Goal: Task Accomplishment & Management: Use online tool/utility

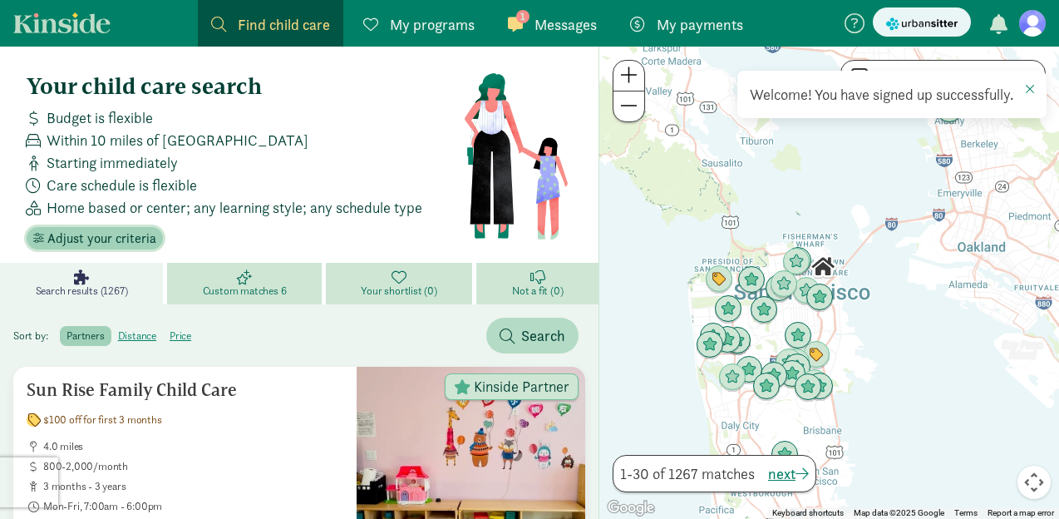
click at [126, 232] on span "Adjust your criteria" at bounding box center [101, 239] width 109 height 20
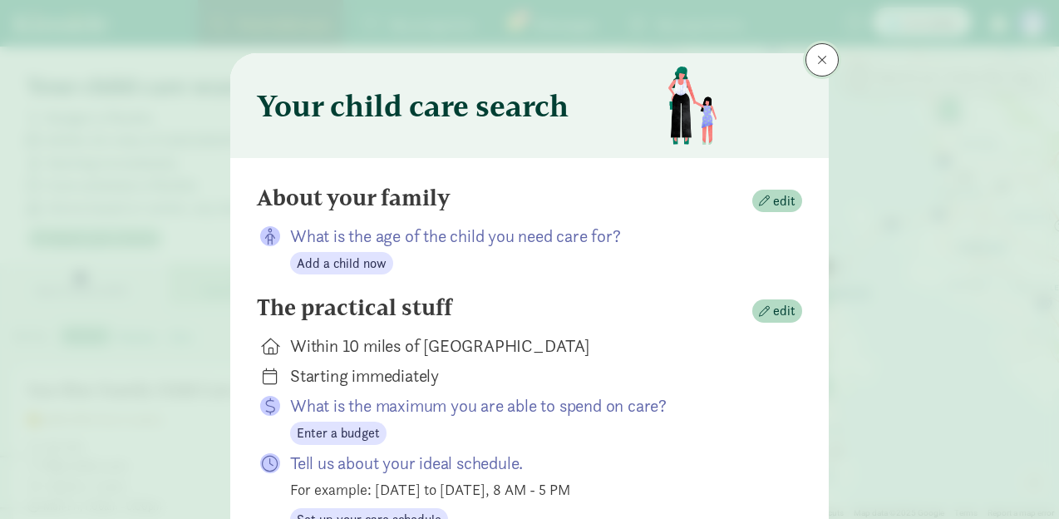
click at [831, 62] on button at bounding box center [821, 59] width 33 height 33
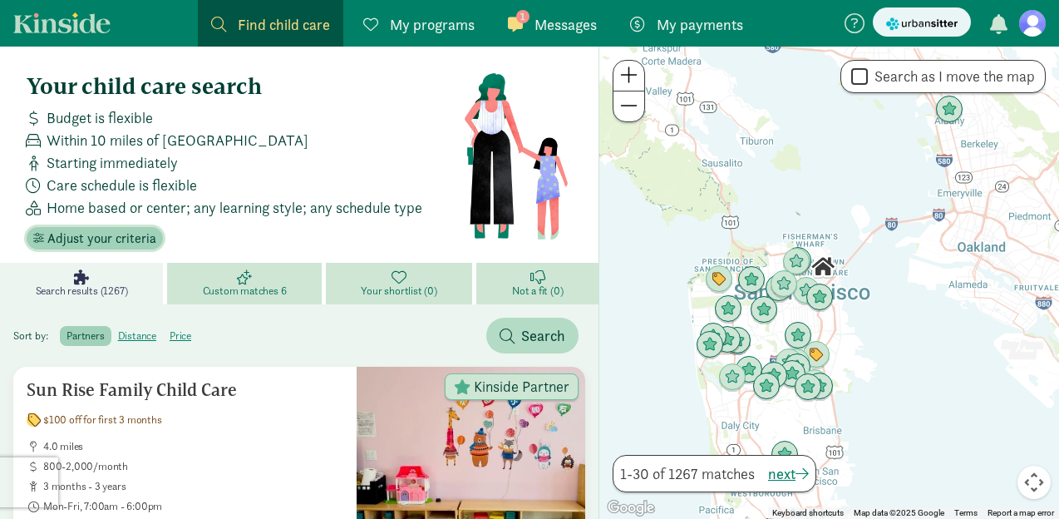
click at [121, 243] on span "Adjust your criteria" at bounding box center [101, 239] width 109 height 20
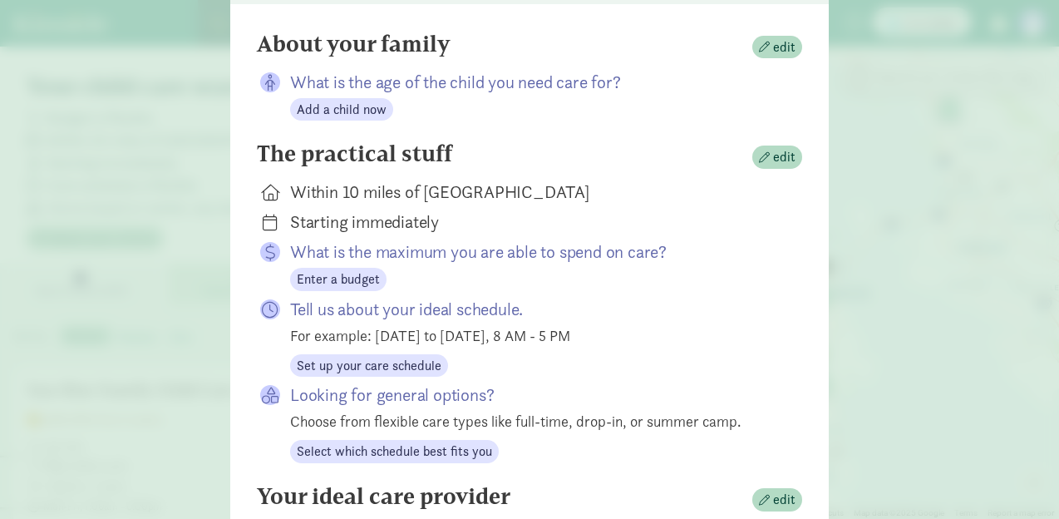
scroll to position [372, 0]
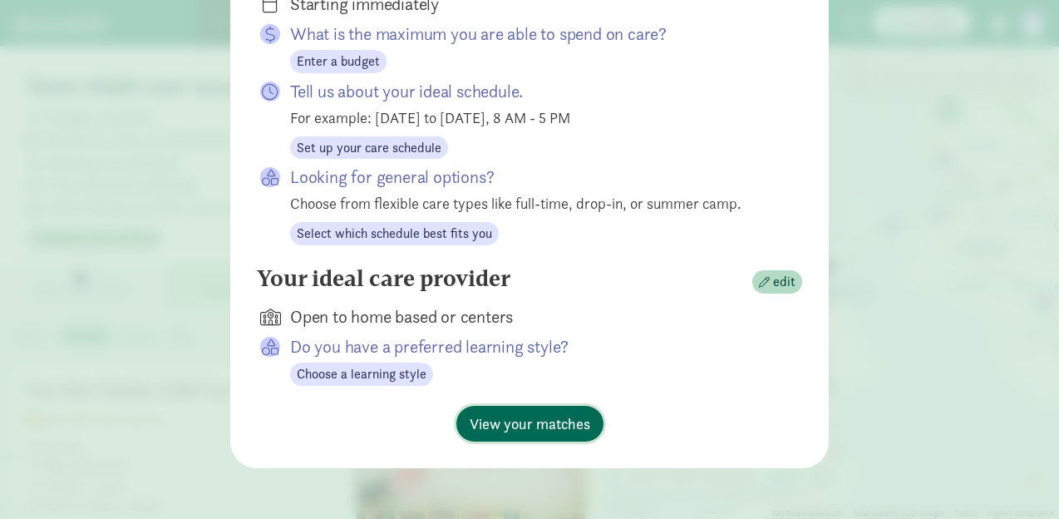
click at [514, 427] on span "View your matches" at bounding box center [530, 423] width 121 height 22
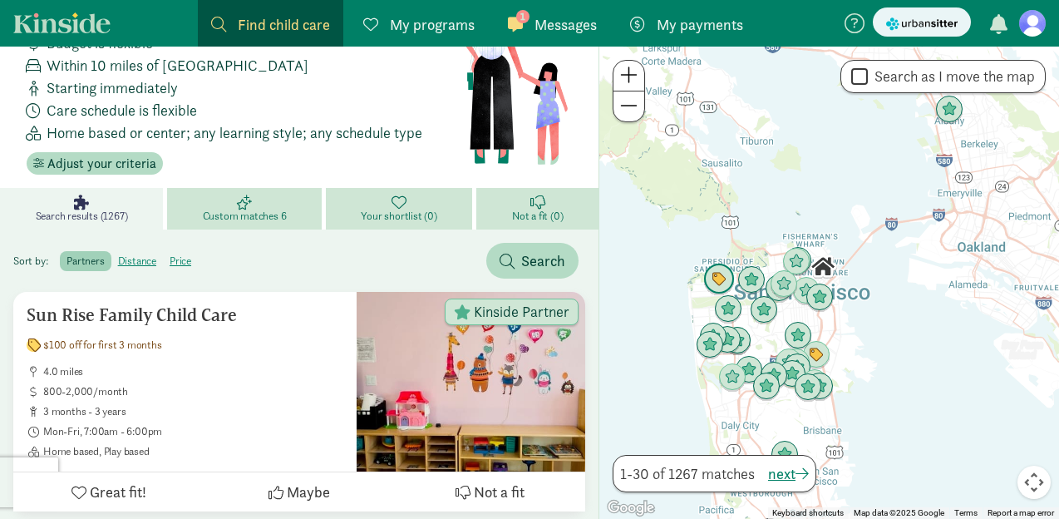
scroll to position [0, 0]
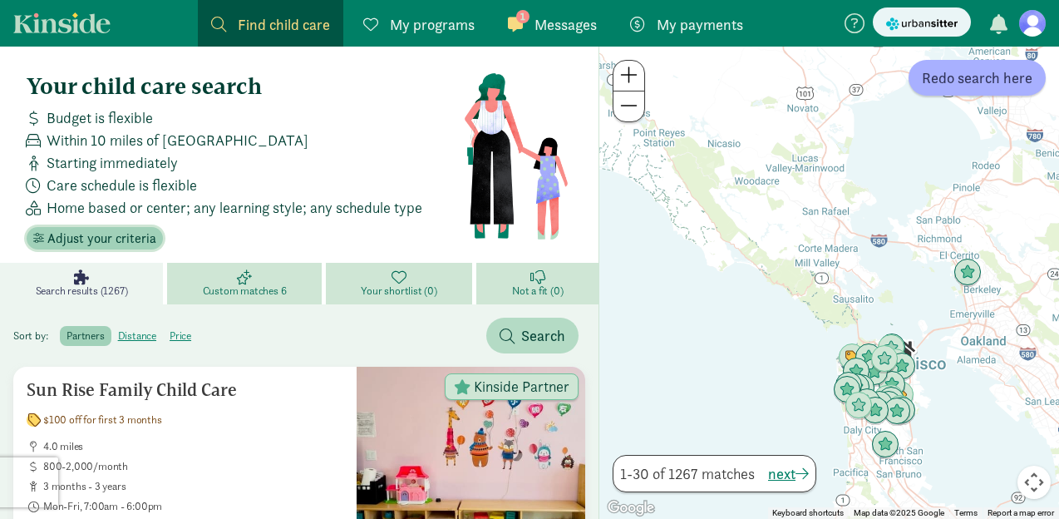
click at [135, 234] on span "Adjust your criteria" at bounding box center [101, 239] width 109 height 20
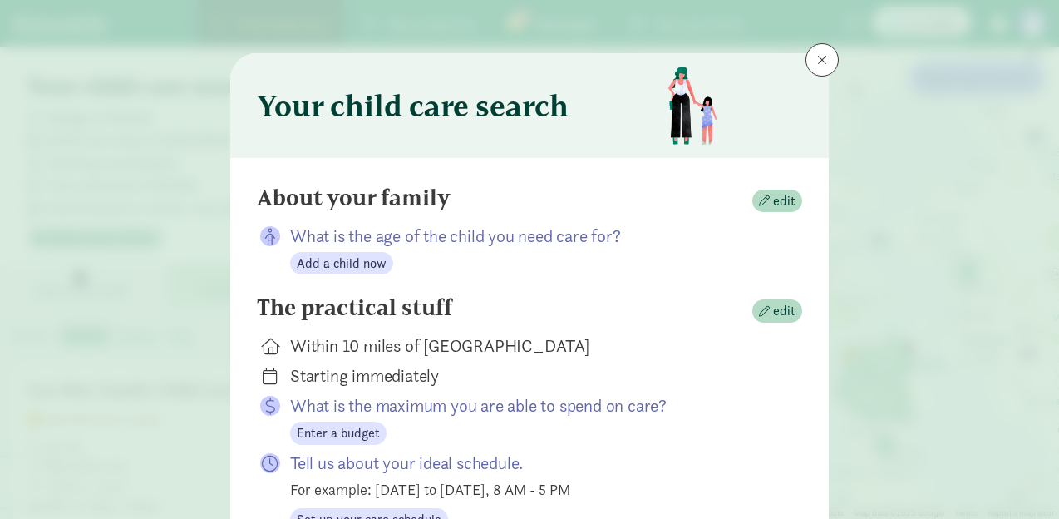
click at [135, 234] on div "Your child care search About your family edit What is the age of the child you …" at bounding box center [529, 259] width 1059 height 519
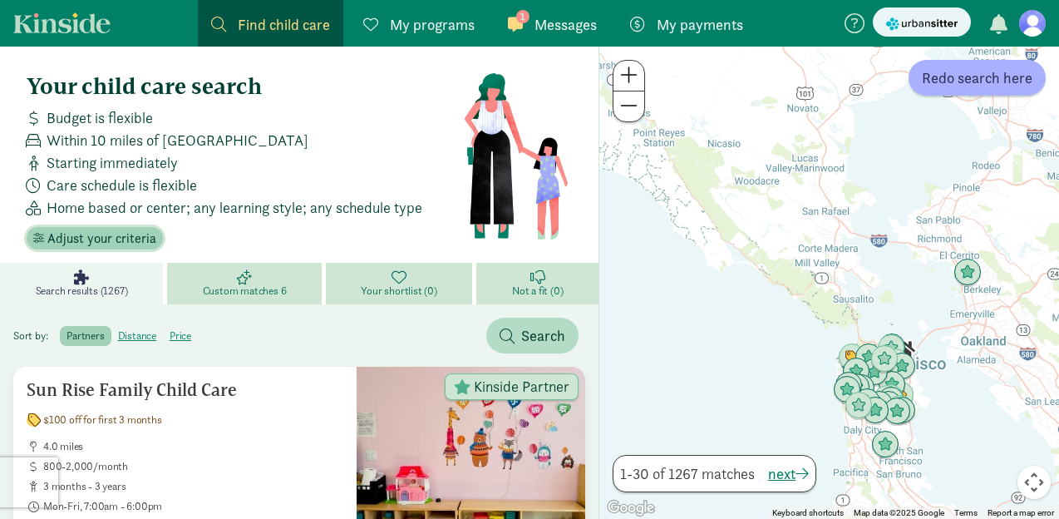
click at [126, 244] on span "Adjust your criteria" at bounding box center [101, 239] width 109 height 20
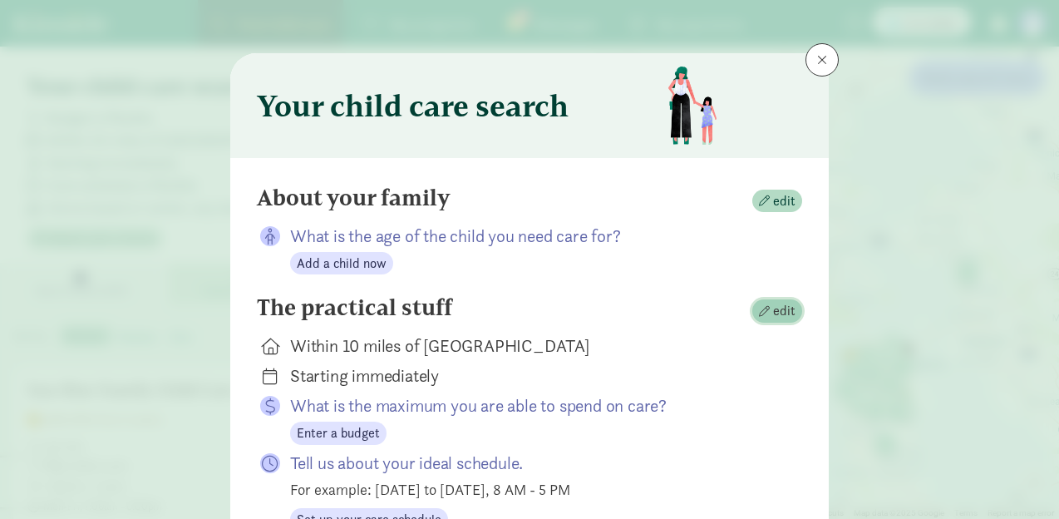
click at [800, 317] on button "edit" at bounding box center [777, 310] width 50 height 23
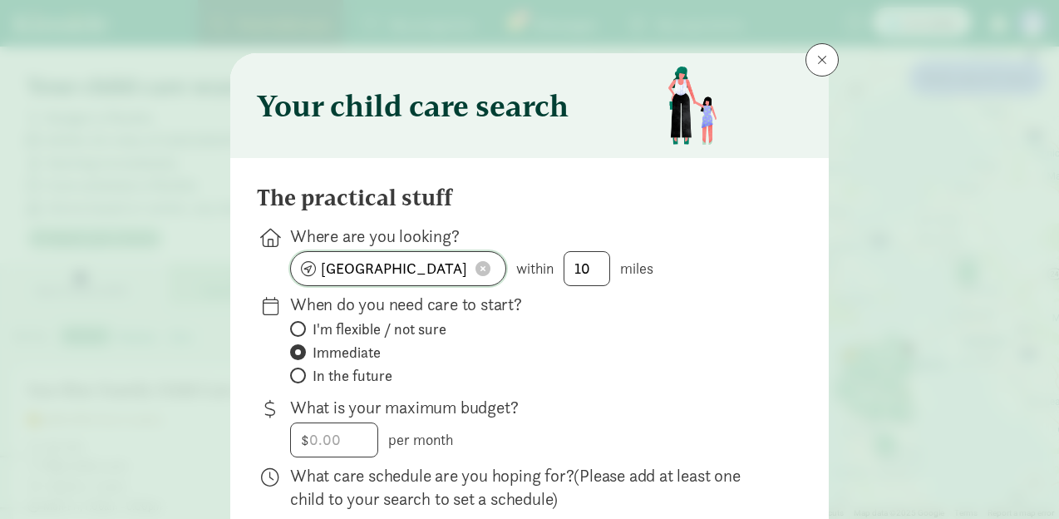
click at [422, 266] on input "[GEOGRAPHIC_DATA]" at bounding box center [398, 268] width 214 height 33
click at [422, 265] on input "[GEOGRAPHIC_DATA]" at bounding box center [398, 268] width 214 height 33
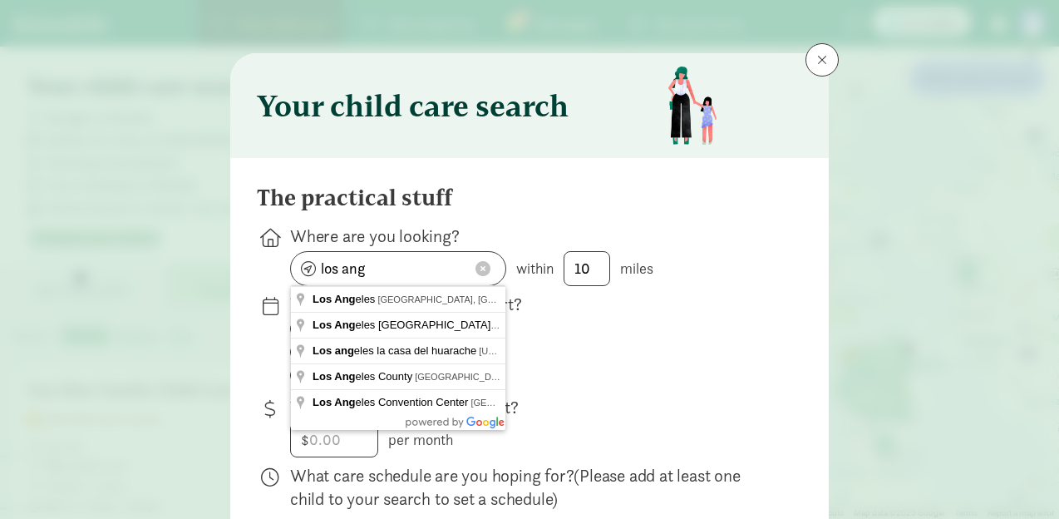
type input "[GEOGRAPHIC_DATA], [GEOGRAPHIC_DATA], [GEOGRAPHIC_DATA]"
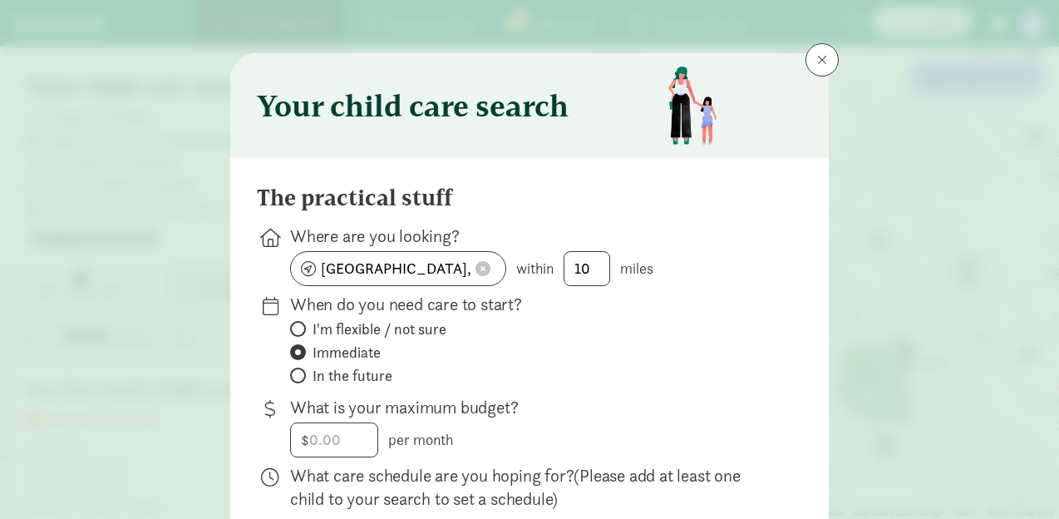
scroll to position [482, 0]
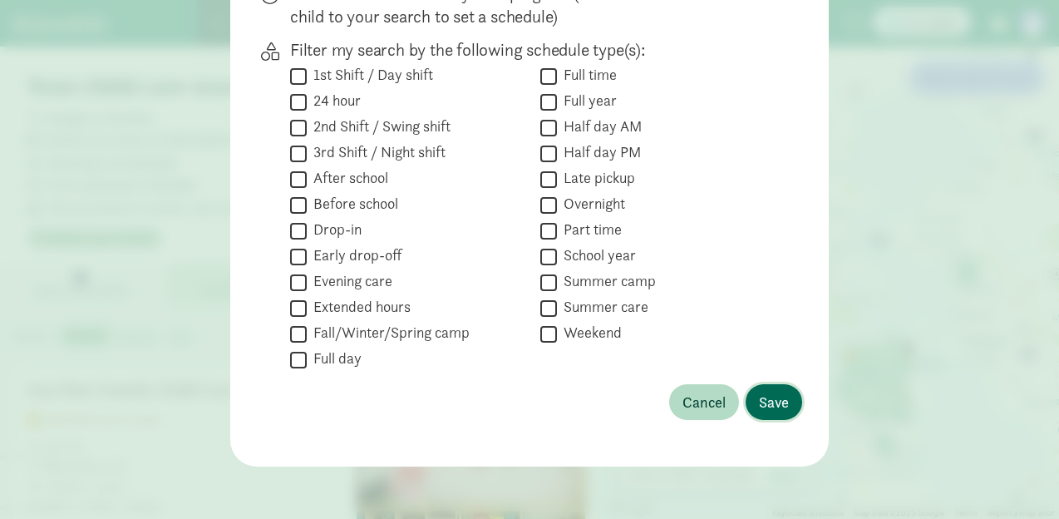
click at [773, 401] on span "Save" at bounding box center [774, 402] width 30 height 22
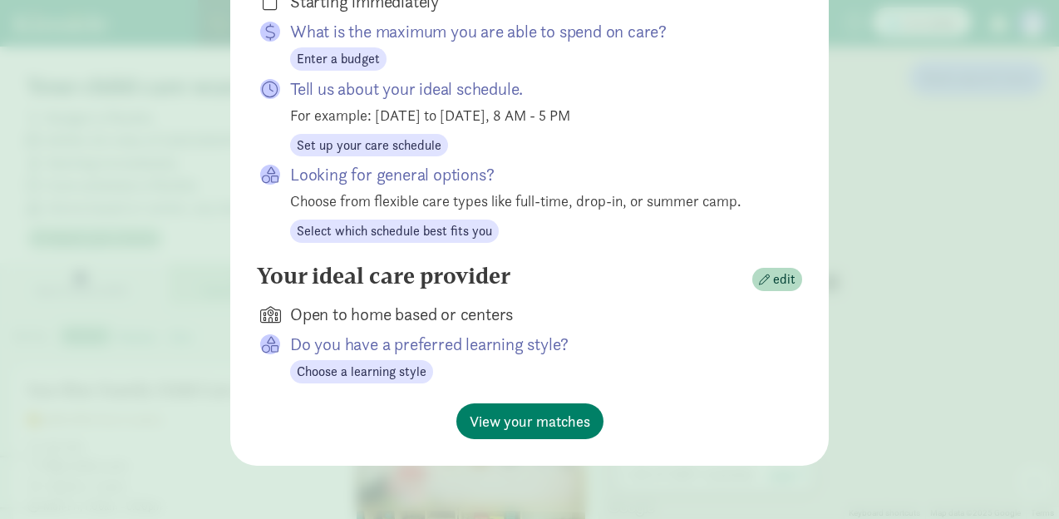
scroll to position [372, 0]
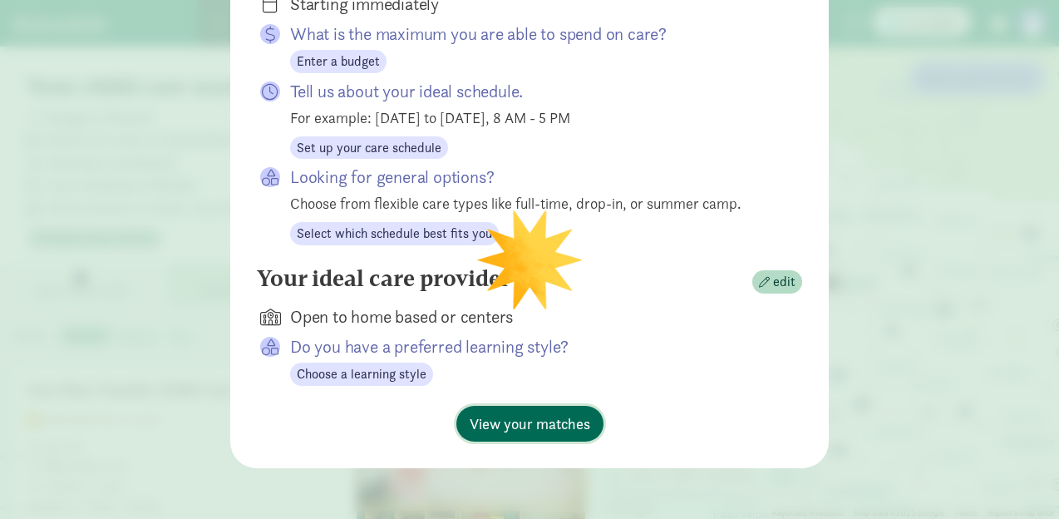
click at [556, 421] on span "View your matches" at bounding box center [530, 423] width 121 height 22
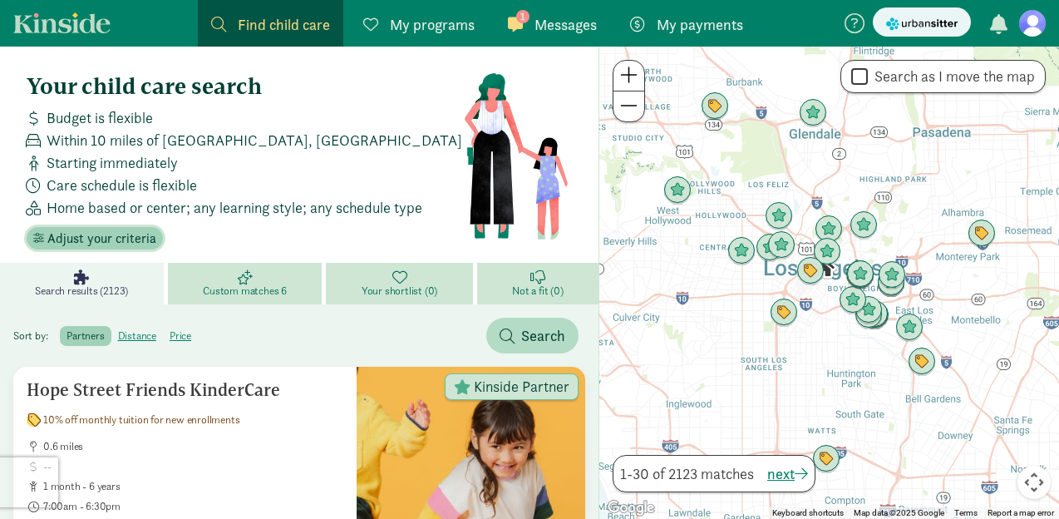
click at [116, 237] on span "Adjust your criteria" at bounding box center [101, 239] width 109 height 20
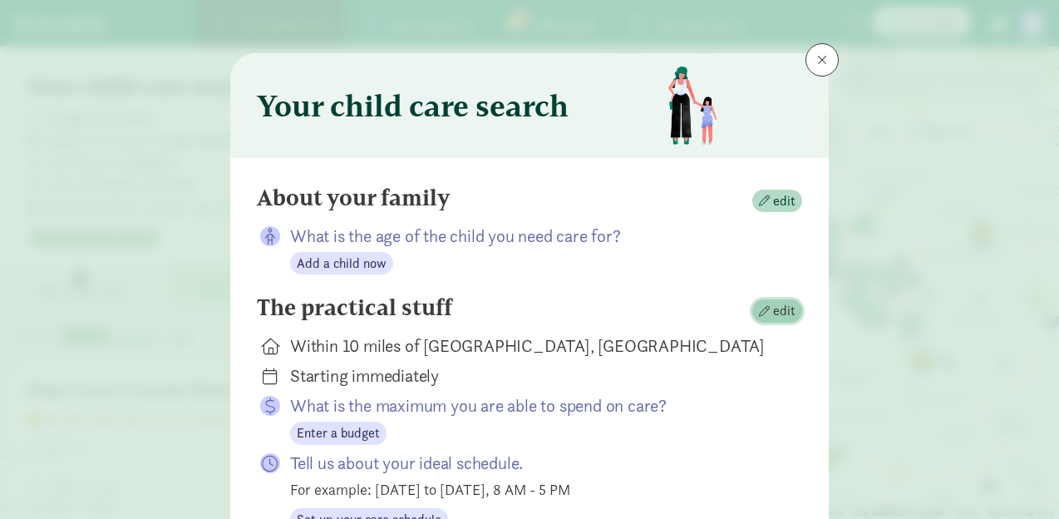
click at [771, 316] on span "edit" at bounding box center [777, 311] width 37 height 20
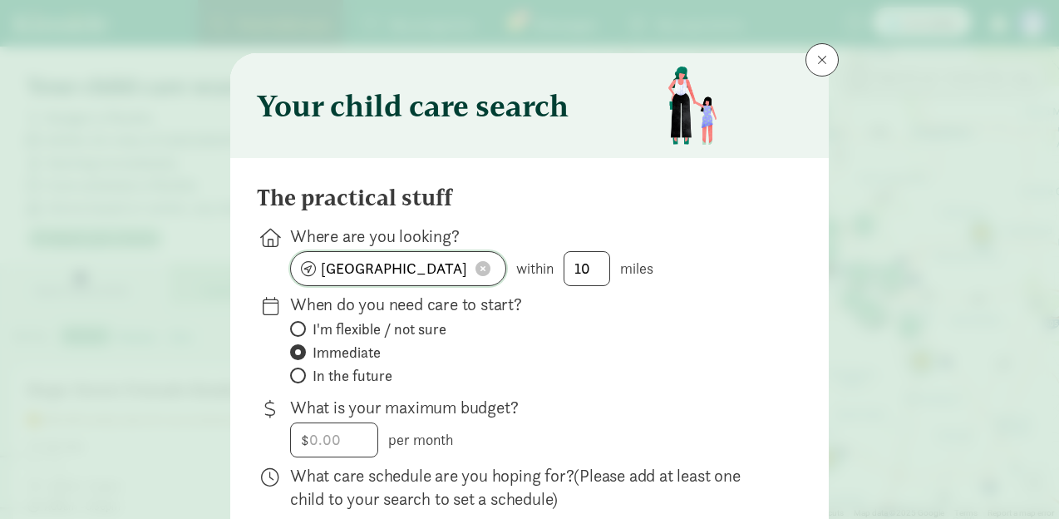
click at [404, 277] on input "[GEOGRAPHIC_DATA], [GEOGRAPHIC_DATA]" at bounding box center [398, 268] width 214 height 33
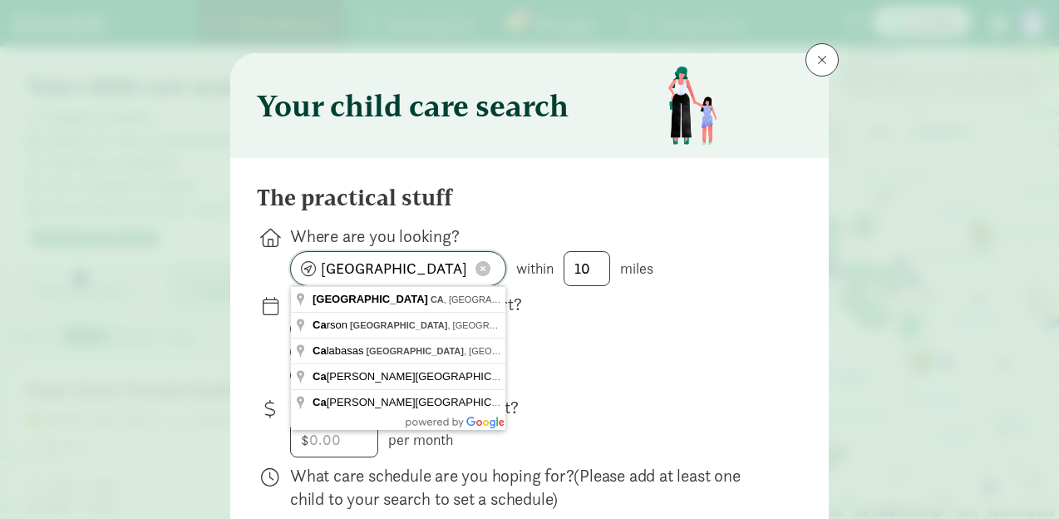
click at [404, 277] on input "[GEOGRAPHIC_DATA], [GEOGRAPHIC_DATA]" at bounding box center [398, 268] width 214 height 33
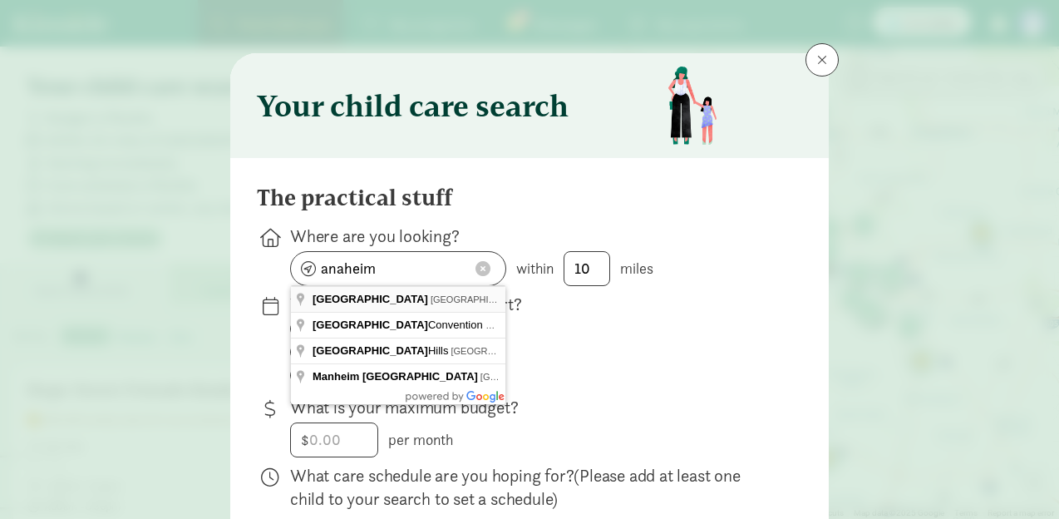
type input "[GEOGRAPHIC_DATA], [GEOGRAPHIC_DATA], [GEOGRAPHIC_DATA]"
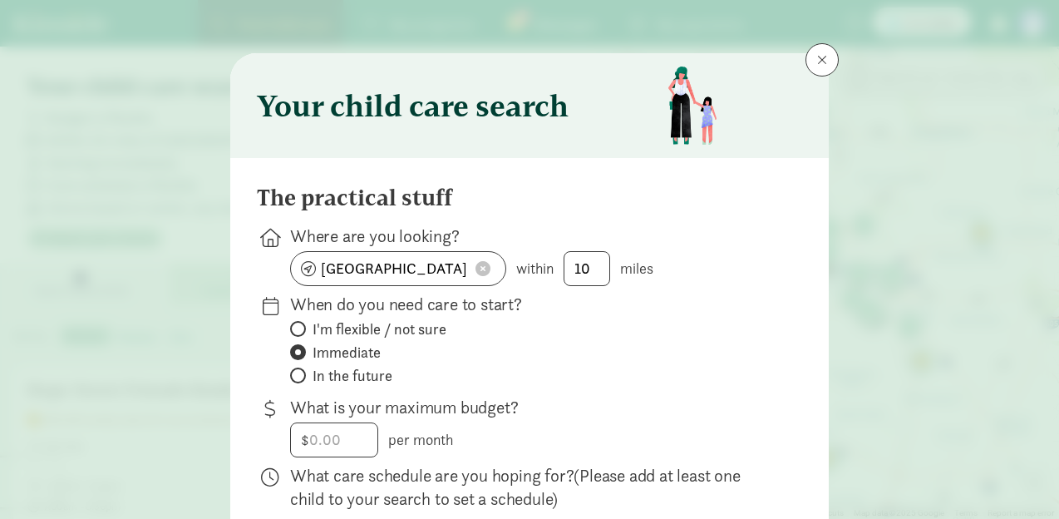
scroll to position [482, 0]
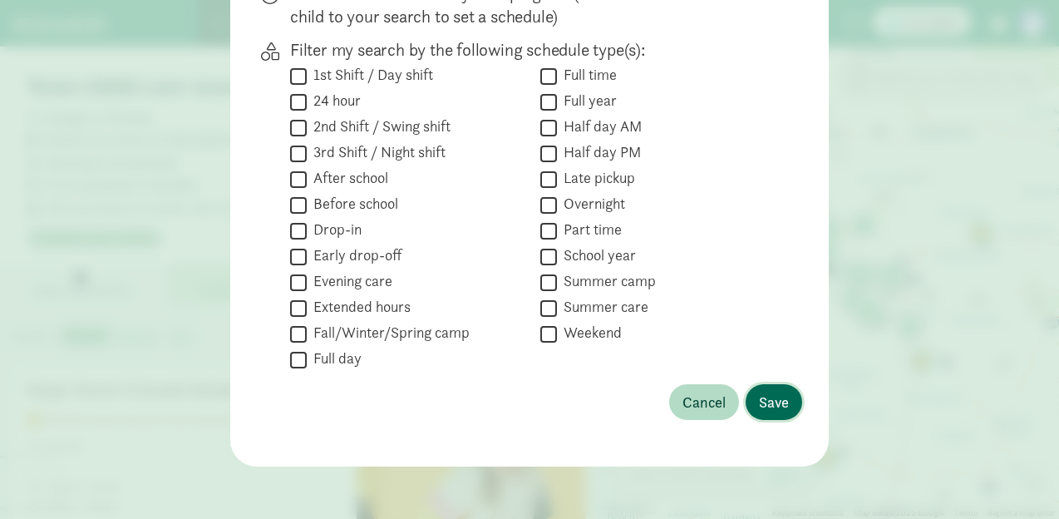
click at [777, 404] on span "Save" at bounding box center [774, 402] width 30 height 22
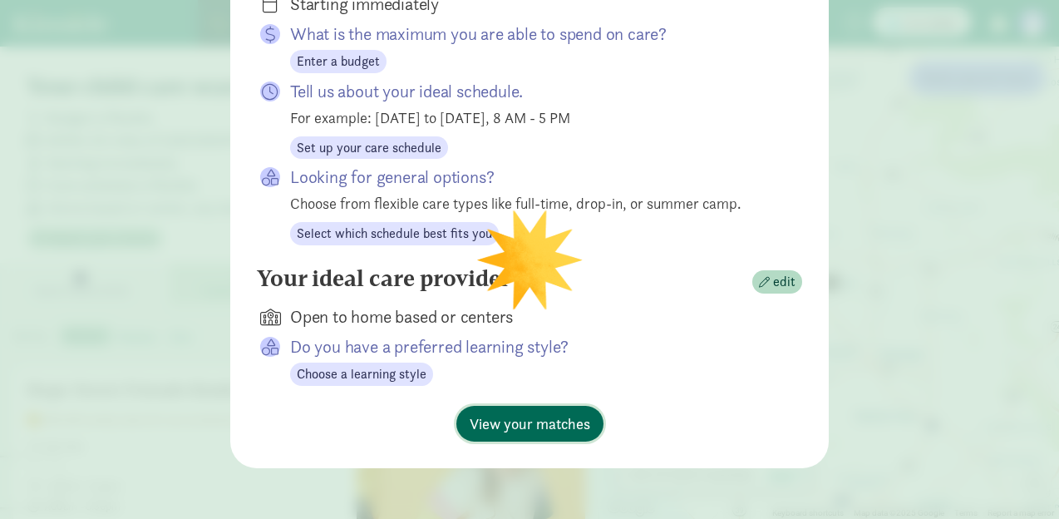
click at [556, 417] on span "View your matches" at bounding box center [530, 423] width 121 height 22
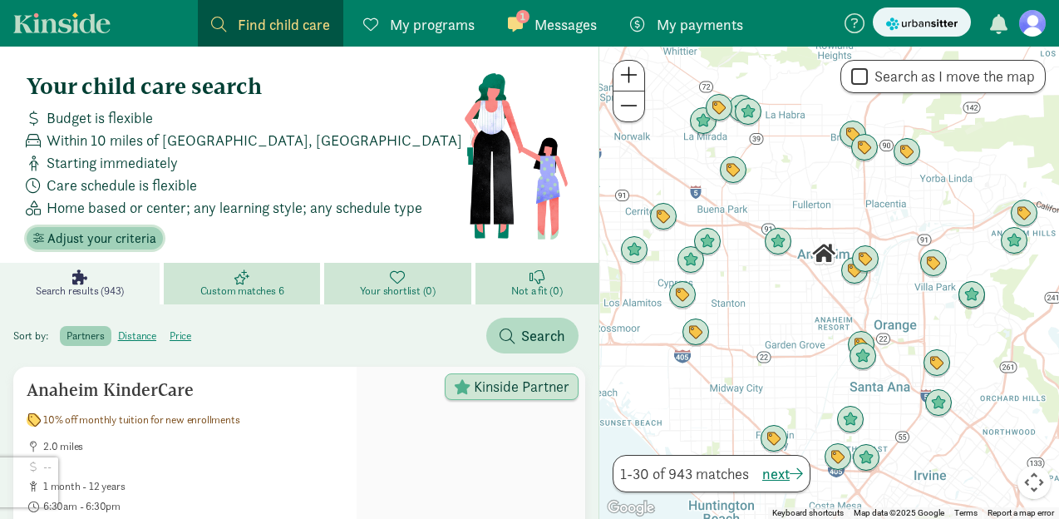
click at [76, 240] on span "Adjust your criteria" at bounding box center [101, 239] width 109 height 20
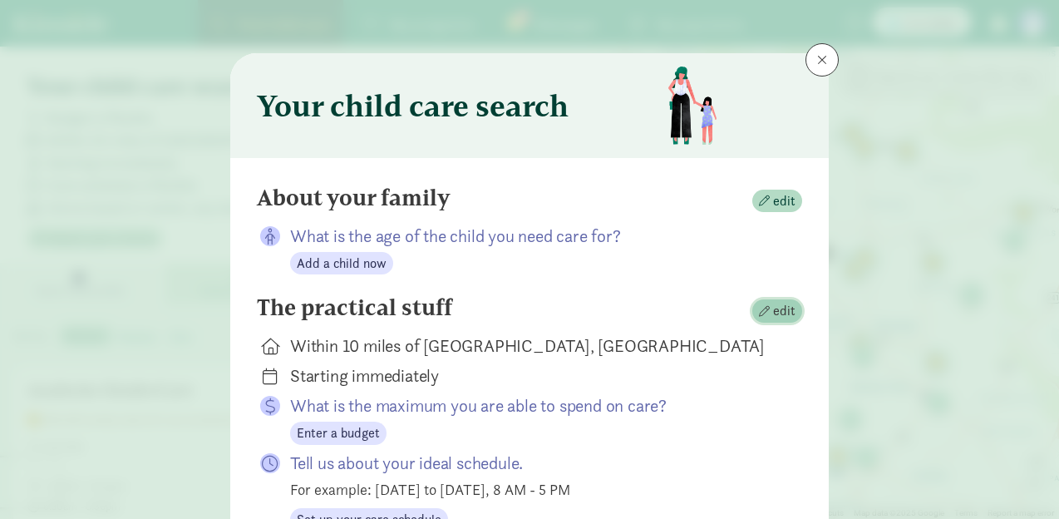
click at [761, 313] on span "button" at bounding box center [764, 311] width 11 height 11
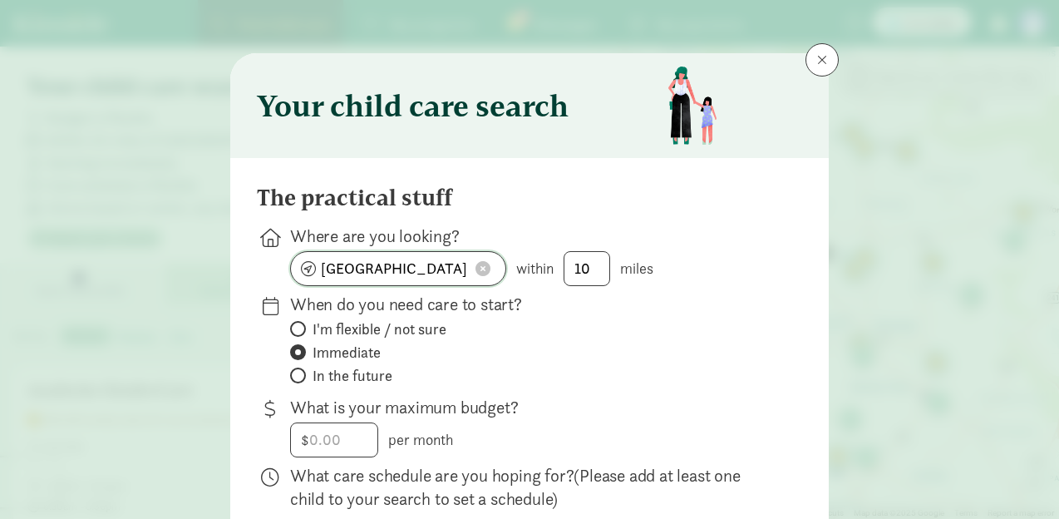
click at [407, 272] on input "[GEOGRAPHIC_DATA], [GEOGRAPHIC_DATA]" at bounding box center [398, 268] width 214 height 33
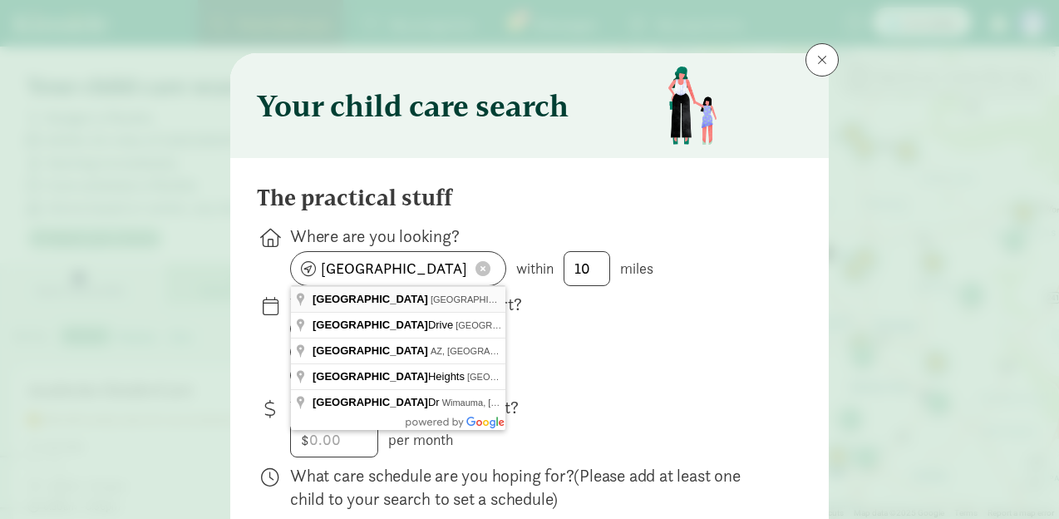
type input "[GEOGRAPHIC_DATA], [GEOGRAPHIC_DATA], [GEOGRAPHIC_DATA]"
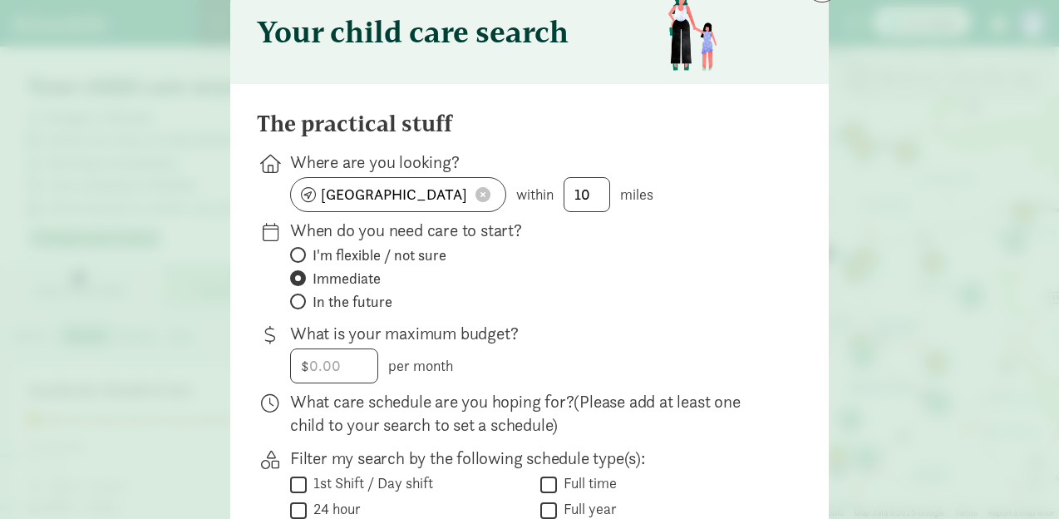
scroll to position [482, 0]
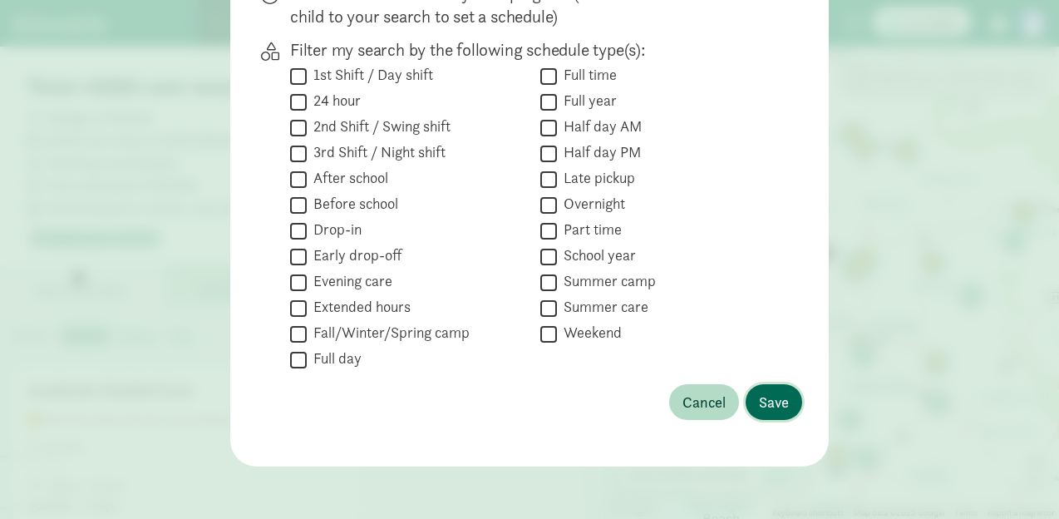
click at [771, 415] on button "Save" at bounding box center [774, 402] width 57 height 36
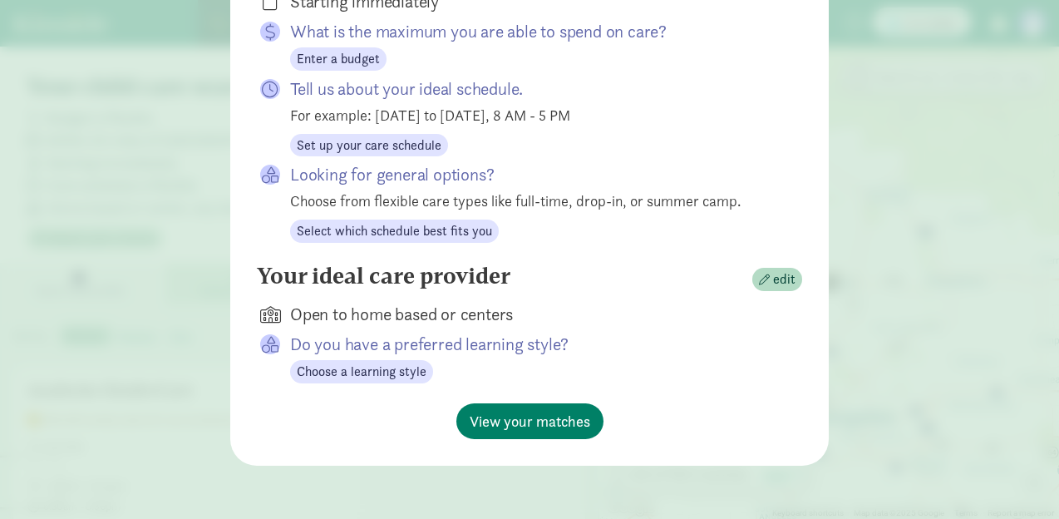
scroll to position [372, 0]
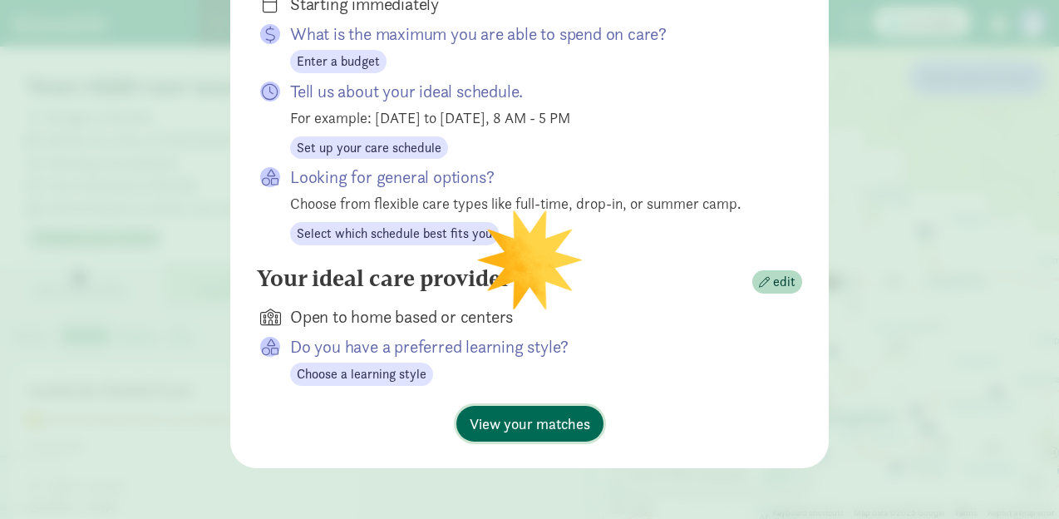
click at [557, 421] on span "View your matches" at bounding box center [530, 423] width 121 height 22
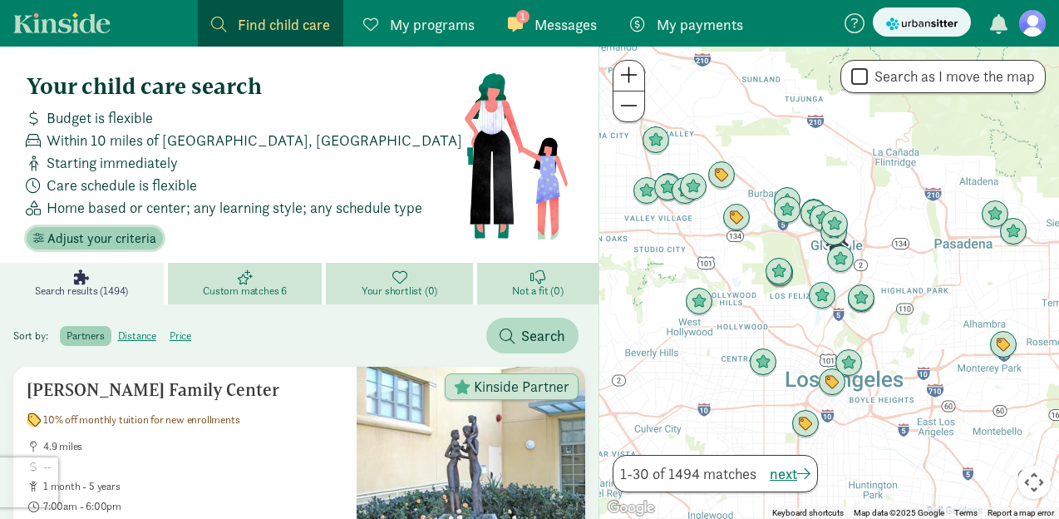
click at [130, 236] on span "Adjust your criteria" at bounding box center [101, 239] width 109 height 20
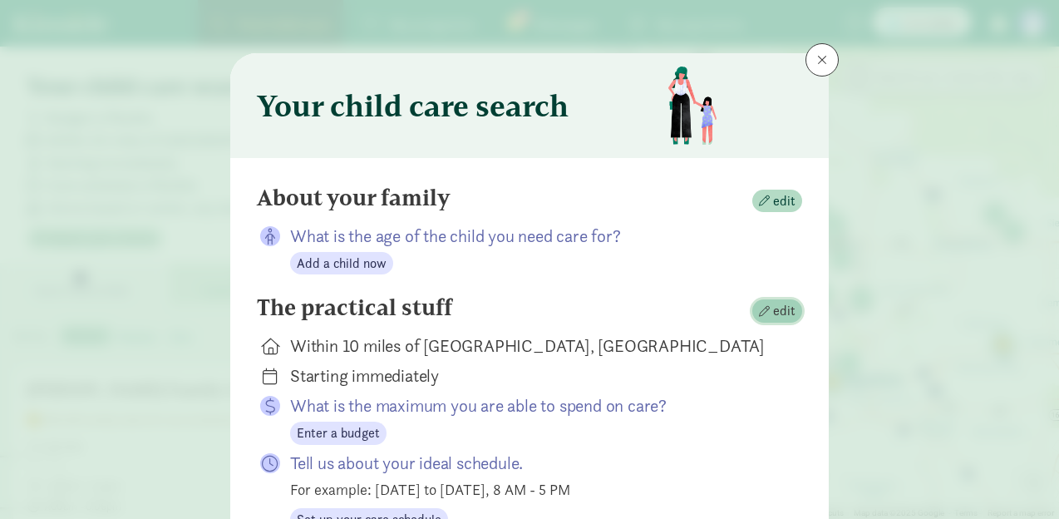
click at [789, 316] on span "edit" at bounding box center [784, 311] width 22 height 20
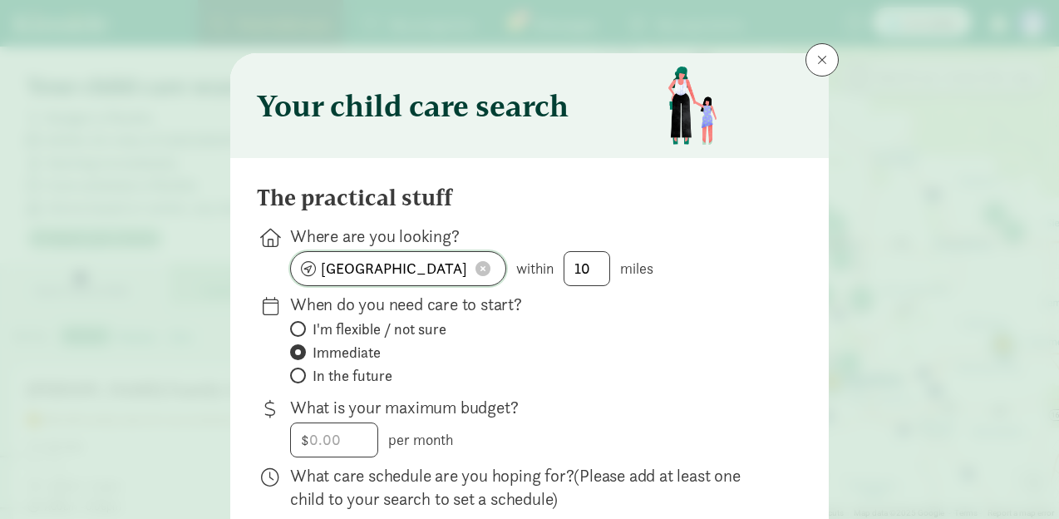
click at [428, 261] on input "[GEOGRAPHIC_DATA], [GEOGRAPHIC_DATA]" at bounding box center [398, 268] width 214 height 33
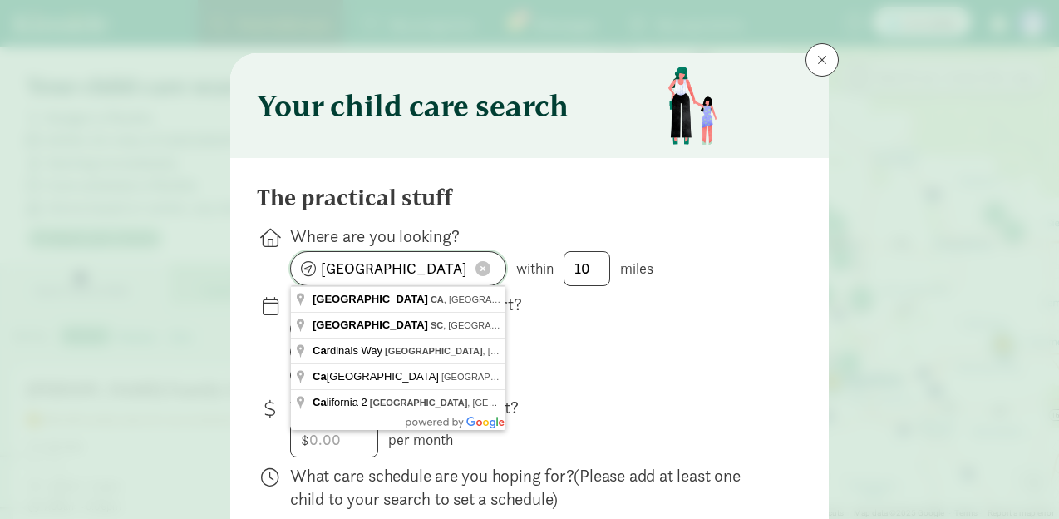
click at [428, 261] on input "[GEOGRAPHIC_DATA], [GEOGRAPHIC_DATA]" at bounding box center [398, 268] width 214 height 33
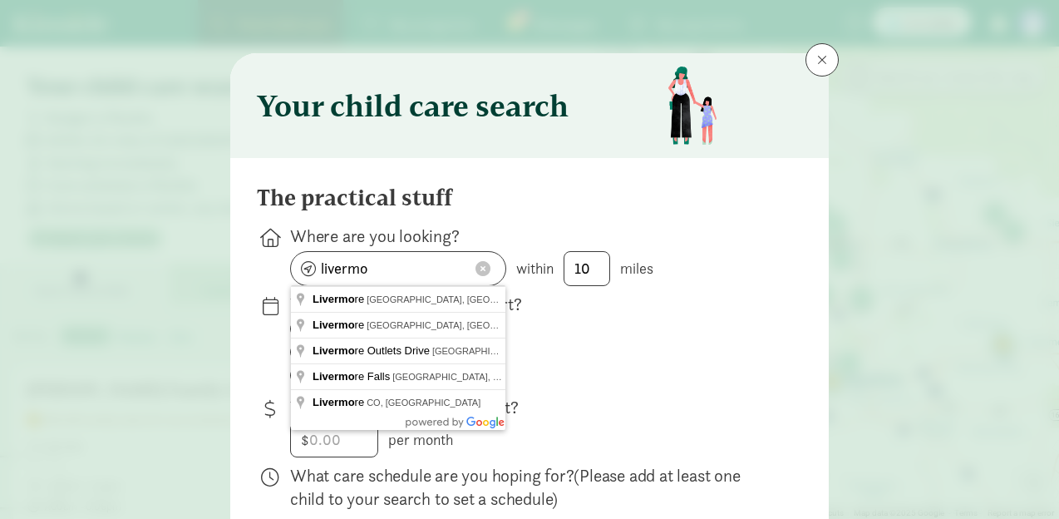
type input "[GEOGRAPHIC_DATA], [GEOGRAPHIC_DATA], [GEOGRAPHIC_DATA]"
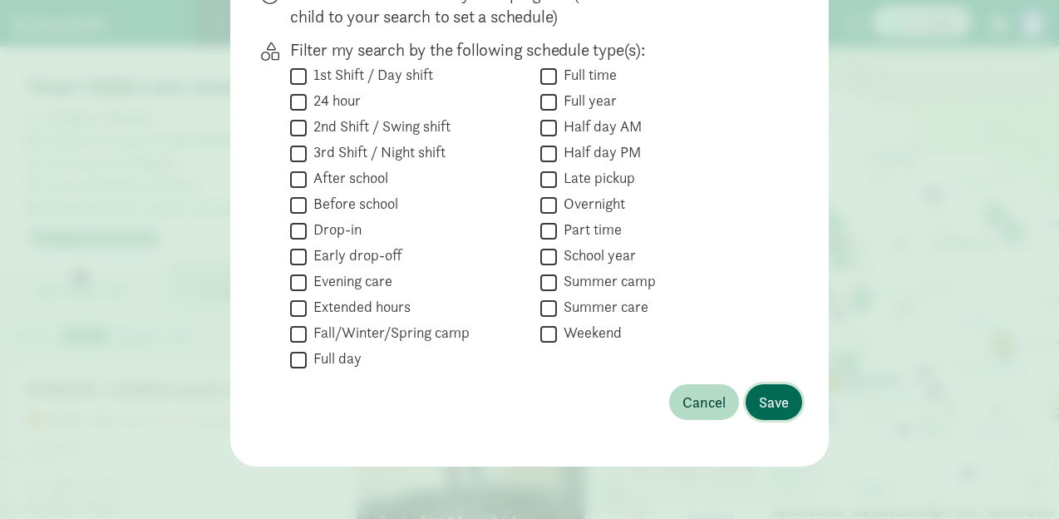
click at [782, 409] on span "Save" at bounding box center [774, 402] width 30 height 22
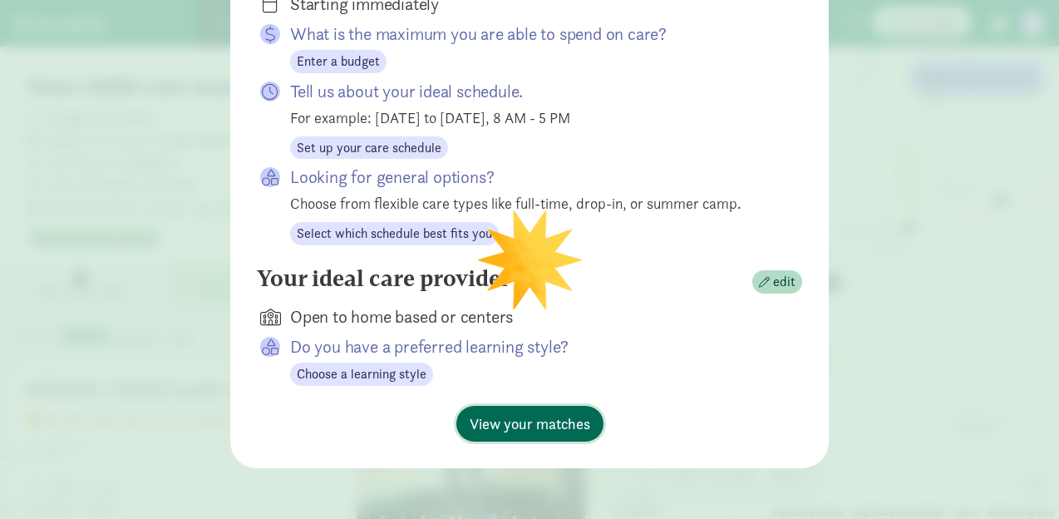
click at [554, 426] on span "View your matches" at bounding box center [530, 423] width 121 height 22
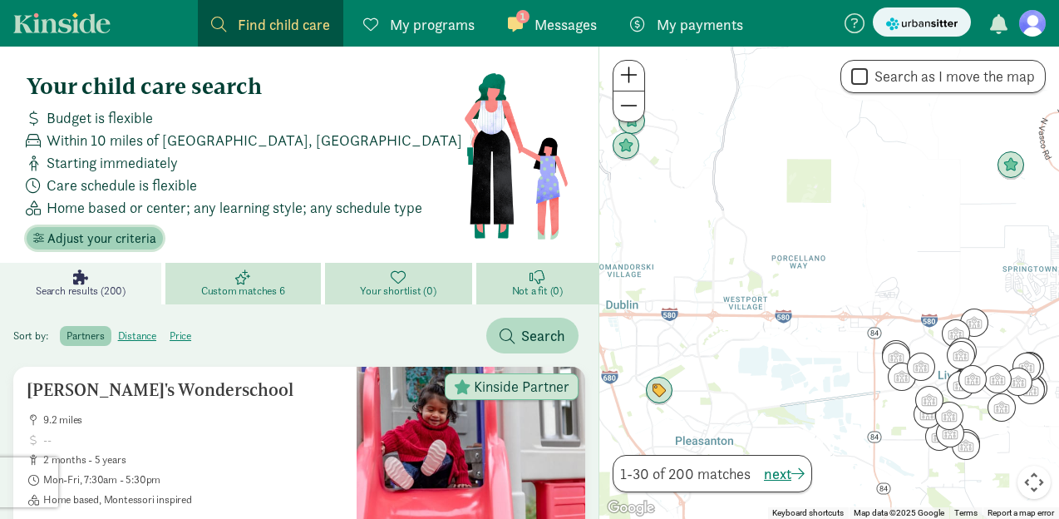
click at [121, 234] on span "Adjust your criteria" at bounding box center [101, 239] width 109 height 20
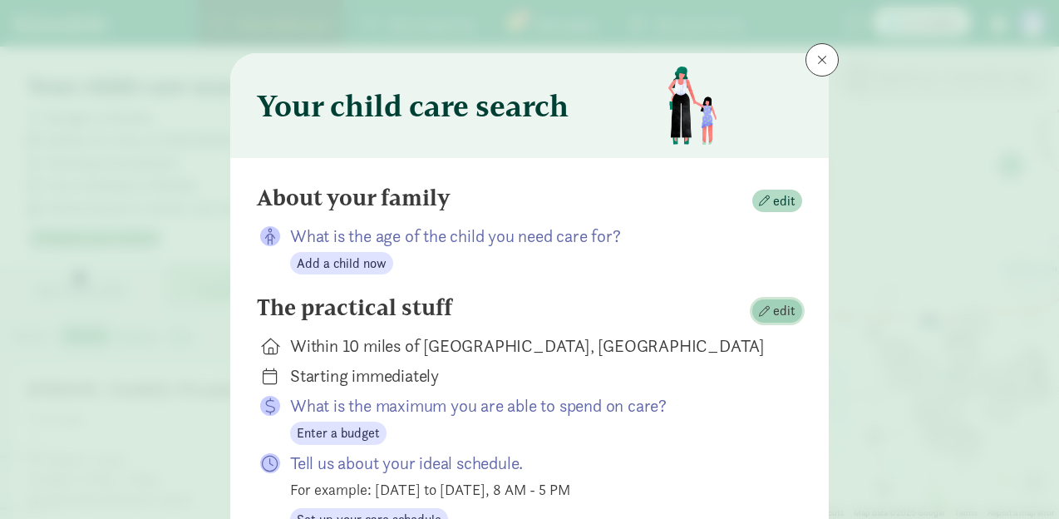
click at [780, 312] on span "edit" at bounding box center [784, 311] width 22 height 20
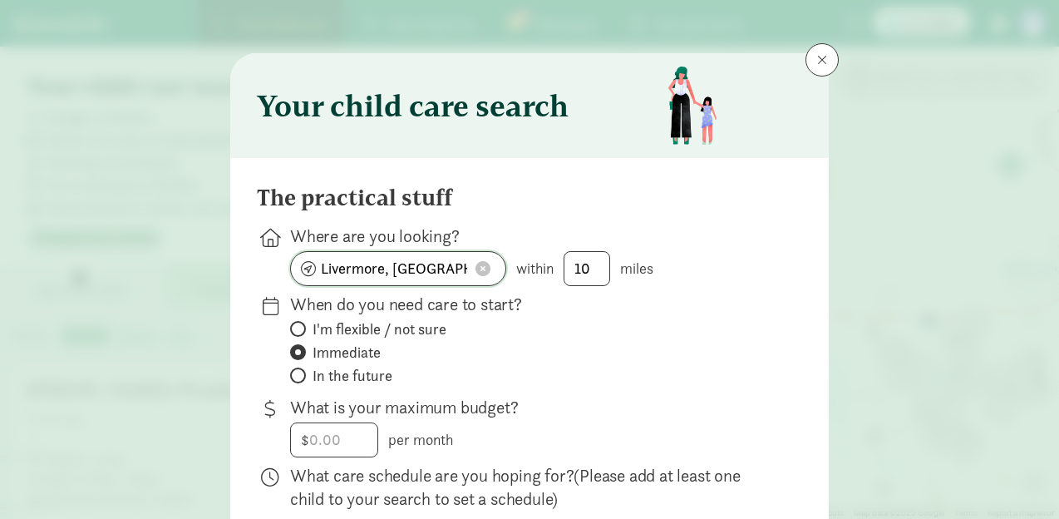
click at [431, 278] on input "Livermore, [GEOGRAPHIC_DATA]" at bounding box center [398, 268] width 214 height 33
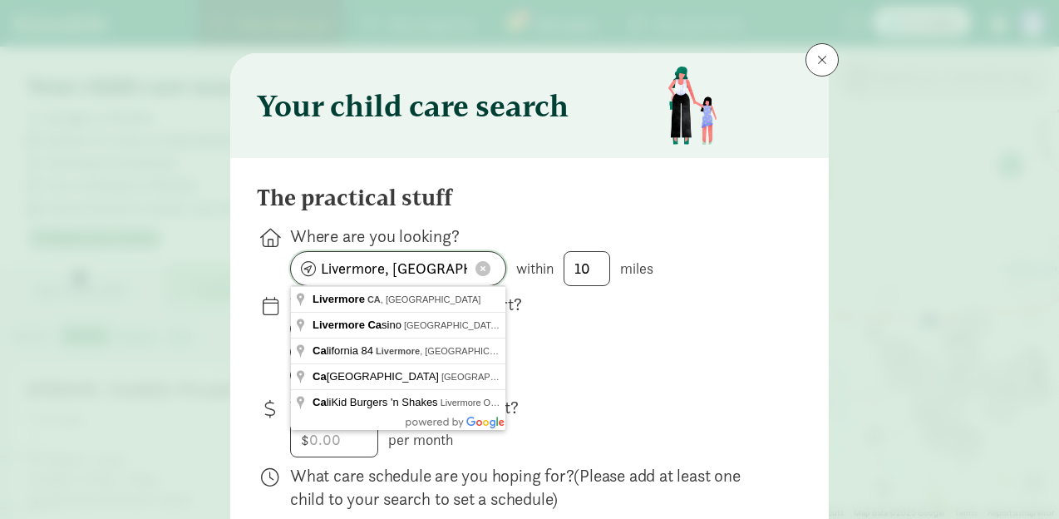
click at [431, 278] on input "Livermore, [GEOGRAPHIC_DATA]" at bounding box center [398, 268] width 214 height 33
type input "Aurora, [GEOGRAPHIC_DATA], [GEOGRAPHIC_DATA]"
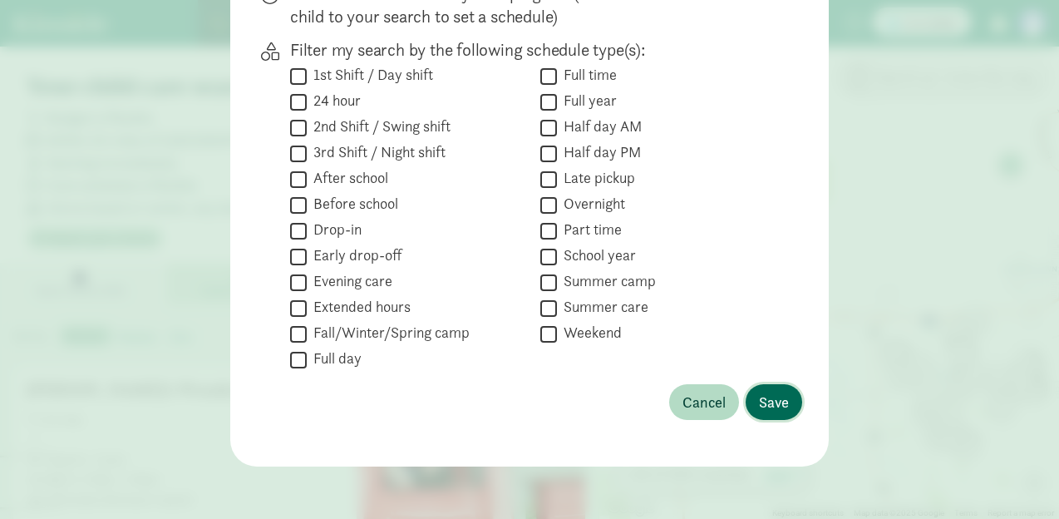
click at [776, 407] on span "Save" at bounding box center [774, 402] width 30 height 22
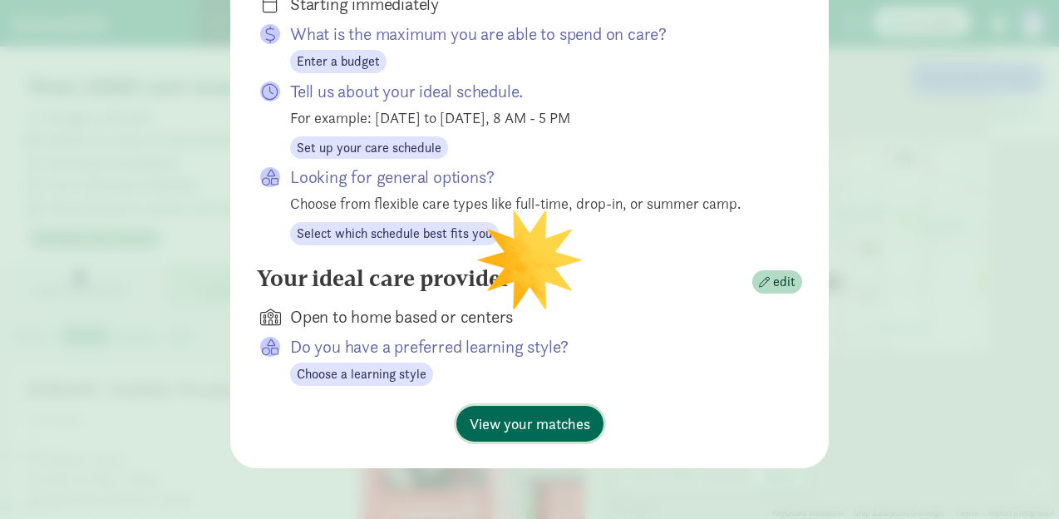
click at [552, 433] on button "View your matches" at bounding box center [529, 424] width 147 height 36
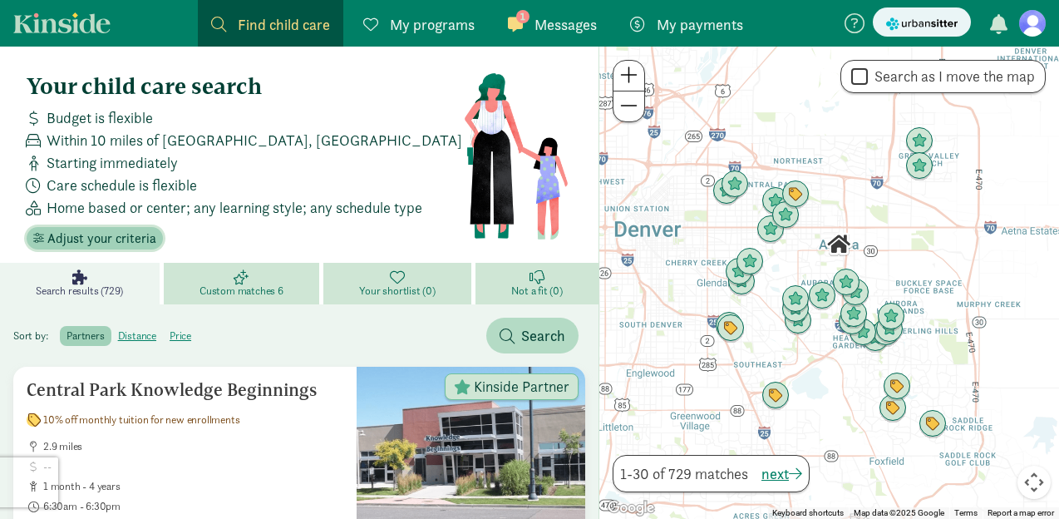
click at [131, 240] on span "Adjust your criteria" at bounding box center [101, 239] width 109 height 20
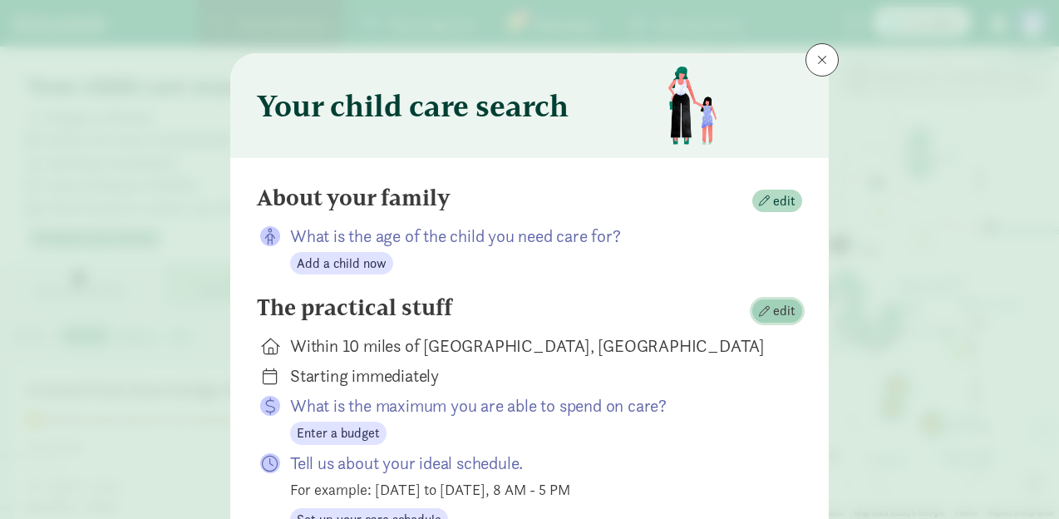
click at [784, 308] on span "edit" at bounding box center [784, 311] width 22 height 20
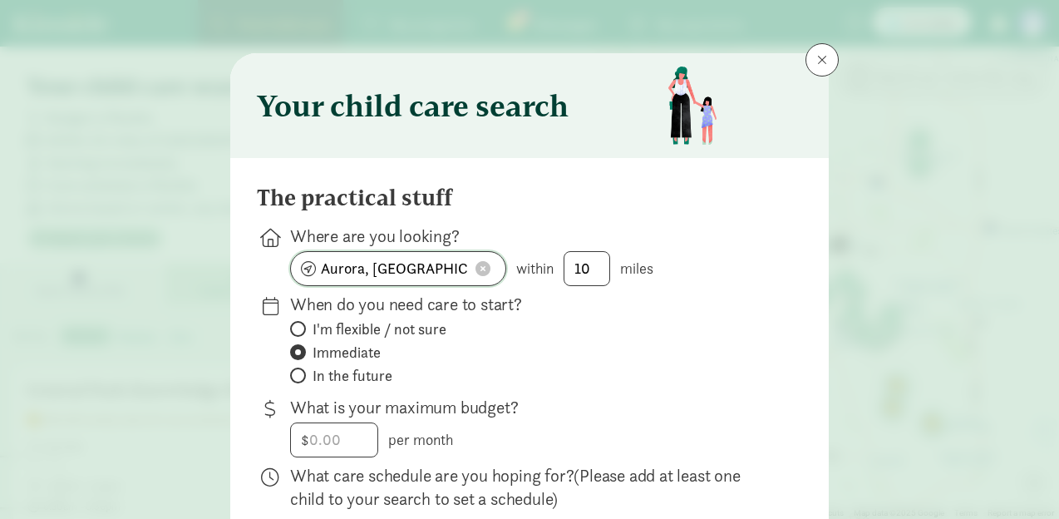
click at [426, 268] on input "Aurora, [GEOGRAPHIC_DATA]" at bounding box center [398, 268] width 214 height 33
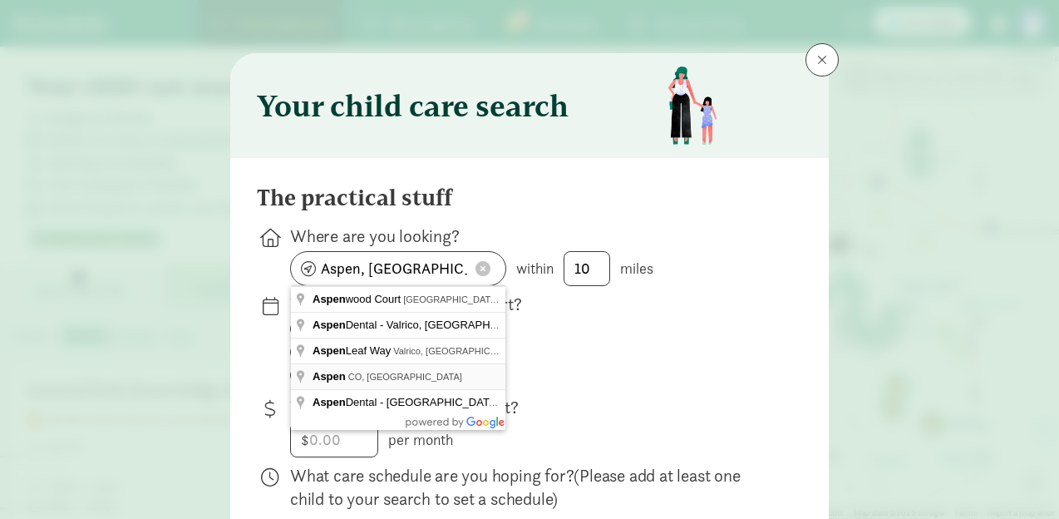
type input "Aspen, CO 81611, [GEOGRAPHIC_DATA]"
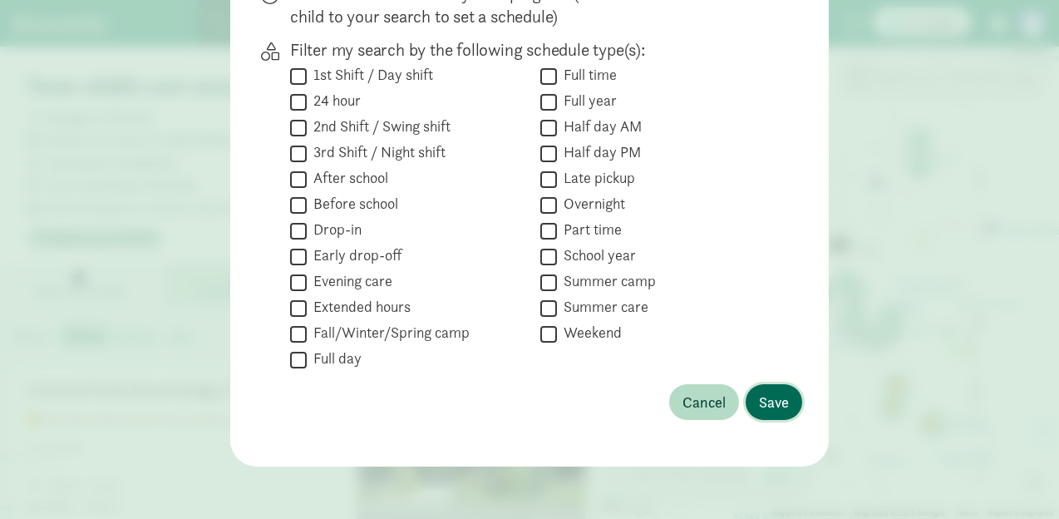
click at [775, 405] on span "Save" at bounding box center [774, 402] width 30 height 22
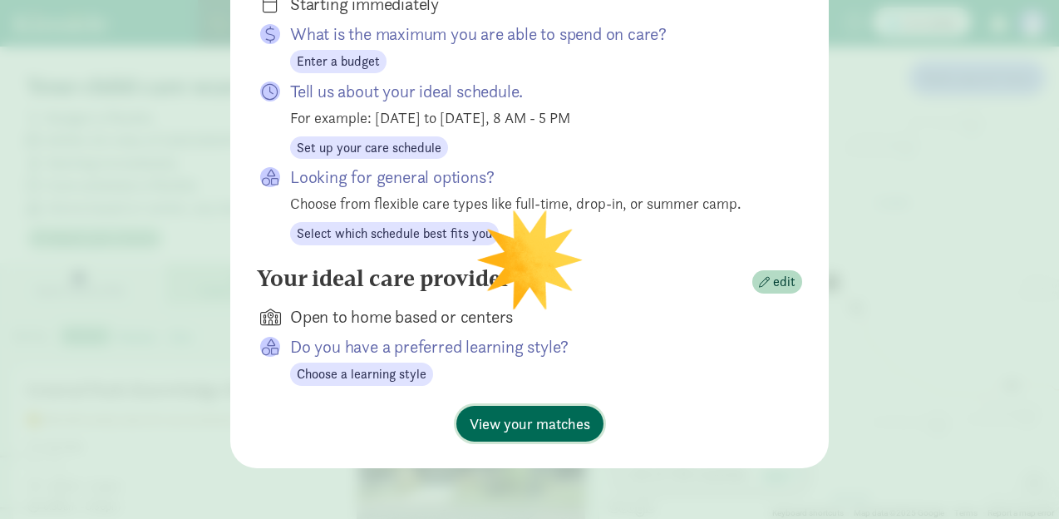
click at [574, 431] on span "View your matches" at bounding box center [530, 423] width 121 height 22
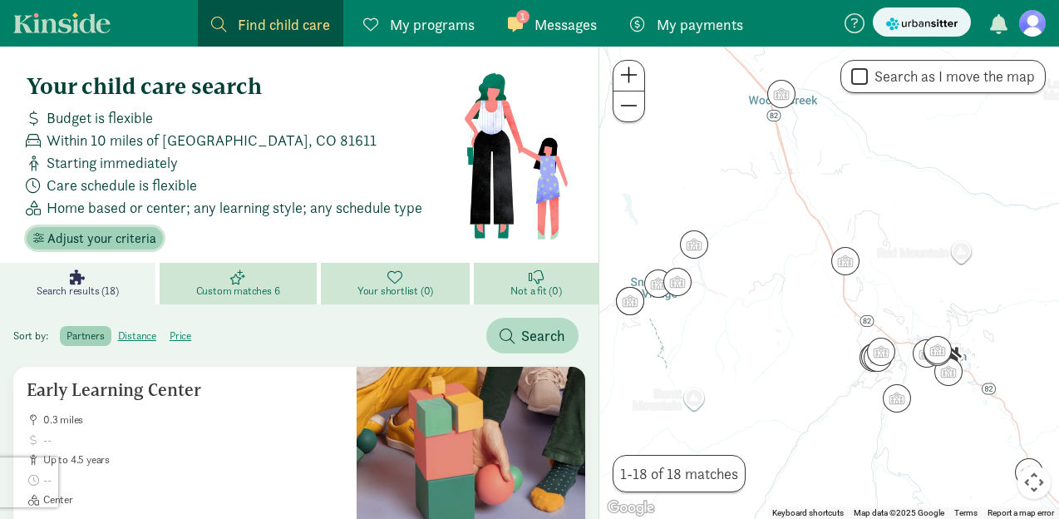
click at [136, 237] on span "Adjust your criteria" at bounding box center [101, 239] width 109 height 20
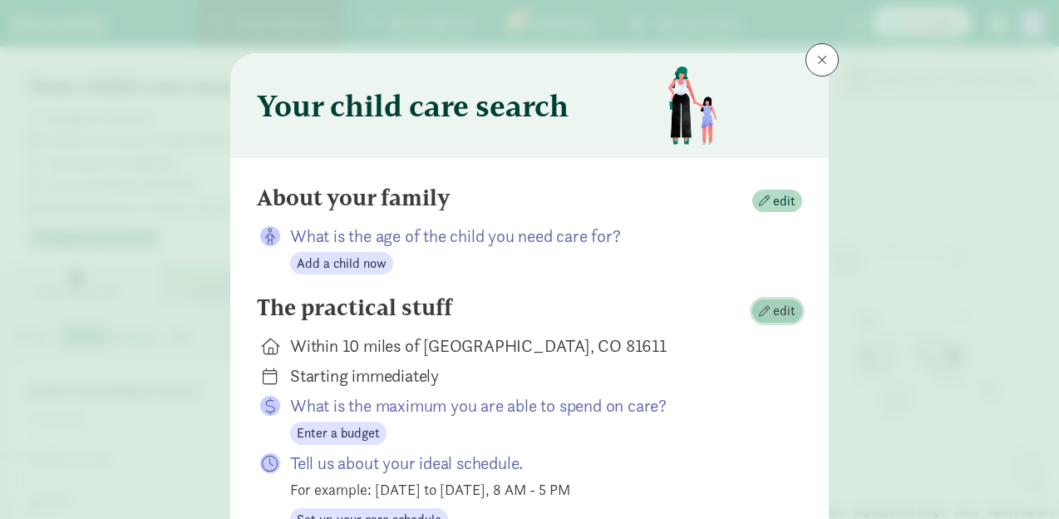
click at [781, 313] on span "edit" at bounding box center [784, 311] width 22 height 20
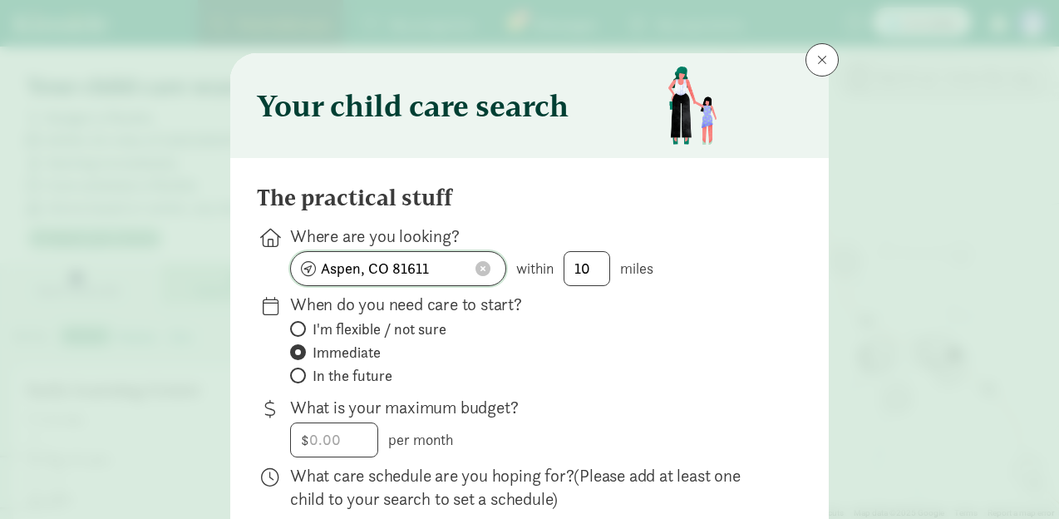
click at [420, 275] on input "Aspen, CO 81611" at bounding box center [398, 268] width 214 height 33
type input "Aspen, CO 81611, [GEOGRAPHIC_DATA]"
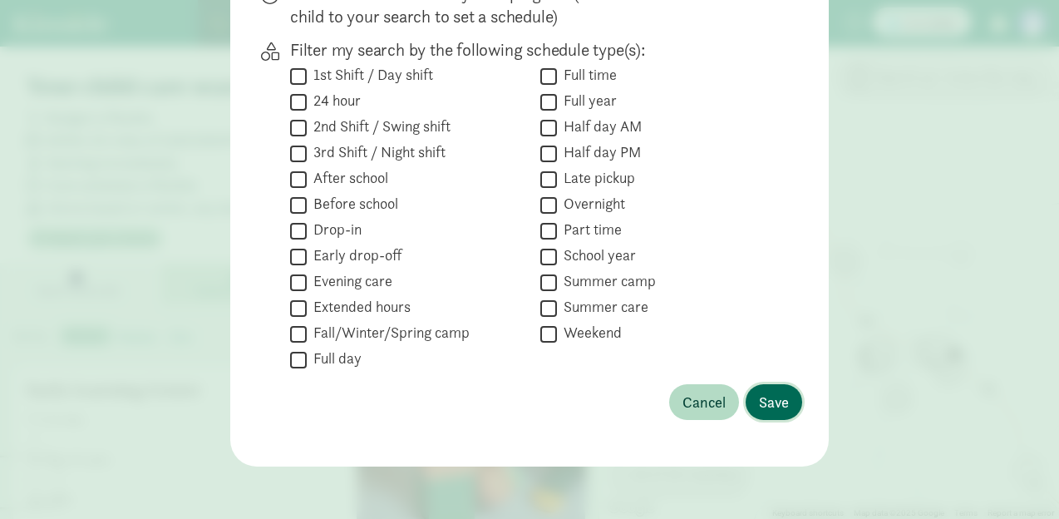
click at [760, 396] on span "Save" at bounding box center [774, 402] width 30 height 22
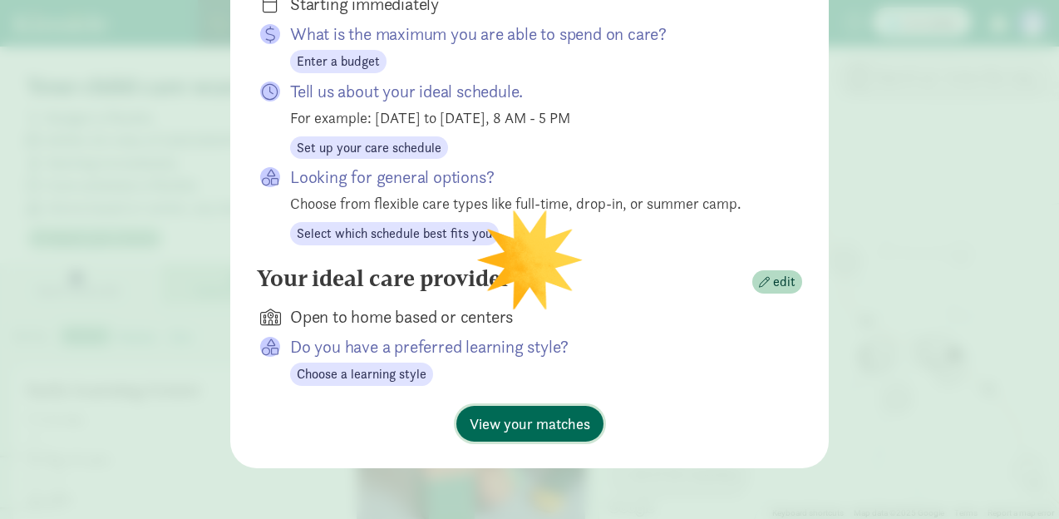
click at [577, 420] on span "View your matches" at bounding box center [530, 423] width 121 height 22
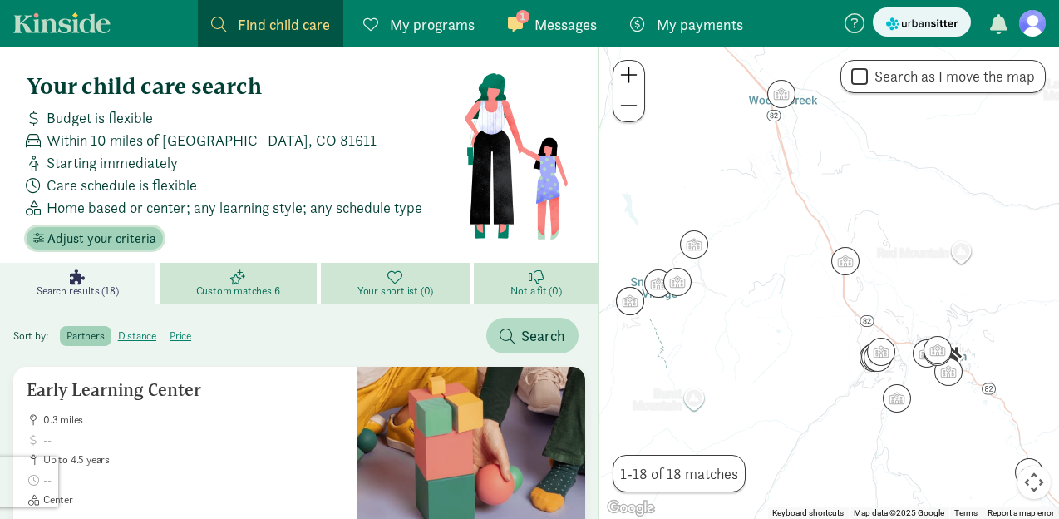
click at [150, 234] on span "Adjust your criteria" at bounding box center [101, 239] width 109 height 20
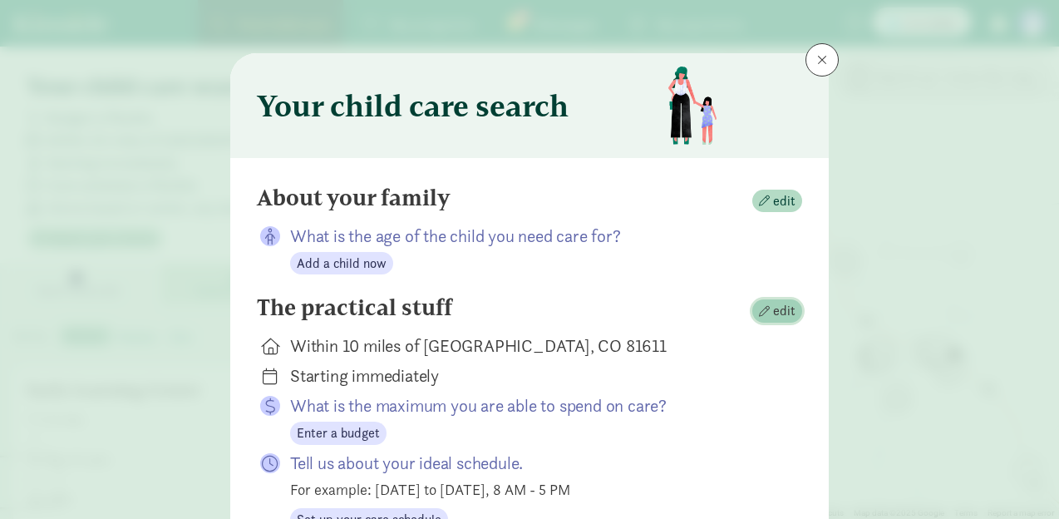
click at [775, 320] on button "edit" at bounding box center [777, 310] width 50 height 23
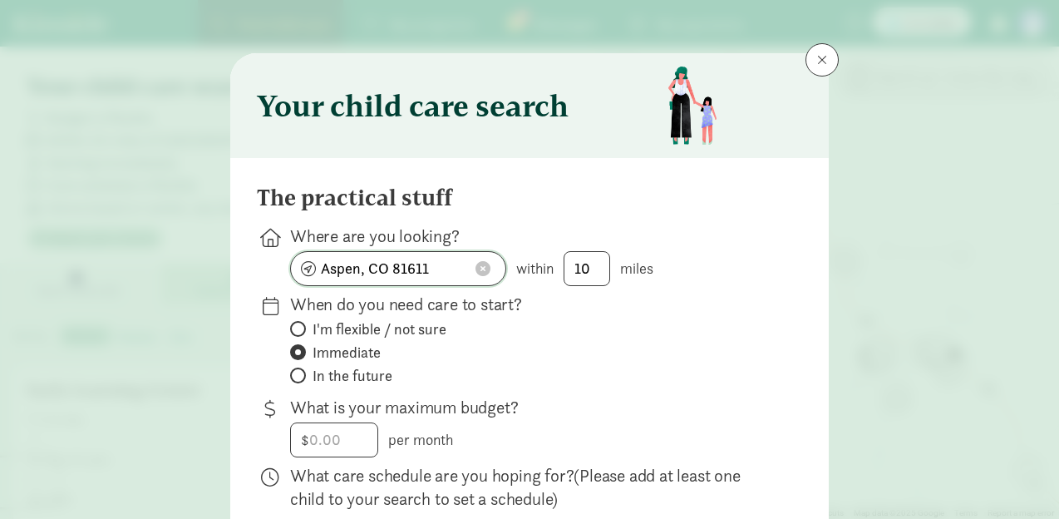
click at [417, 266] on input "Aspen, CO 81611" at bounding box center [398, 268] width 214 height 33
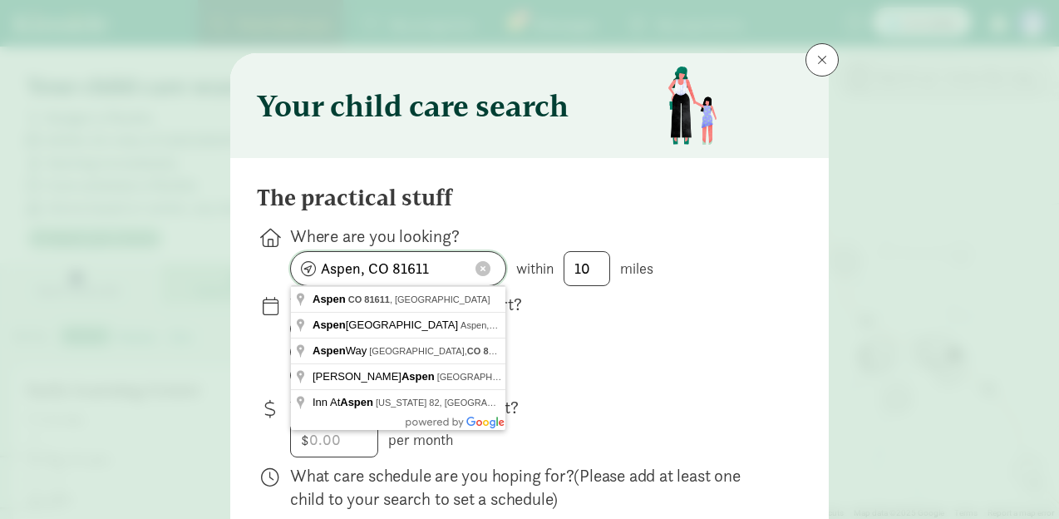
click at [417, 266] on input "Aspen, CO 81611" at bounding box center [398, 268] width 214 height 33
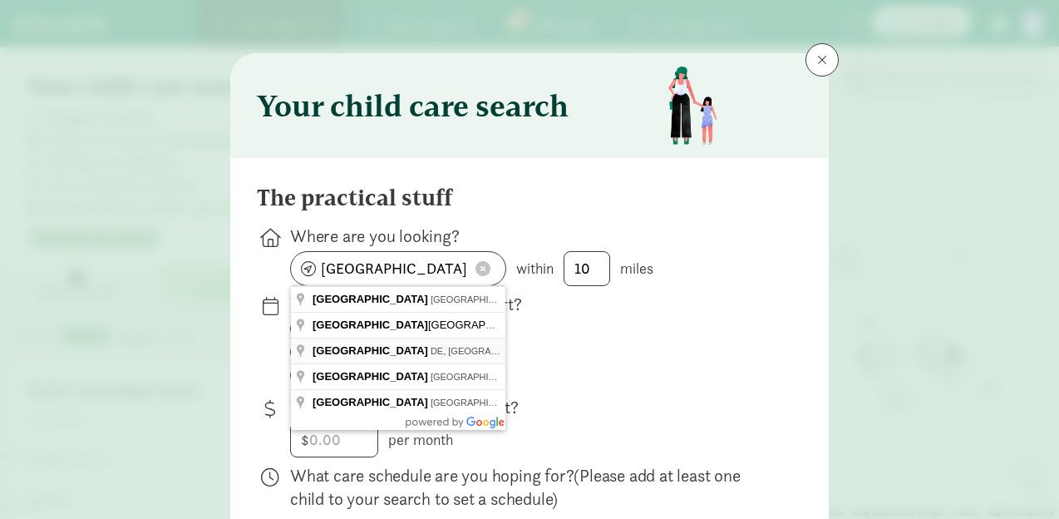
type input "[GEOGRAPHIC_DATA], [GEOGRAPHIC_DATA], [GEOGRAPHIC_DATA]"
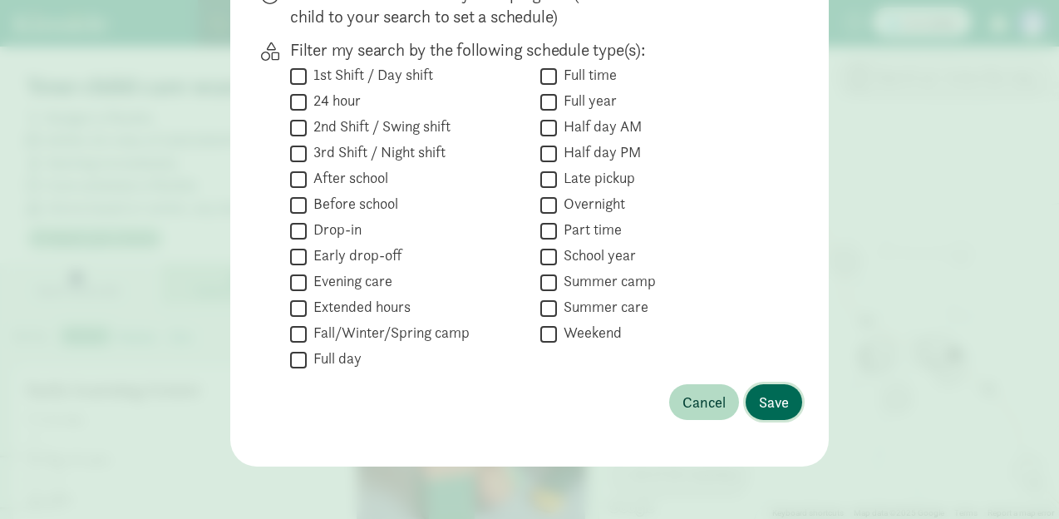
click at [793, 405] on button "Save" at bounding box center [774, 402] width 57 height 36
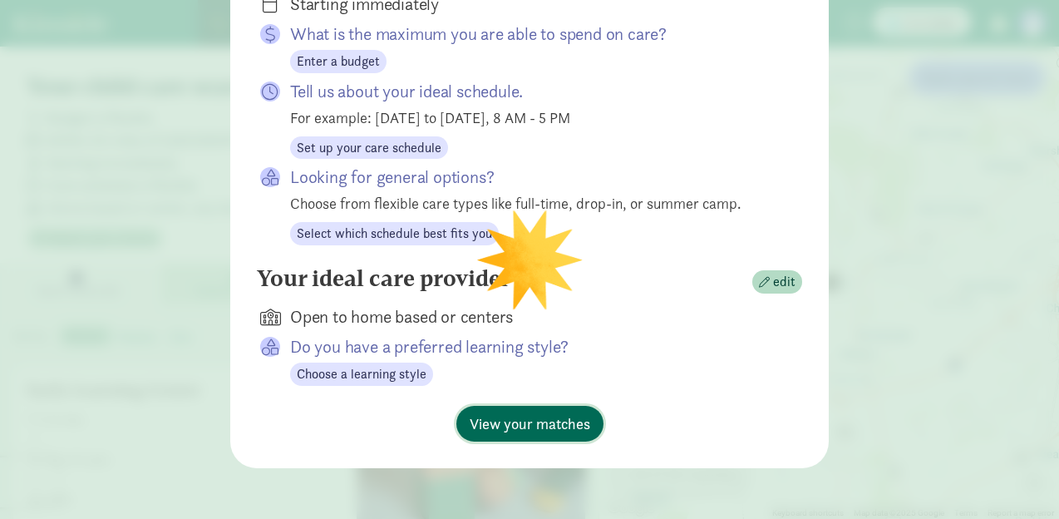
click at [562, 407] on button "View your matches" at bounding box center [529, 424] width 147 height 36
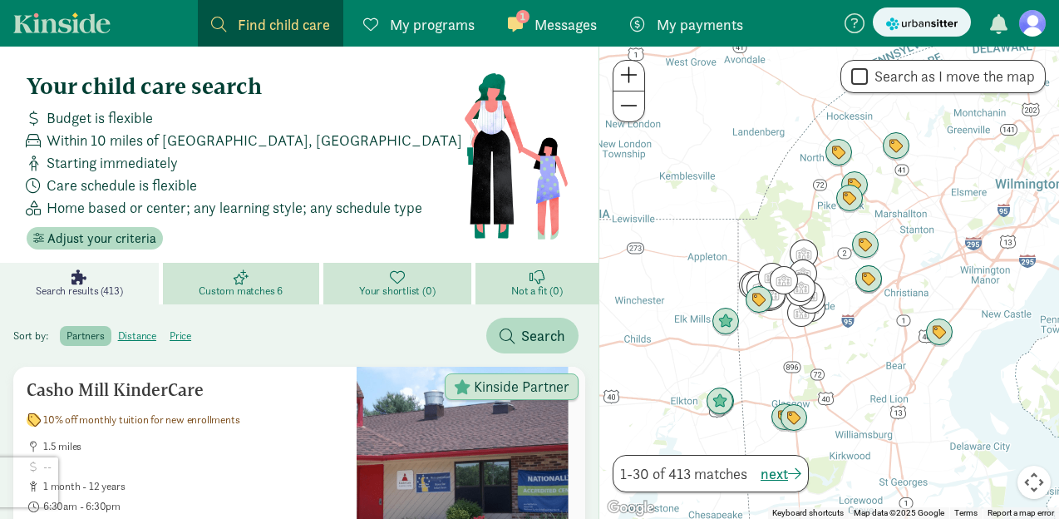
click at [58, 224] on div "Your child care search Budget is flexible Within 10 miles of [GEOGRAPHIC_DATA],…" at bounding box center [245, 161] width 436 height 176
click at [71, 236] on span "Adjust your criteria" at bounding box center [101, 239] width 109 height 20
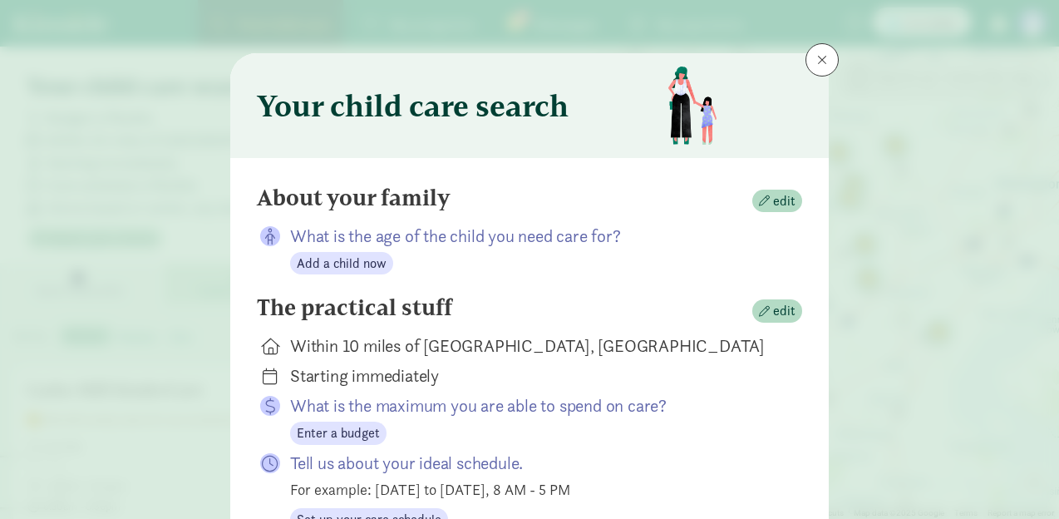
click at [815, 307] on div "About your family edit What is the age of the child you need care for? Add a ch…" at bounding box center [529, 499] width 598 height 682
click at [781, 307] on span "edit" at bounding box center [784, 311] width 22 height 20
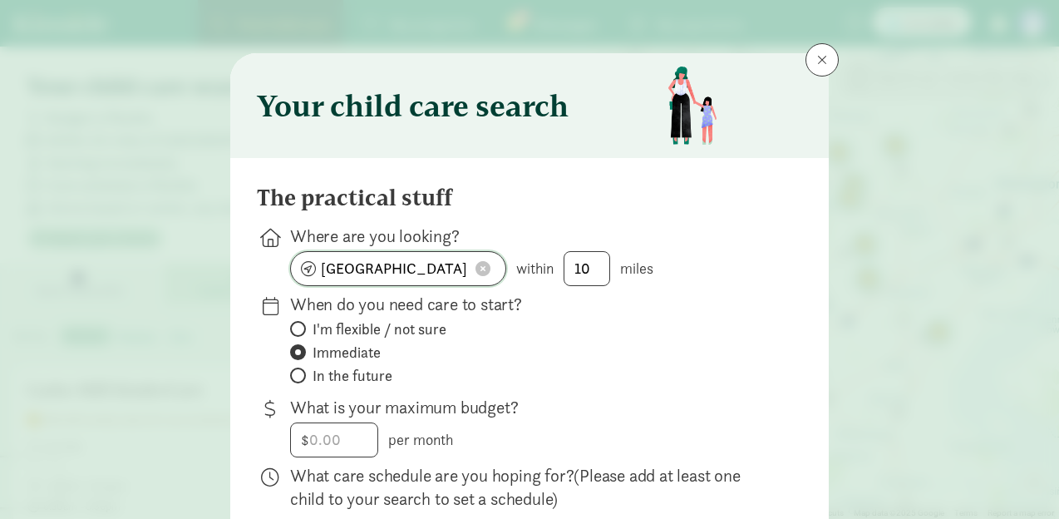
click at [403, 259] on input "[GEOGRAPHIC_DATA], [GEOGRAPHIC_DATA]" at bounding box center [398, 268] width 214 height 33
click at [402, 259] on input "[GEOGRAPHIC_DATA], [GEOGRAPHIC_DATA]" at bounding box center [398, 268] width 214 height 33
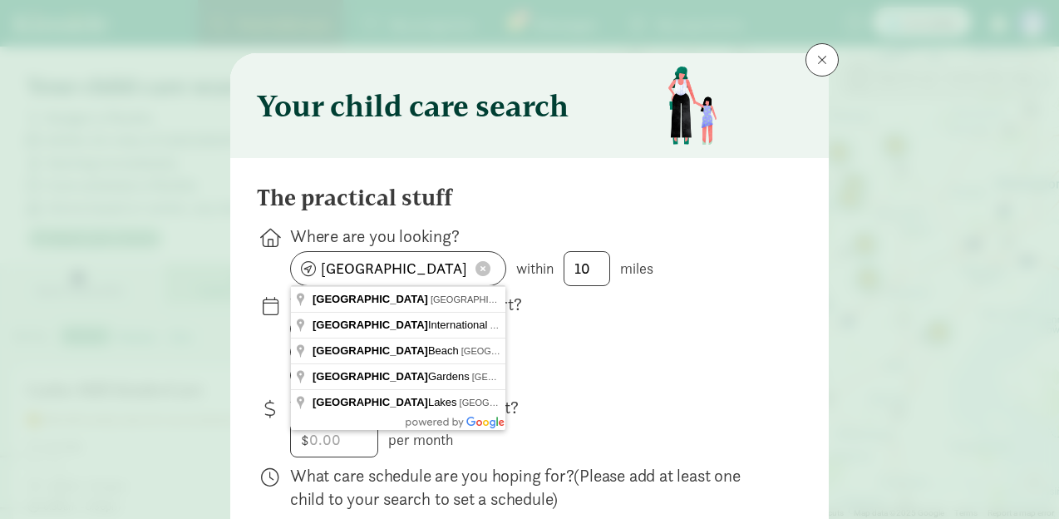
type input "[GEOGRAPHIC_DATA], [GEOGRAPHIC_DATA], [GEOGRAPHIC_DATA]"
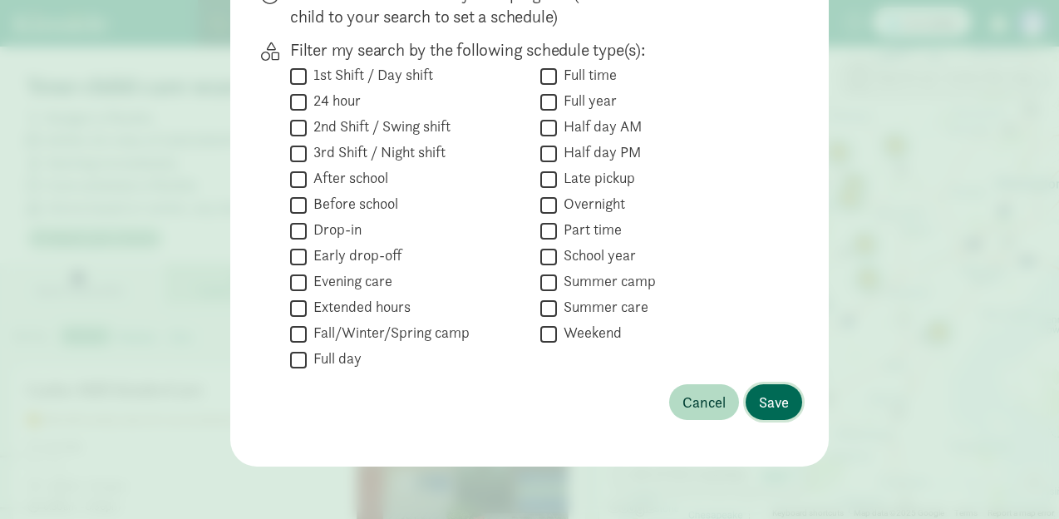
click at [762, 396] on span "Save" at bounding box center [774, 402] width 30 height 22
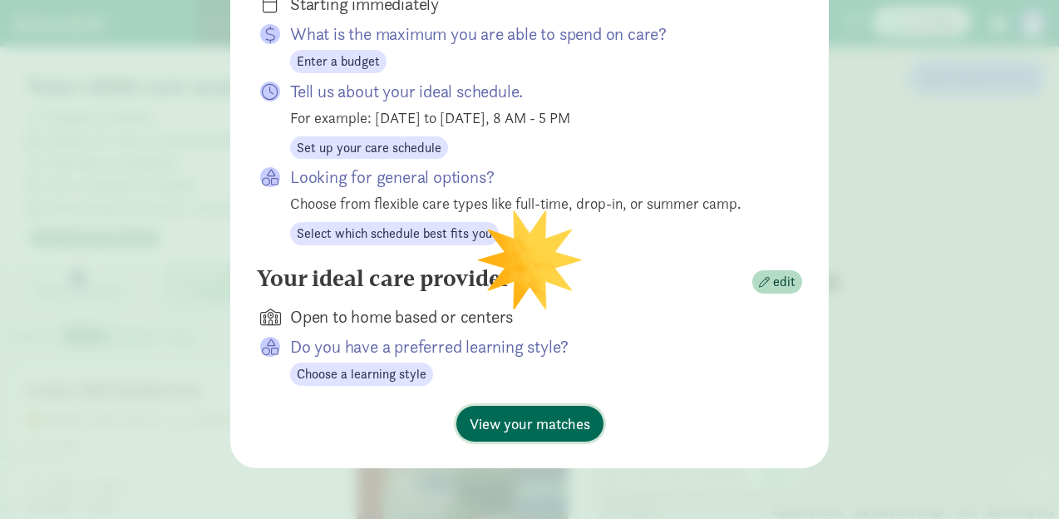
click at [561, 412] on span "View your matches" at bounding box center [530, 423] width 121 height 22
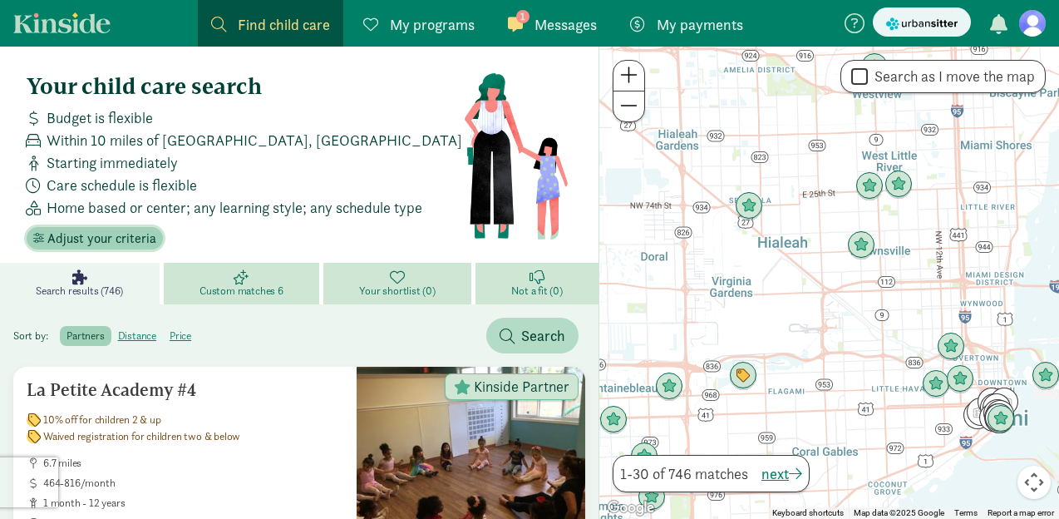
click at [127, 237] on span "Adjust your criteria" at bounding box center [101, 239] width 109 height 20
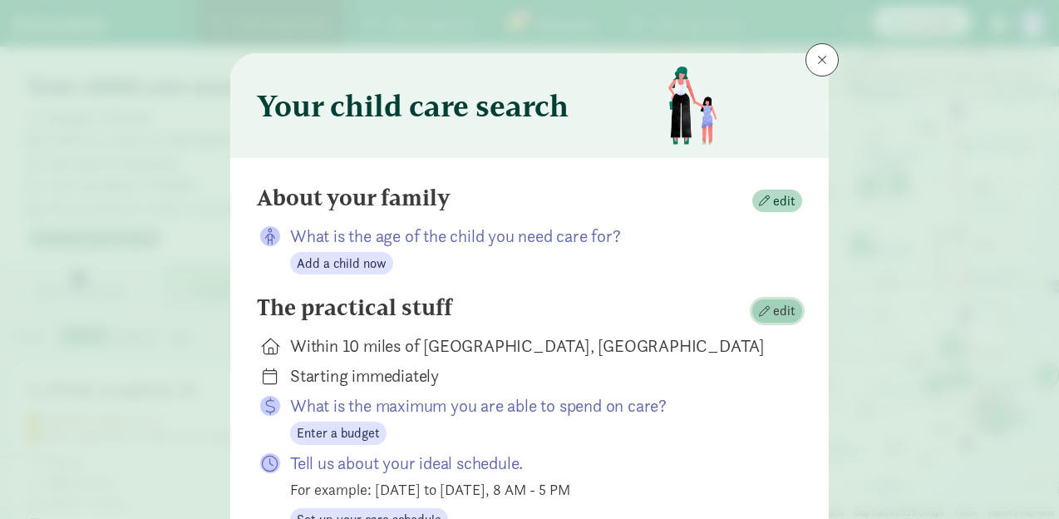
click at [784, 308] on span "edit" at bounding box center [784, 311] width 22 height 20
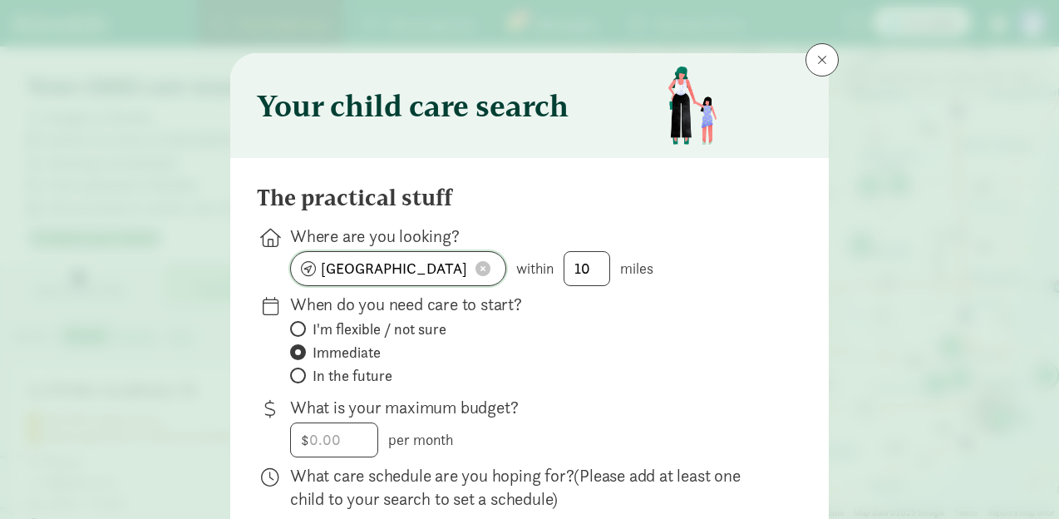
click at [445, 252] on input "[GEOGRAPHIC_DATA], [GEOGRAPHIC_DATA]" at bounding box center [398, 268] width 214 height 33
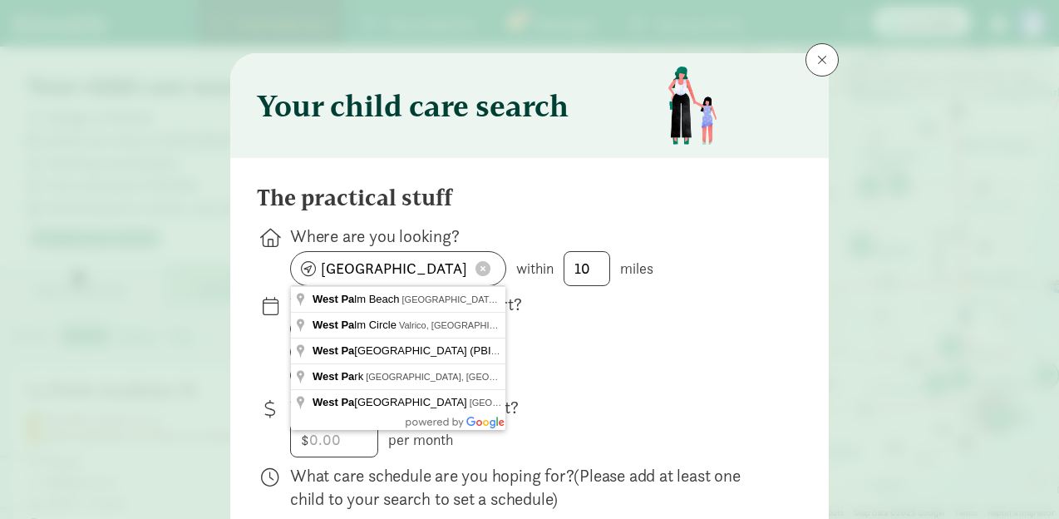
type input "[GEOGRAPHIC_DATA], [GEOGRAPHIC_DATA], [GEOGRAPHIC_DATA]"
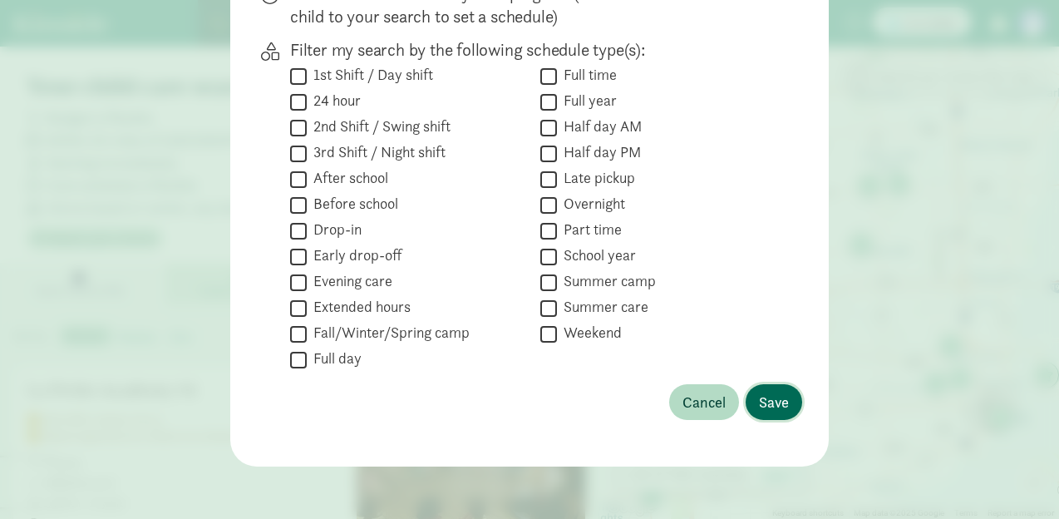
click at [792, 396] on button "Save" at bounding box center [774, 402] width 57 height 36
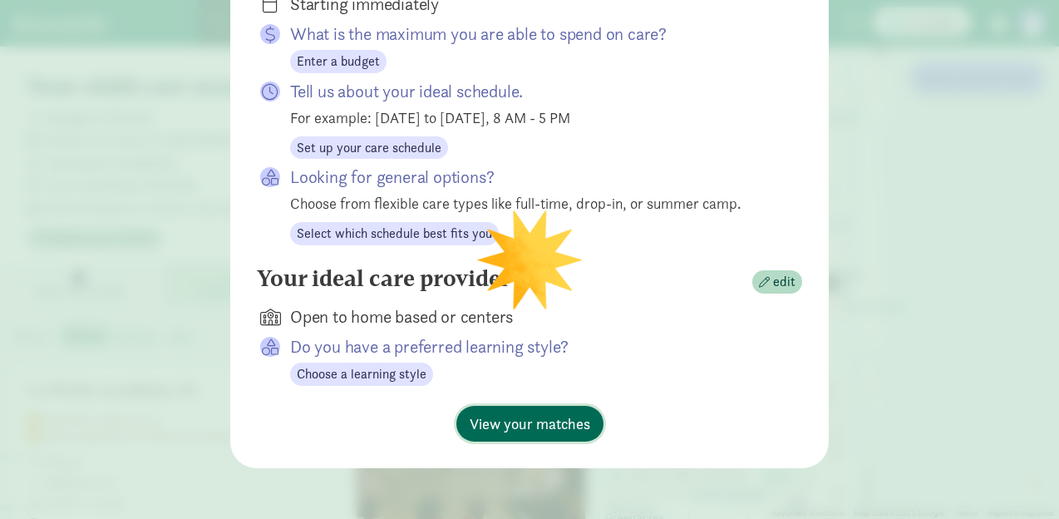
click at [541, 412] on span "View your matches" at bounding box center [530, 423] width 121 height 22
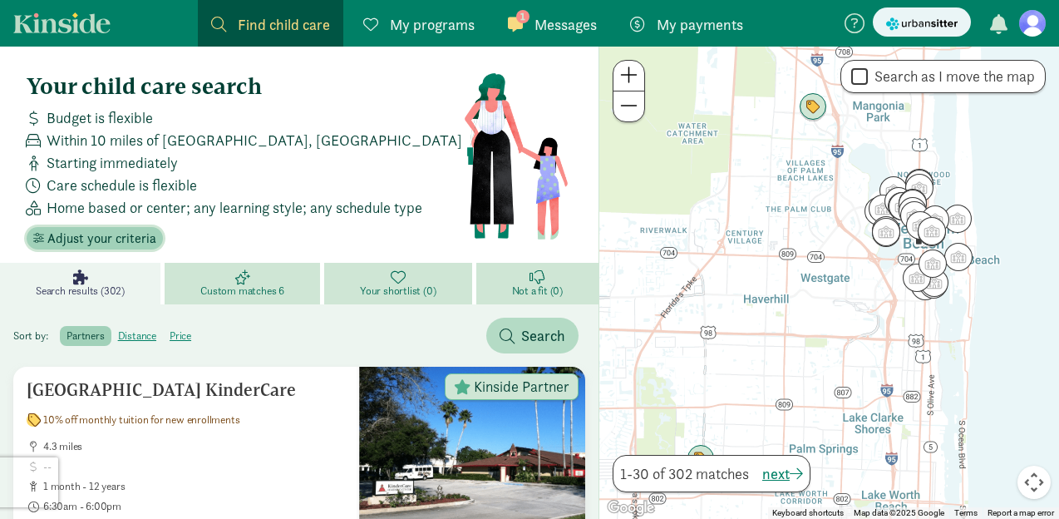
click at [121, 239] on span "Adjust your criteria" at bounding box center [101, 239] width 109 height 20
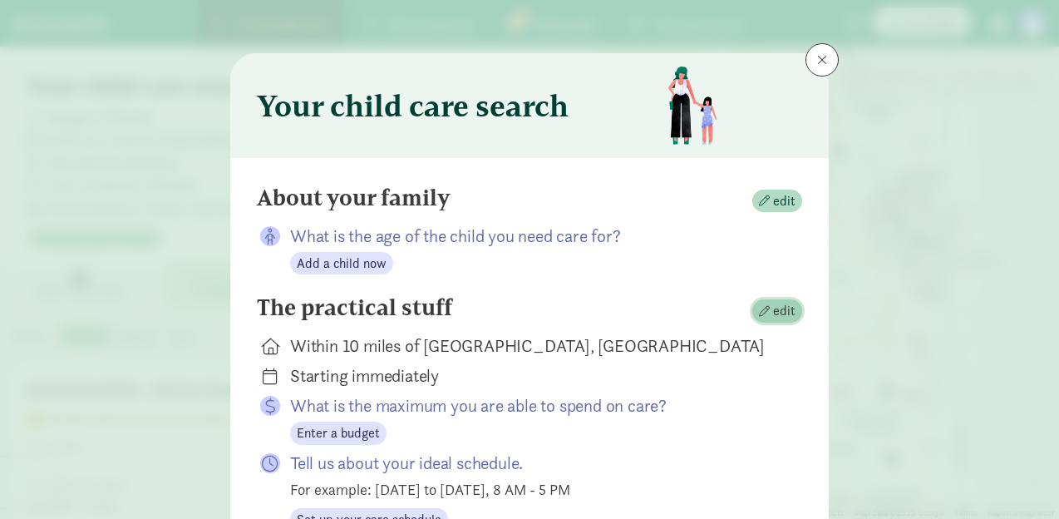
click at [761, 320] on span "edit" at bounding box center [777, 311] width 37 height 20
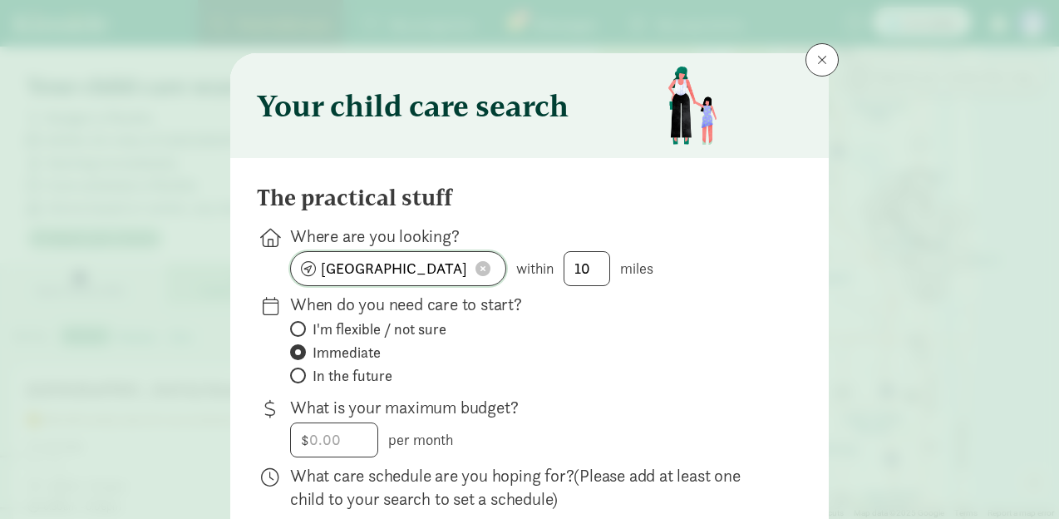
click at [436, 268] on input "[GEOGRAPHIC_DATA], [GEOGRAPHIC_DATA]" at bounding box center [398, 268] width 214 height 33
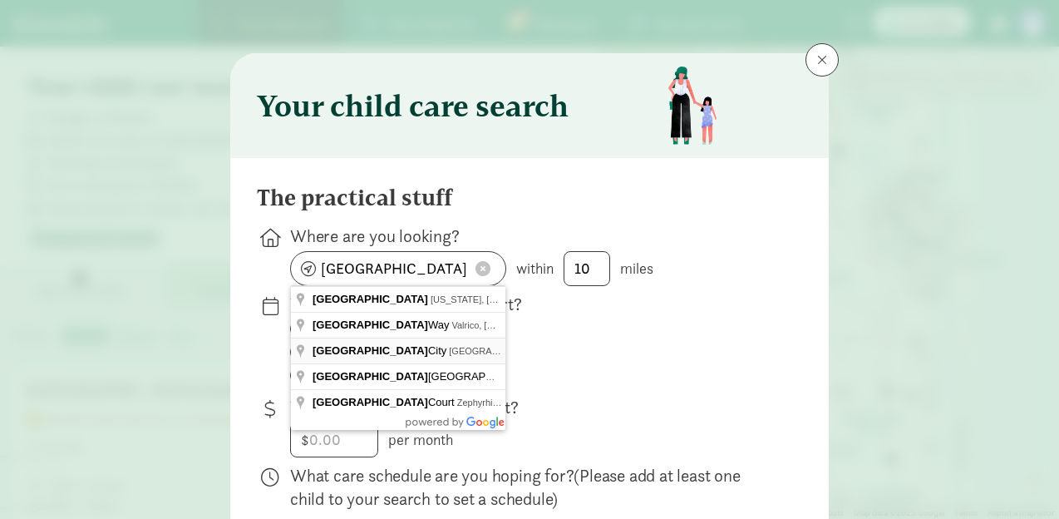
type input "[GEOGRAPHIC_DATA], [GEOGRAPHIC_DATA], [GEOGRAPHIC_DATA], [GEOGRAPHIC_DATA]"
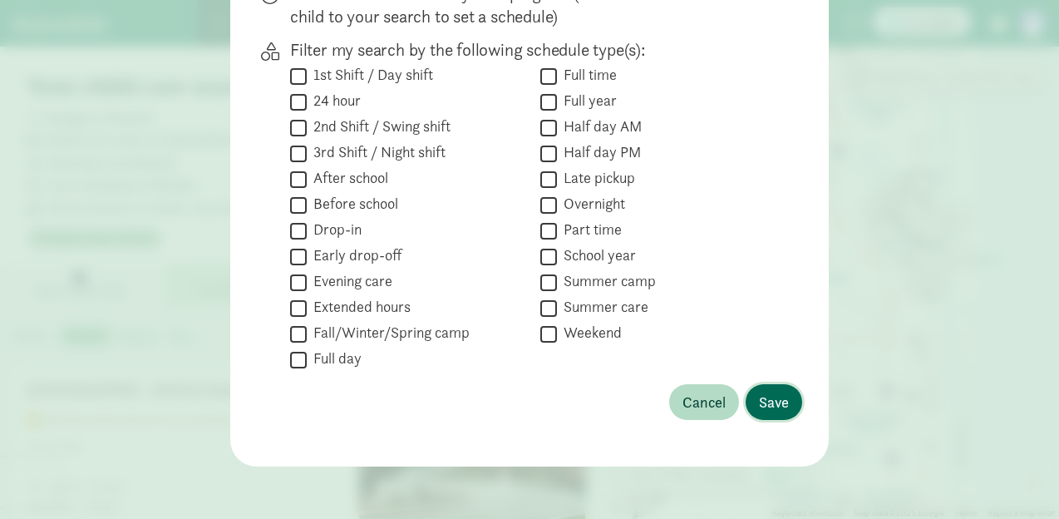
click at [759, 403] on span "Save" at bounding box center [774, 402] width 30 height 22
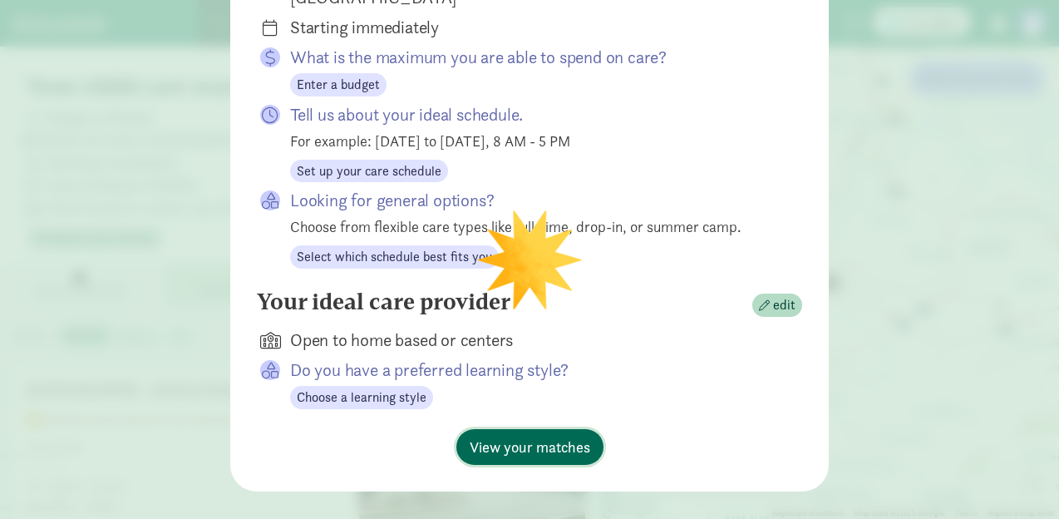
click at [579, 436] on span "View your matches" at bounding box center [530, 447] width 121 height 22
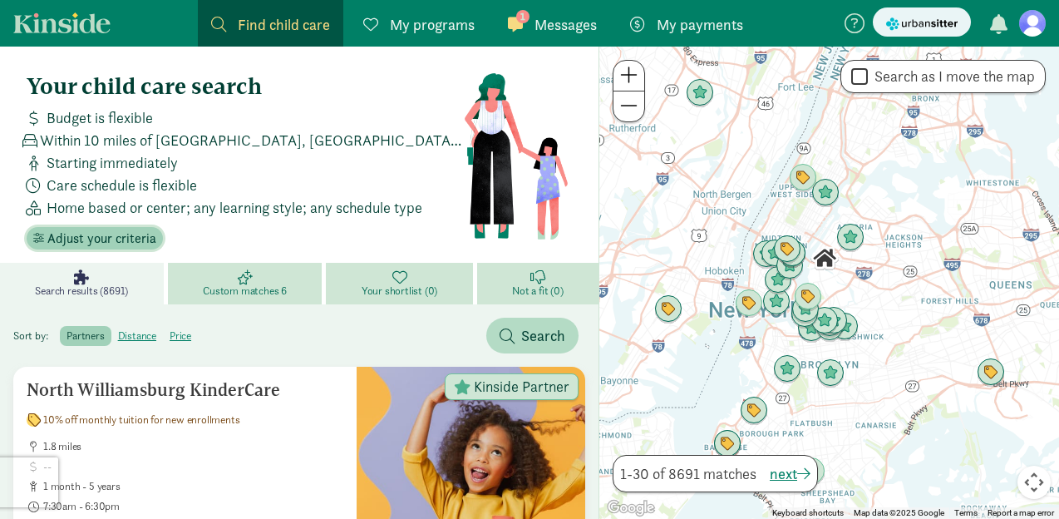
click at [128, 233] on span "Adjust your criteria" at bounding box center [101, 239] width 109 height 20
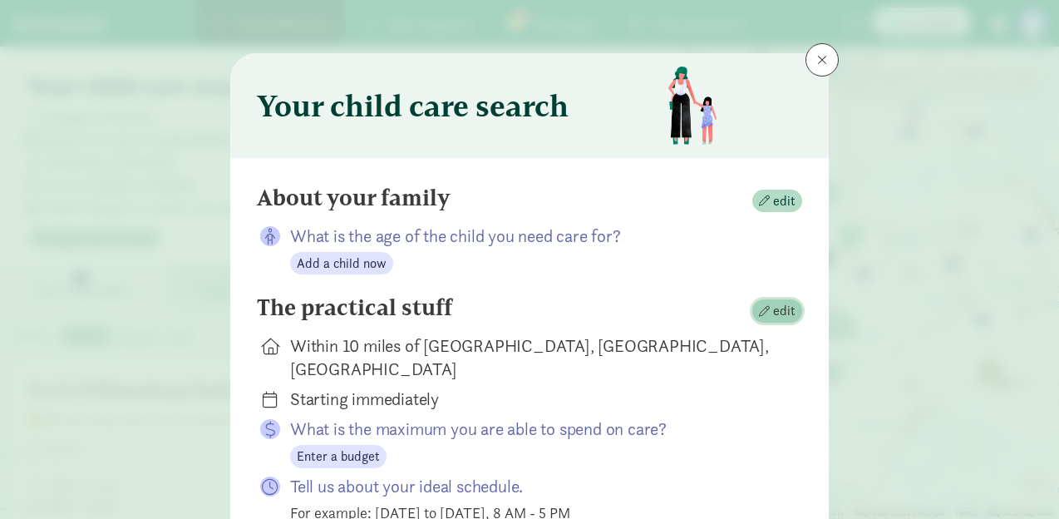
click at [758, 308] on button "edit" at bounding box center [777, 310] width 50 height 23
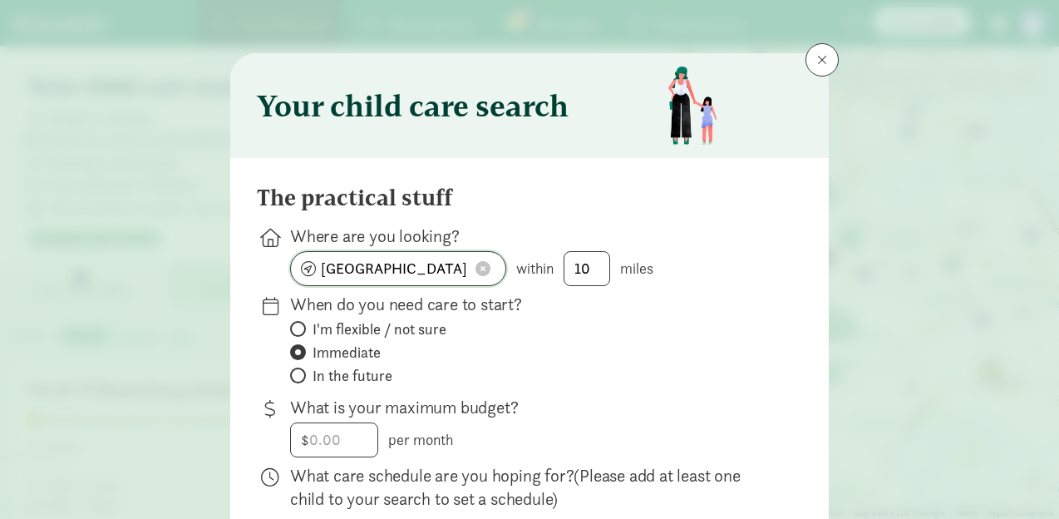
click at [448, 270] on input "[GEOGRAPHIC_DATA], [GEOGRAPHIC_DATA], [GEOGRAPHIC_DATA]" at bounding box center [398, 268] width 214 height 33
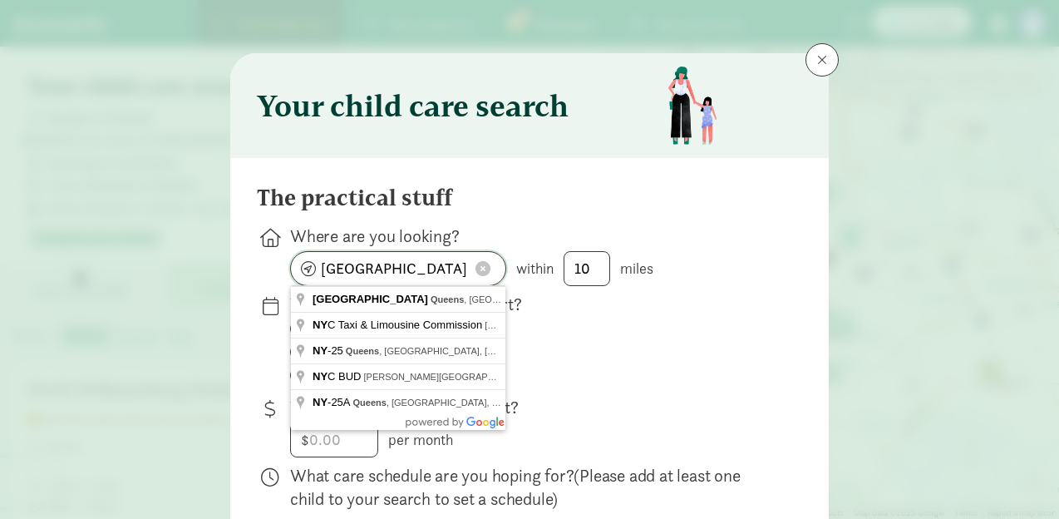
click at [448, 270] on input "[GEOGRAPHIC_DATA], [GEOGRAPHIC_DATA], [GEOGRAPHIC_DATA]" at bounding box center [398, 268] width 214 height 33
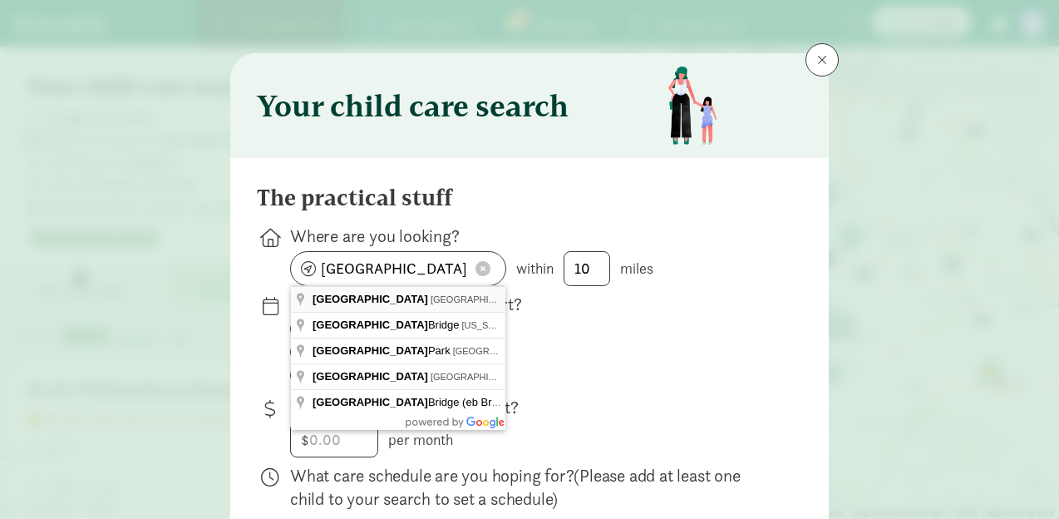
type input "[GEOGRAPHIC_DATA], [GEOGRAPHIC_DATA], [GEOGRAPHIC_DATA]"
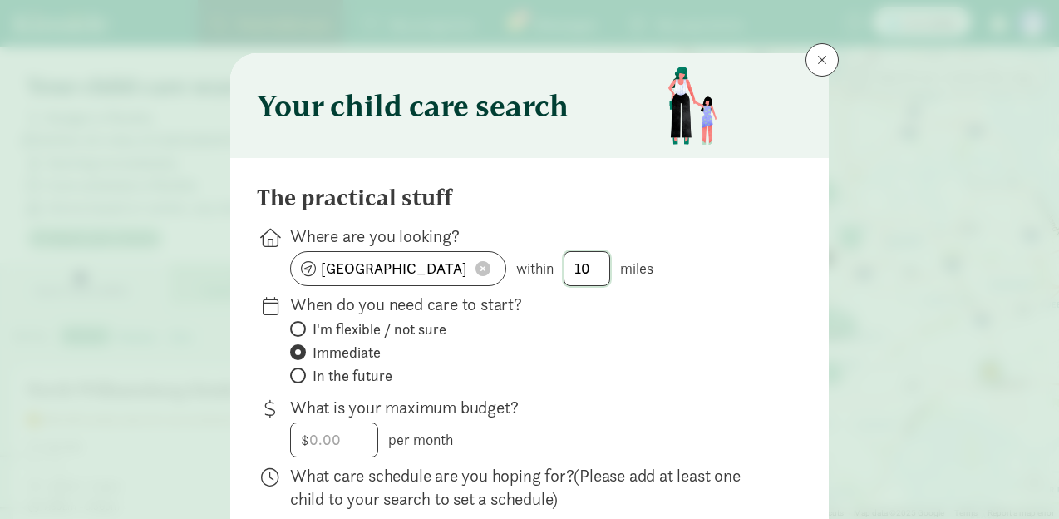
click at [592, 278] on input "10" at bounding box center [586, 268] width 45 height 33
click at [591, 271] on input "10" at bounding box center [586, 268] width 45 height 33
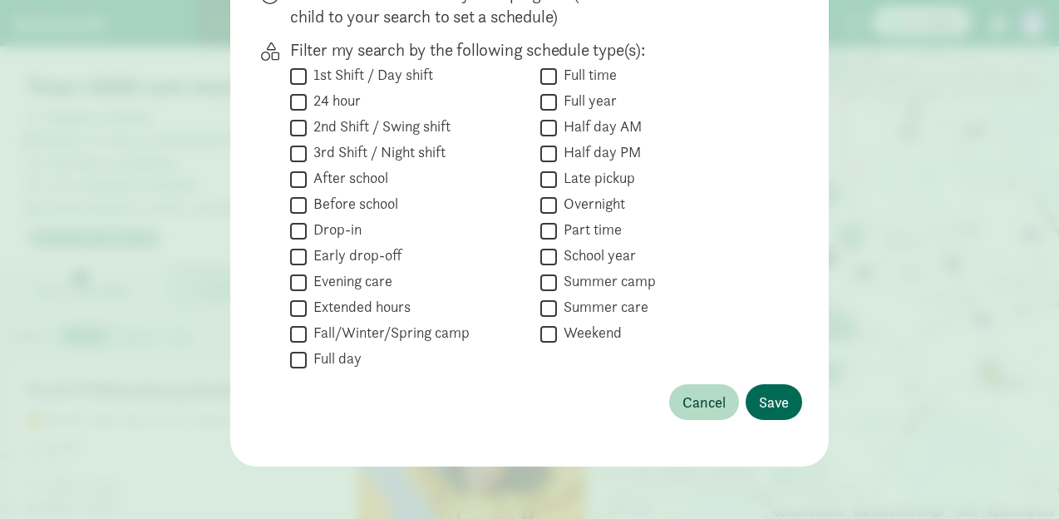
type input "2"
click at [776, 400] on span "Save" at bounding box center [774, 402] width 30 height 22
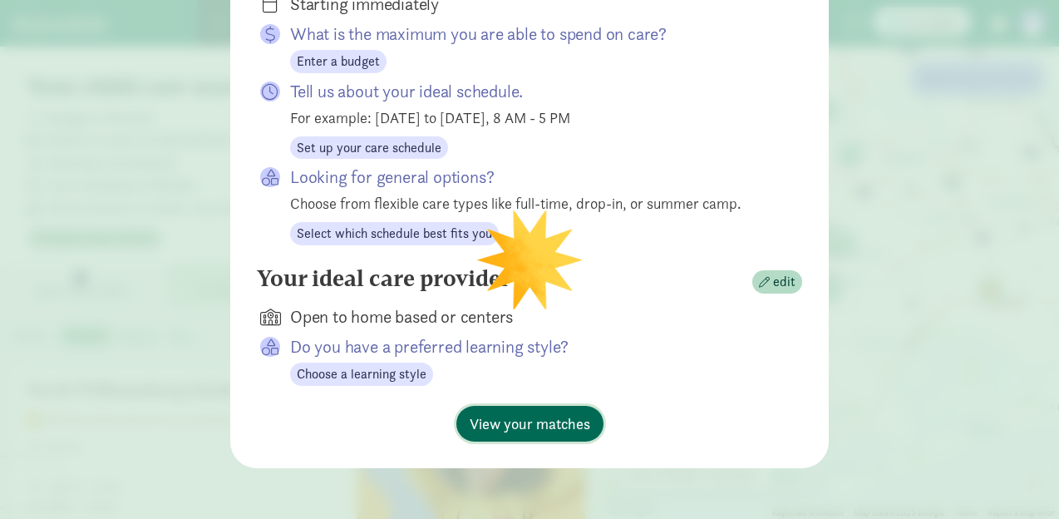
click at [564, 406] on button "View your matches" at bounding box center [529, 424] width 147 height 36
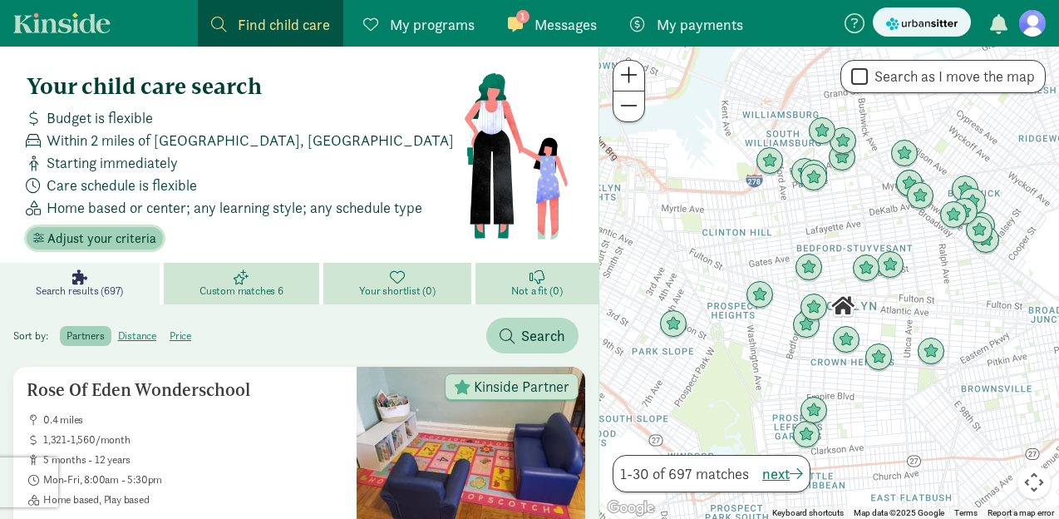
click at [109, 243] on span "Adjust your criteria" at bounding box center [101, 239] width 109 height 20
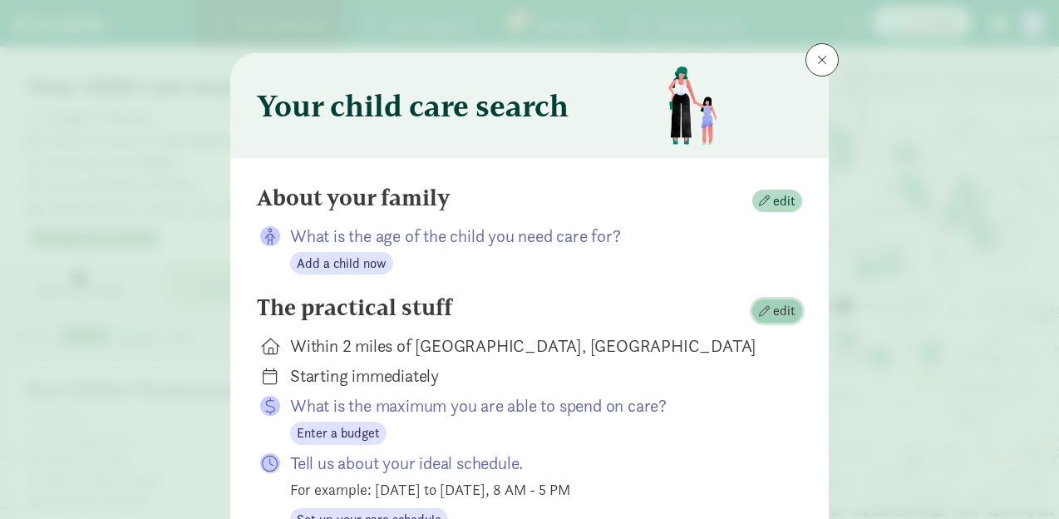
click at [771, 308] on span "edit" at bounding box center [777, 311] width 37 height 20
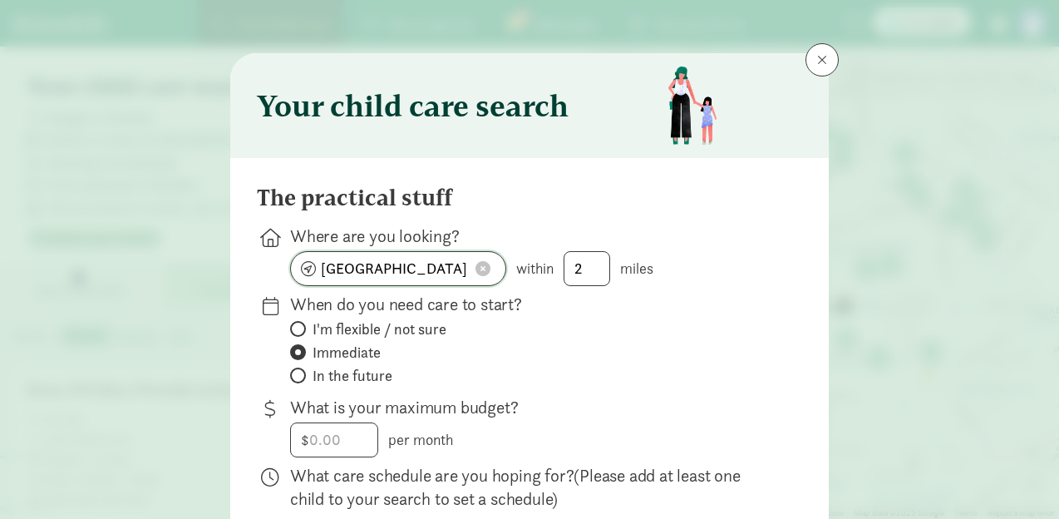
click at [412, 260] on input "[GEOGRAPHIC_DATA], [GEOGRAPHIC_DATA]" at bounding box center [398, 268] width 214 height 33
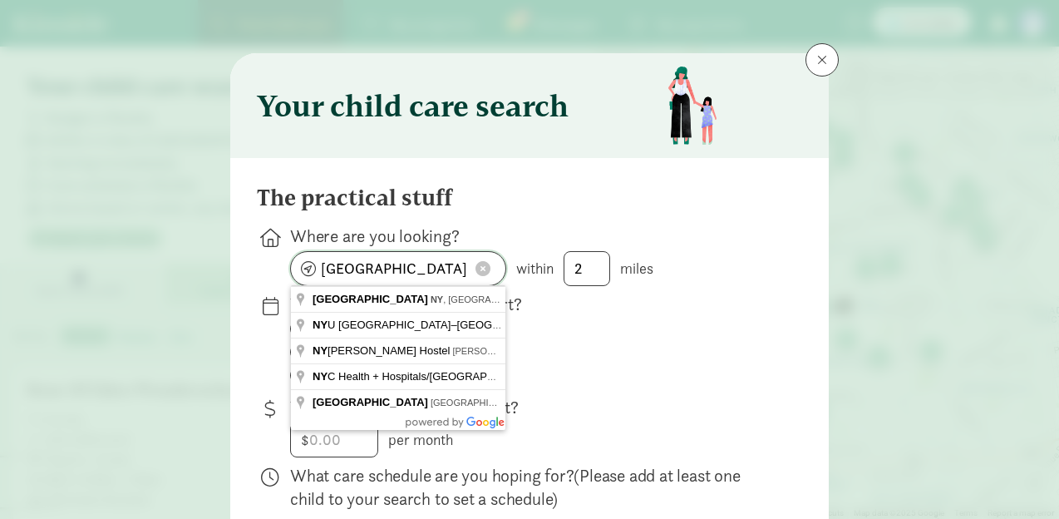
click at [412, 260] on input "[GEOGRAPHIC_DATA], [GEOGRAPHIC_DATA]" at bounding box center [398, 268] width 214 height 33
type input "[GEOGRAPHIC_DATA], [GEOGRAPHIC_DATA], [GEOGRAPHIC_DATA], [GEOGRAPHIC_DATA]"
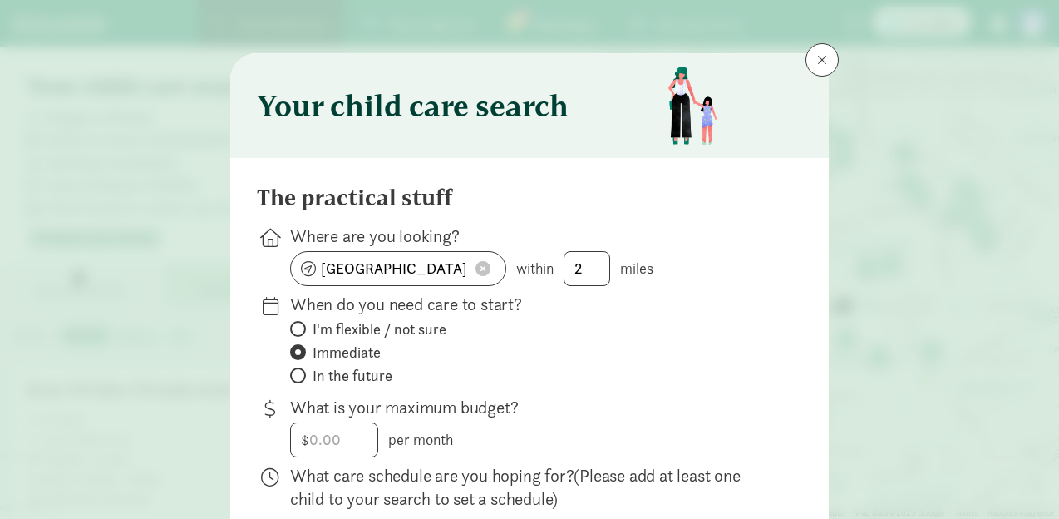
scroll to position [482, 0]
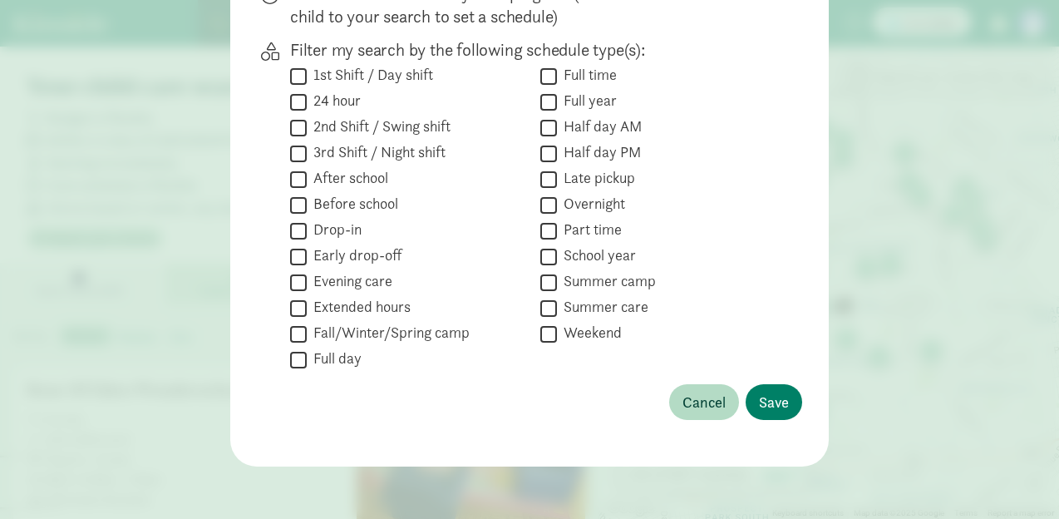
click at [798, 388] on div "Cancel Save" at bounding box center [529, 402] width 545 height 36
click at [773, 394] on span "Save" at bounding box center [774, 402] width 30 height 22
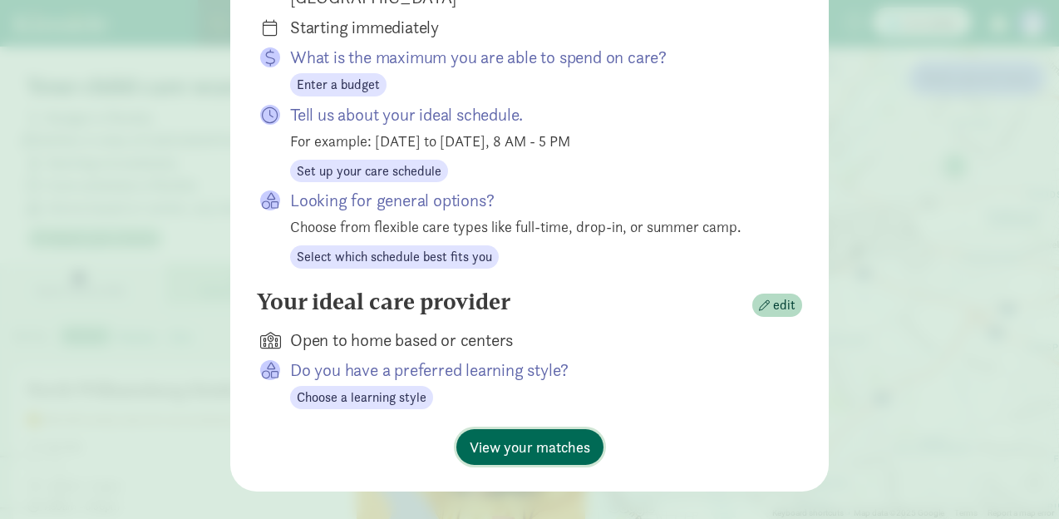
click at [546, 436] on span "View your matches" at bounding box center [530, 447] width 121 height 22
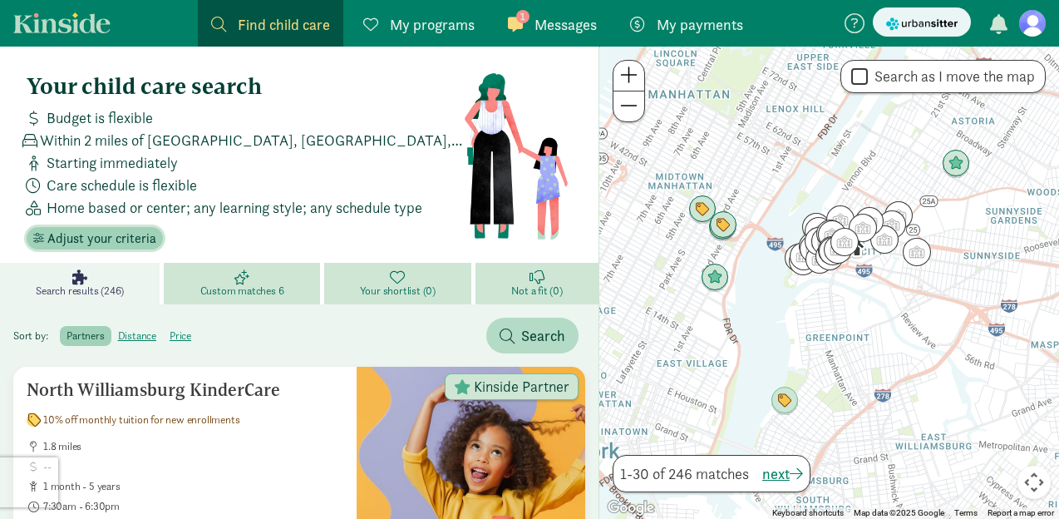
click at [119, 235] on span "Adjust your criteria" at bounding box center [101, 239] width 109 height 20
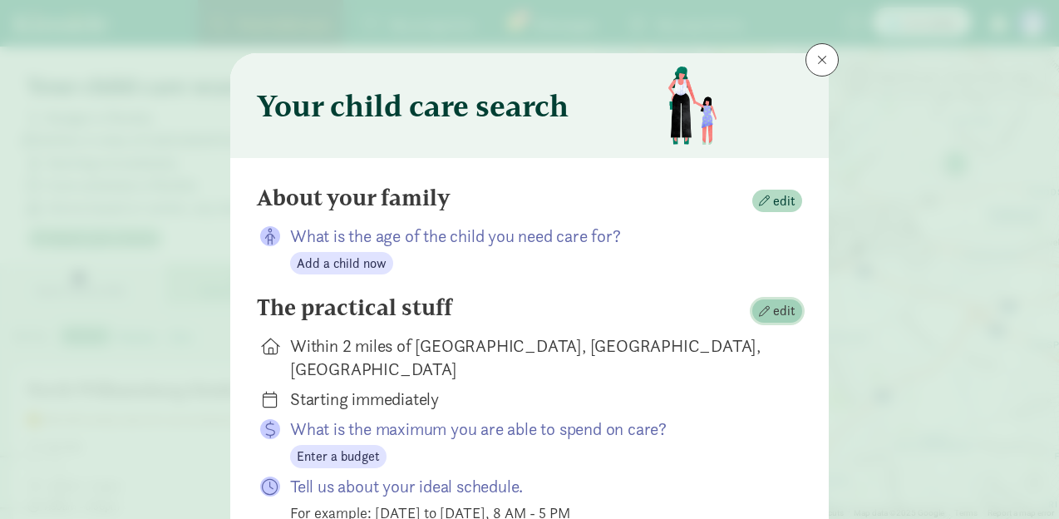
click at [766, 319] on span "edit" at bounding box center [777, 311] width 37 height 20
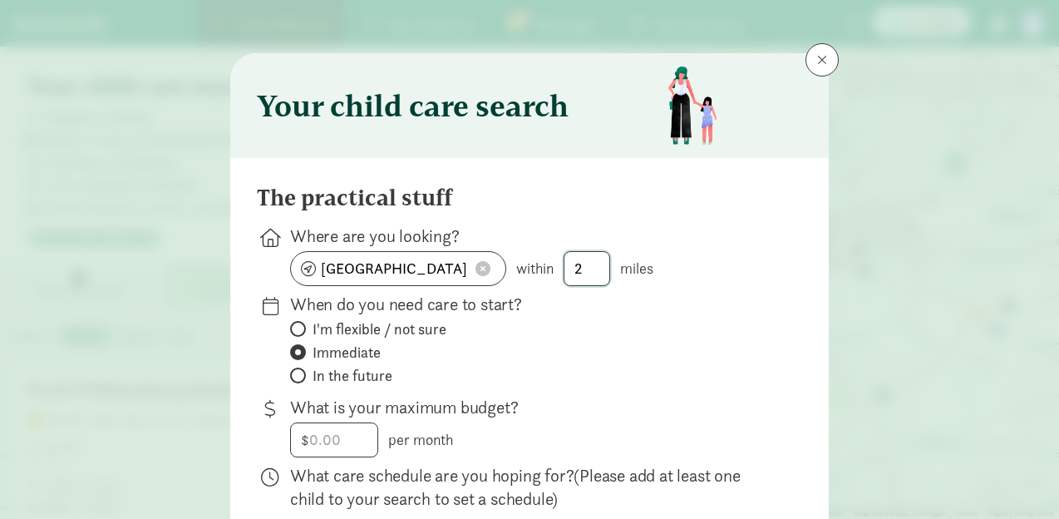
click at [589, 267] on input "2" at bounding box center [586, 268] width 45 height 33
type input "1"
type input "10"
click at [422, 262] on input "[GEOGRAPHIC_DATA], [GEOGRAPHIC_DATA], [GEOGRAPHIC_DATA]" at bounding box center [398, 268] width 214 height 33
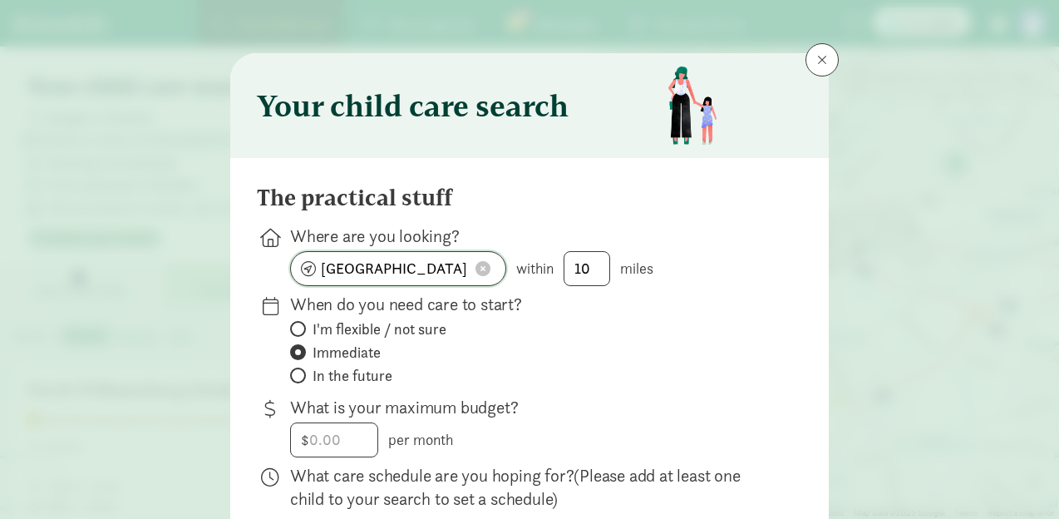
click at [422, 262] on input "[GEOGRAPHIC_DATA], [GEOGRAPHIC_DATA], [GEOGRAPHIC_DATA]" at bounding box center [398, 268] width 214 height 33
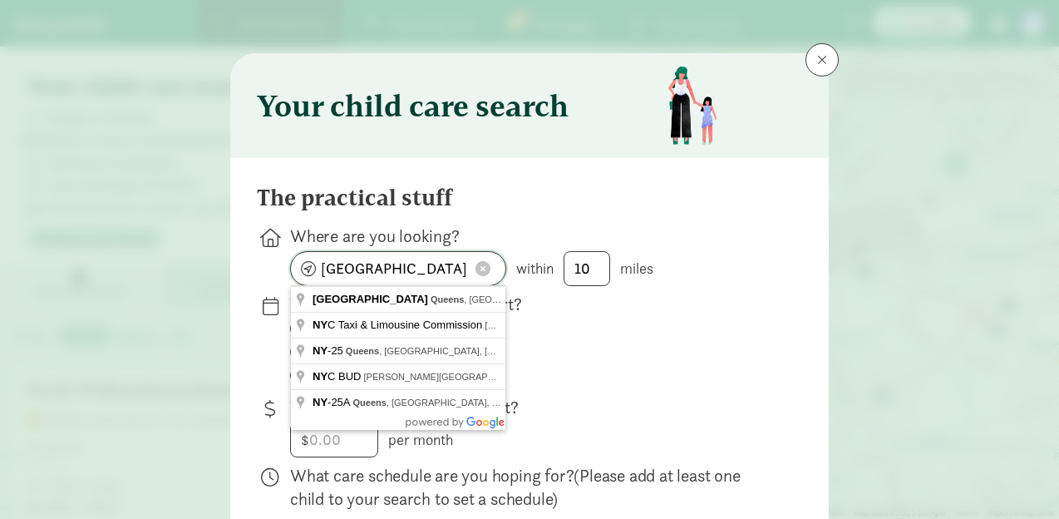
click at [422, 262] on input "[GEOGRAPHIC_DATA], [GEOGRAPHIC_DATA], [GEOGRAPHIC_DATA]" at bounding box center [398, 268] width 214 height 33
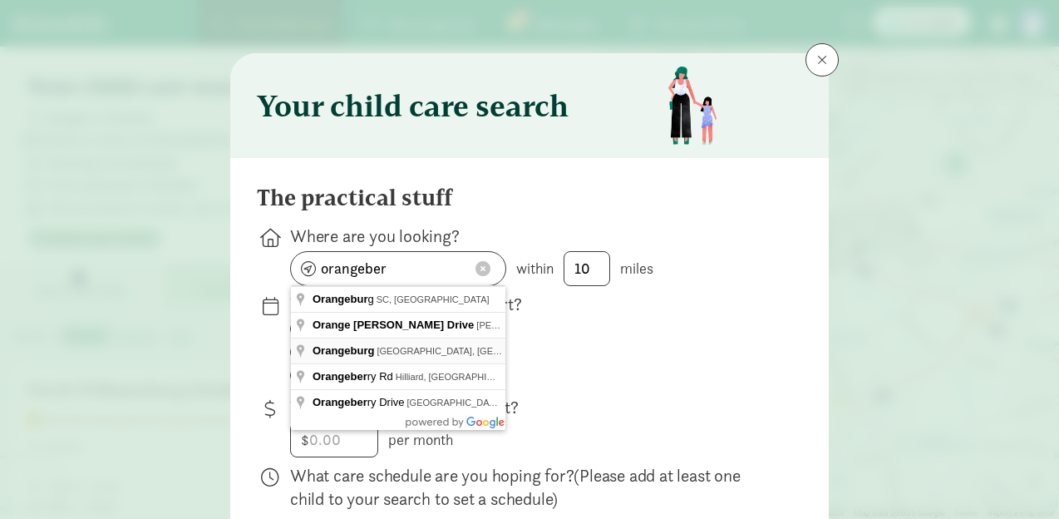
type input "[GEOGRAPHIC_DATA], [GEOGRAPHIC_DATA], [GEOGRAPHIC_DATA]"
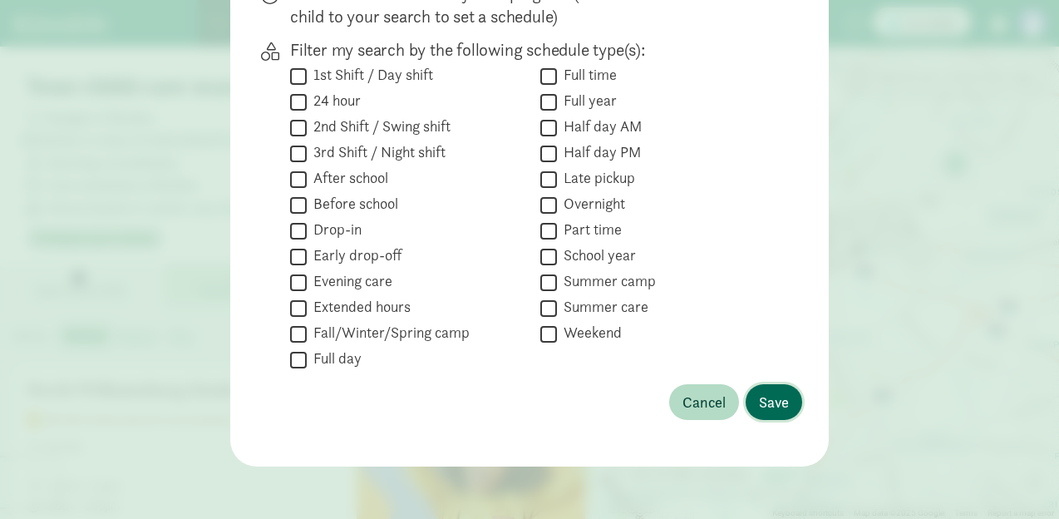
click at [755, 401] on button "Save" at bounding box center [774, 402] width 57 height 36
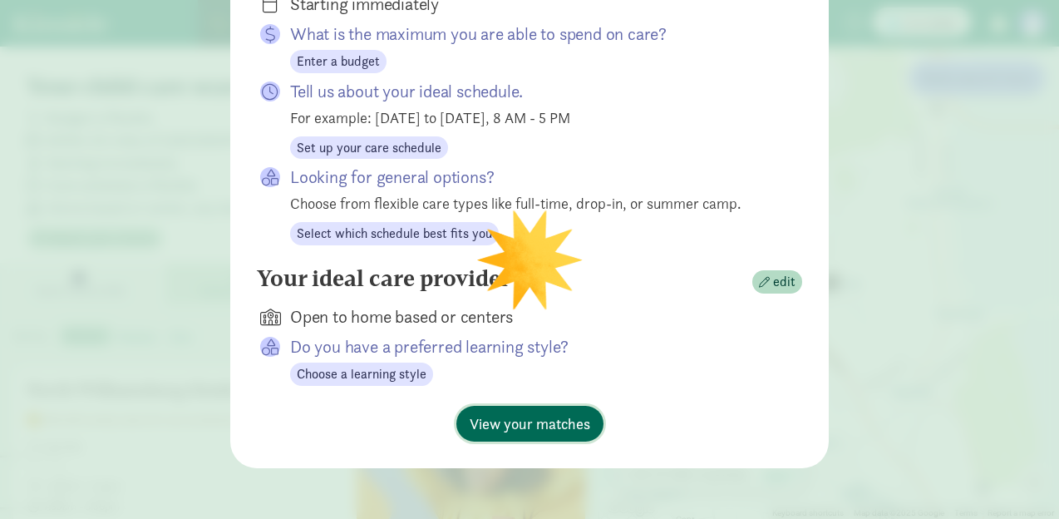
click at [549, 413] on span "View your matches" at bounding box center [530, 423] width 121 height 22
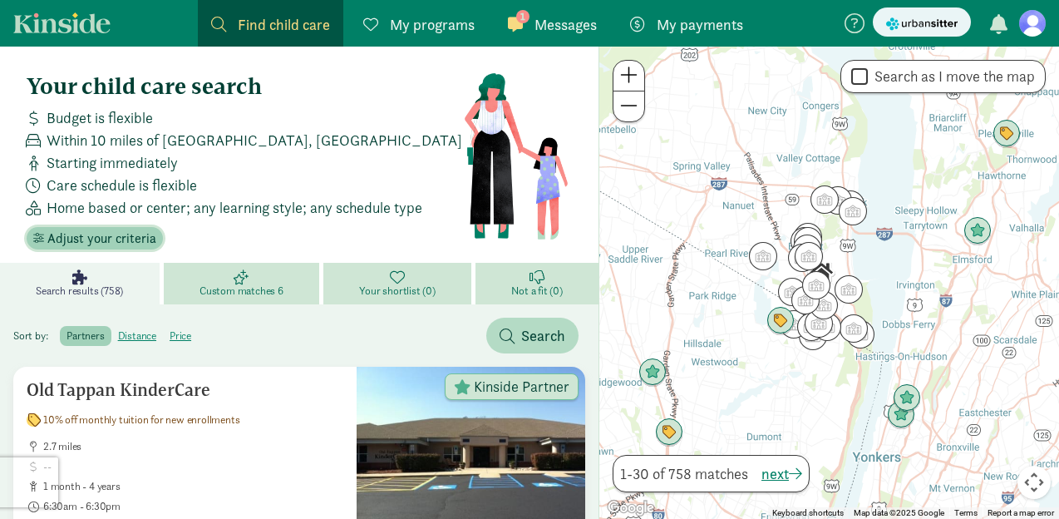
click at [122, 232] on span "Adjust your criteria" at bounding box center [101, 239] width 109 height 20
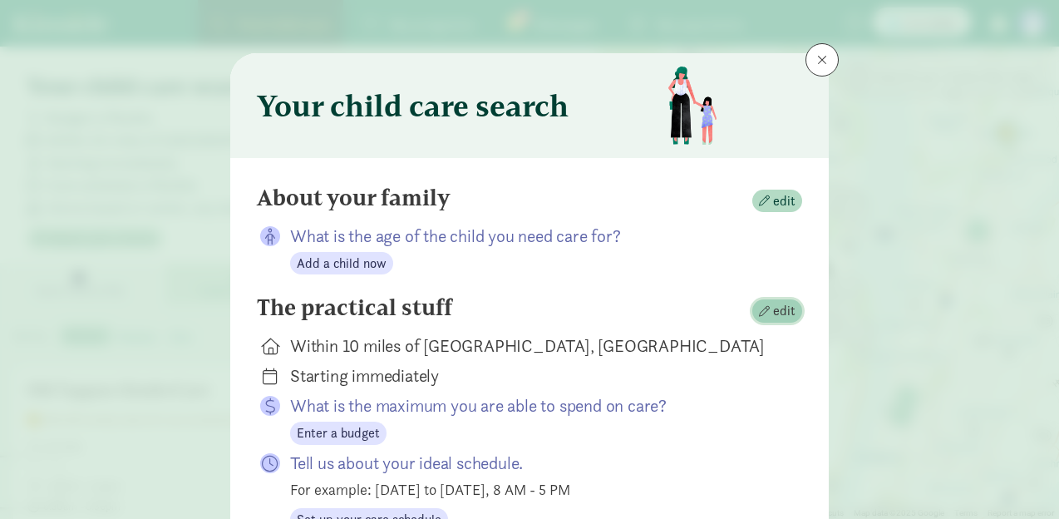
click at [773, 308] on span "edit" at bounding box center [777, 311] width 37 height 20
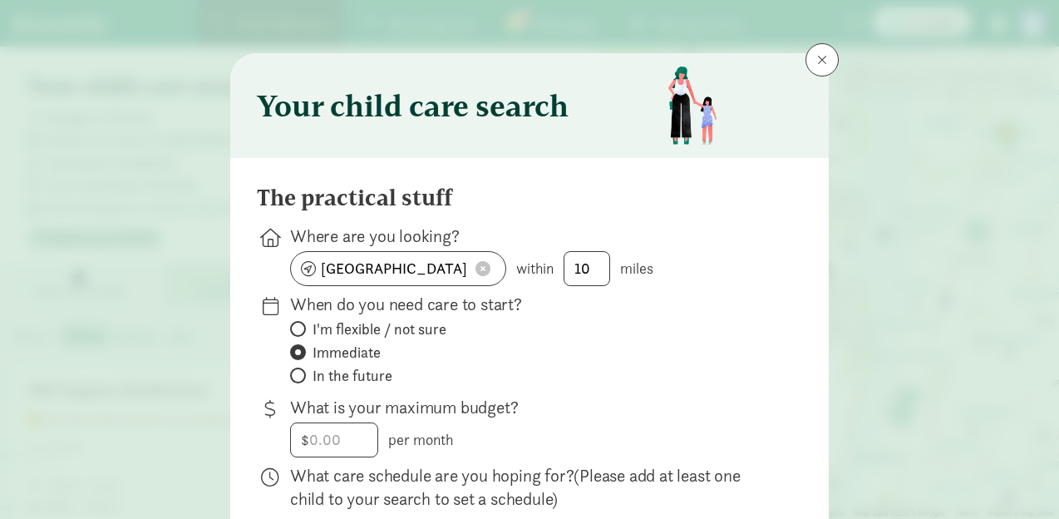
click at [428, 294] on p "When do you need care to start?" at bounding box center [532, 304] width 485 height 23
click at [428, 278] on input "[GEOGRAPHIC_DATA], [GEOGRAPHIC_DATA]" at bounding box center [398, 268] width 214 height 33
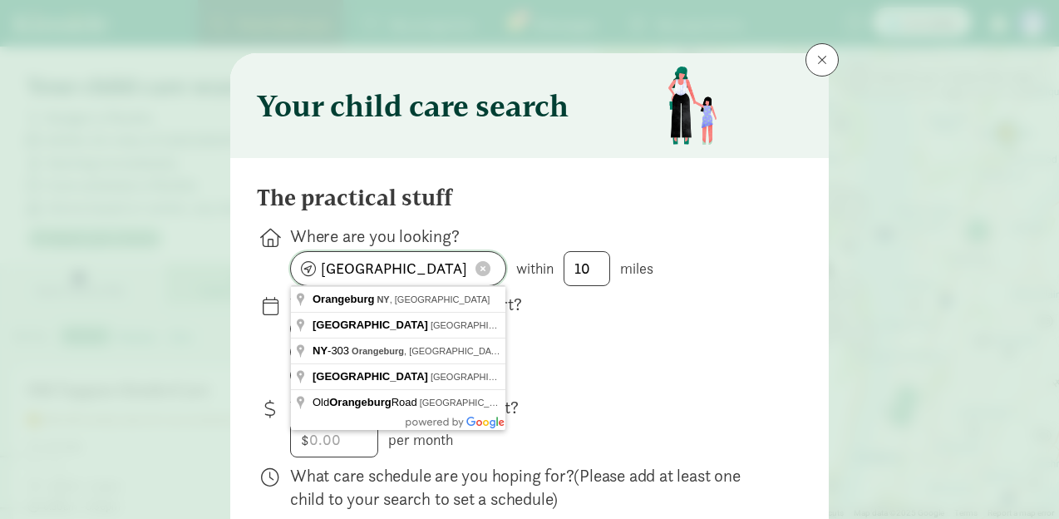
click at [428, 278] on input "[GEOGRAPHIC_DATA], [GEOGRAPHIC_DATA]" at bounding box center [398, 268] width 214 height 33
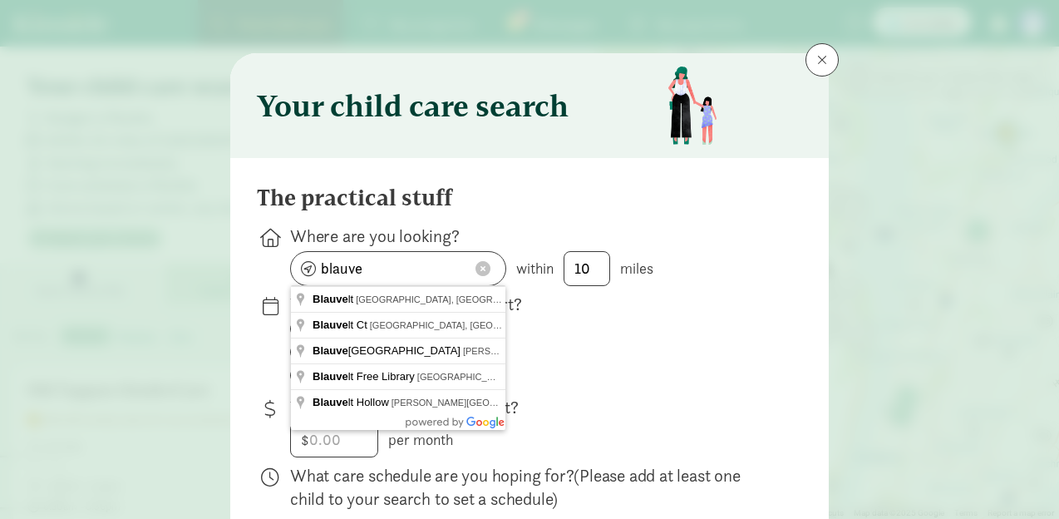
type input "[PERSON_NAME], [GEOGRAPHIC_DATA], [GEOGRAPHIC_DATA]"
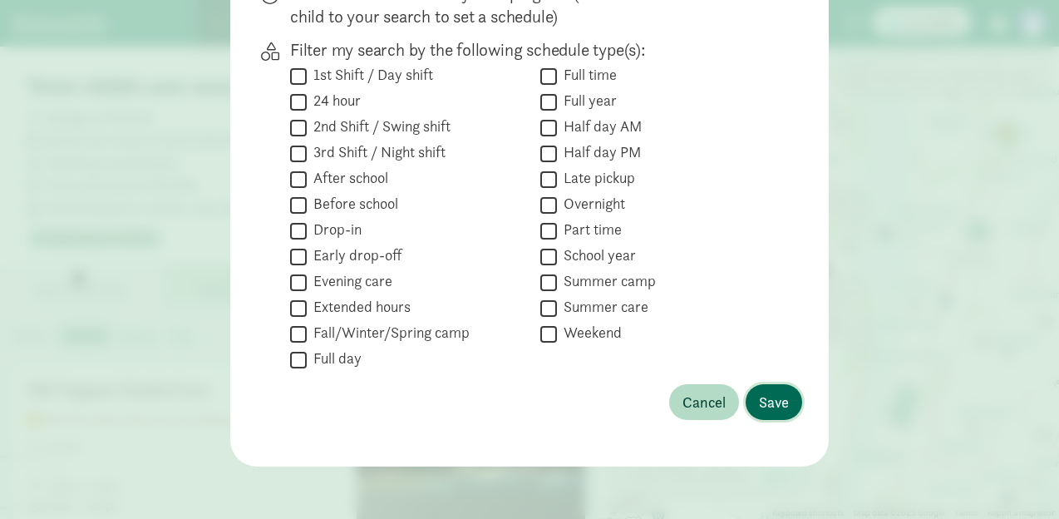
click at [772, 418] on button "Save" at bounding box center [774, 402] width 57 height 36
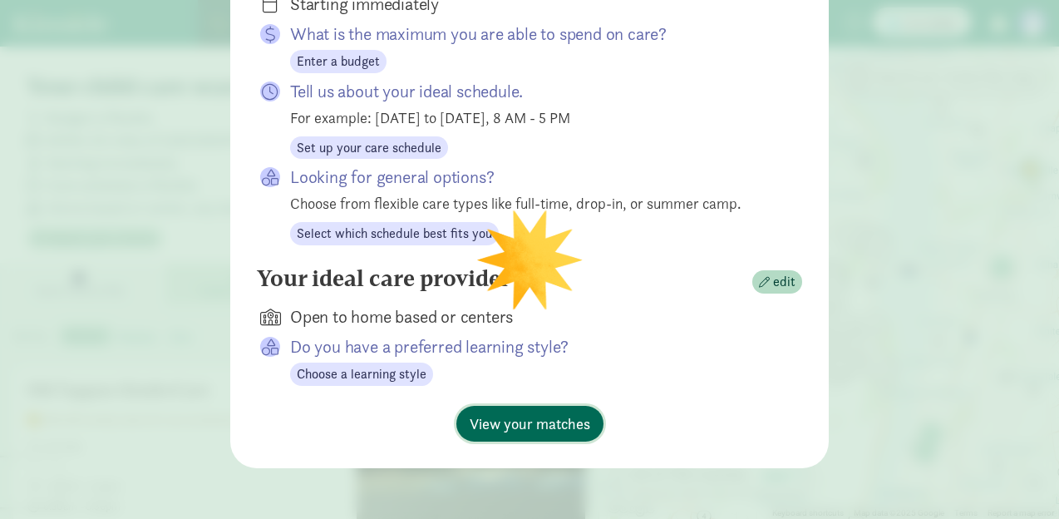
click at [564, 417] on span "View your matches" at bounding box center [530, 423] width 121 height 22
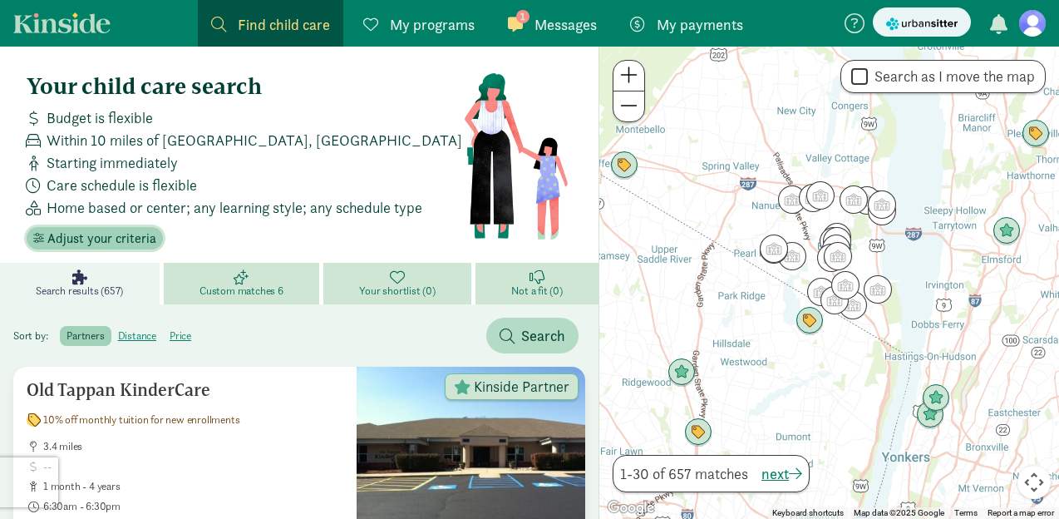
click at [134, 241] on span "Adjust your criteria" at bounding box center [101, 239] width 109 height 20
click at [113, 231] on span "Adjust your criteria" at bounding box center [101, 239] width 109 height 20
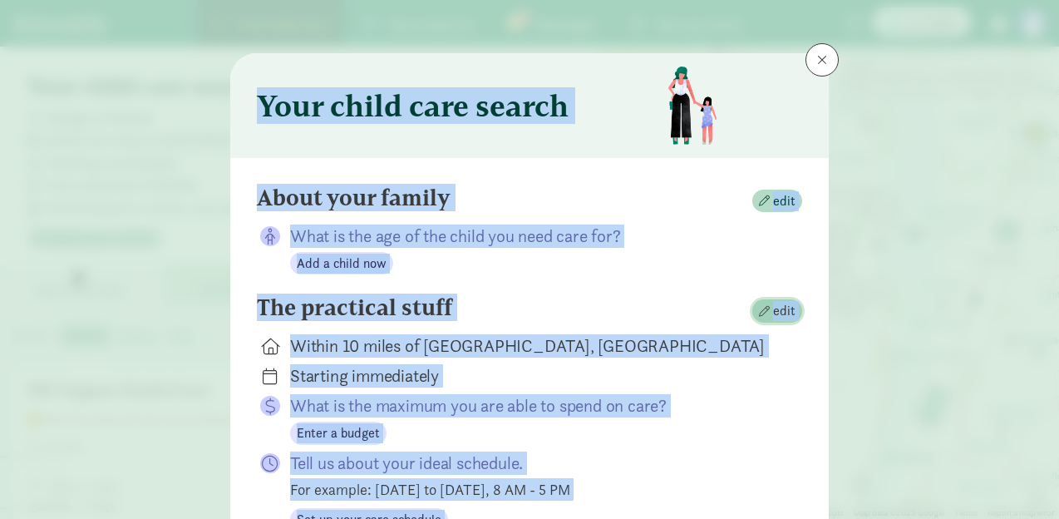
click at [771, 312] on span "edit" at bounding box center [777, 311] width 37 height 20
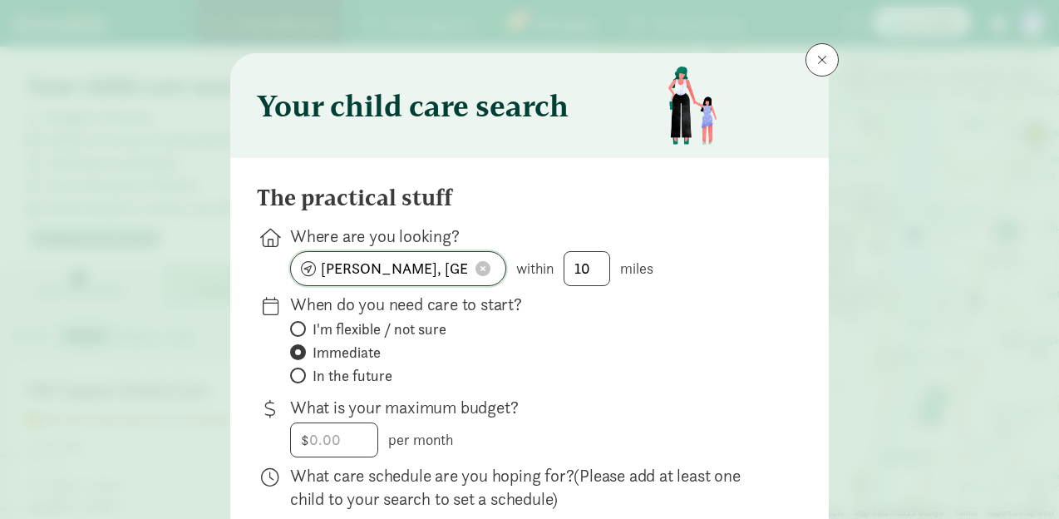
click at [404, 271] on input "[PERSON_NAME], [GEOGRAPHIC_DATA]" at bounding box center [398, 268] width 214 height 33
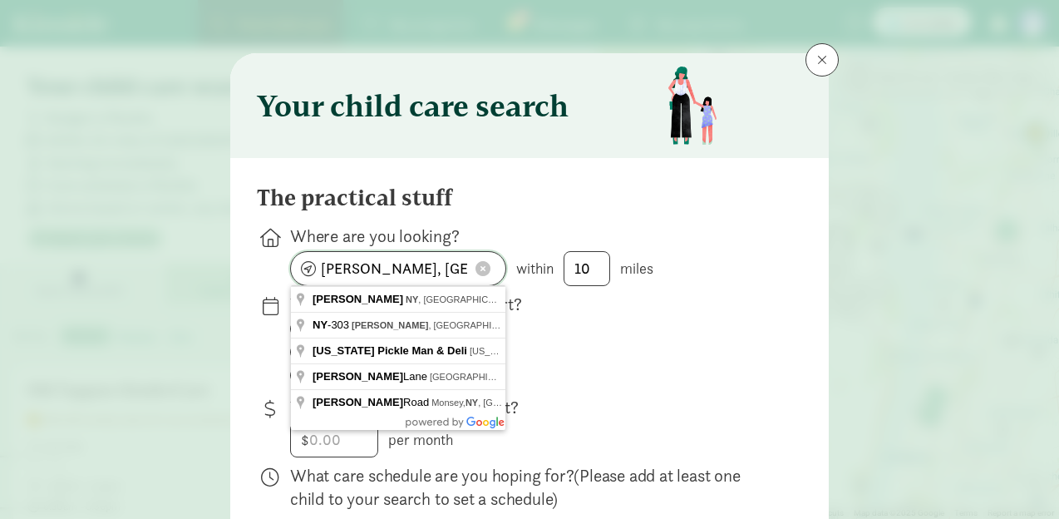
click at [404, 271] on input "[PERSON_NAME], [GEOGRAPHIC_DATA]" at bounding box center [398, 268] width 214 height 33
type input "[GEOGRAPHIC_DATA], [GEOGRAPHIC_DATA], [GEOGRAPHIC_DATA]"
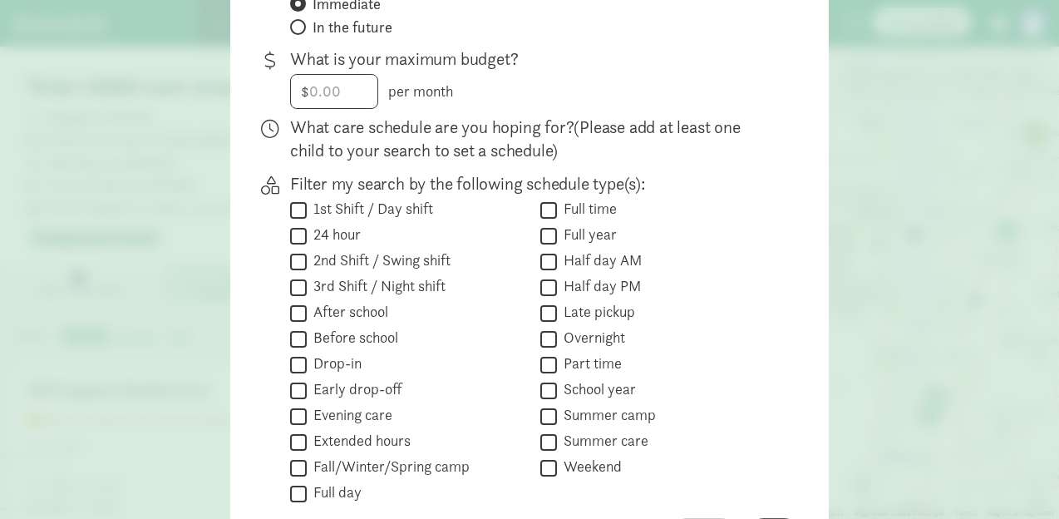
scroll to position [482, 0]
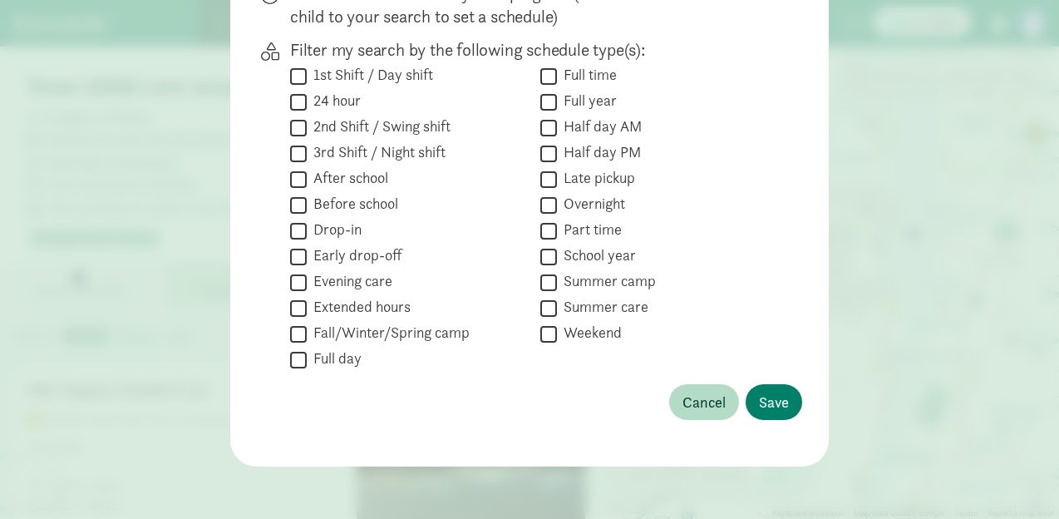
click at [767, 419] on div "The practical stuff Where are you looking? [GEOGRAPHIC_DATA], [GEOGRAPHIC_DATA]…" at bounding box center [529, 70] width 545 height 737
click at [767, 412] on button "Save" at bounding box center [774, 402] width 57 height 36
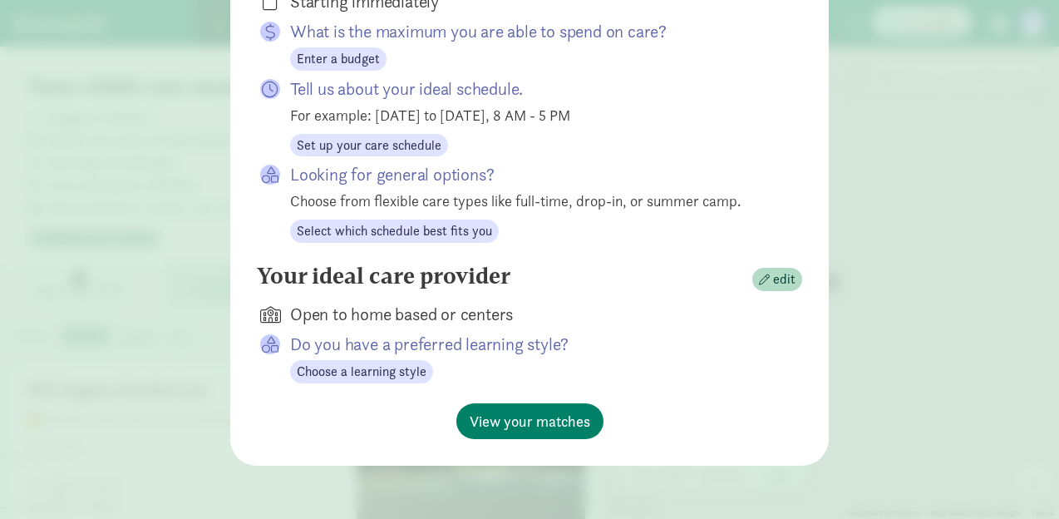
scroll to position [372, 0]
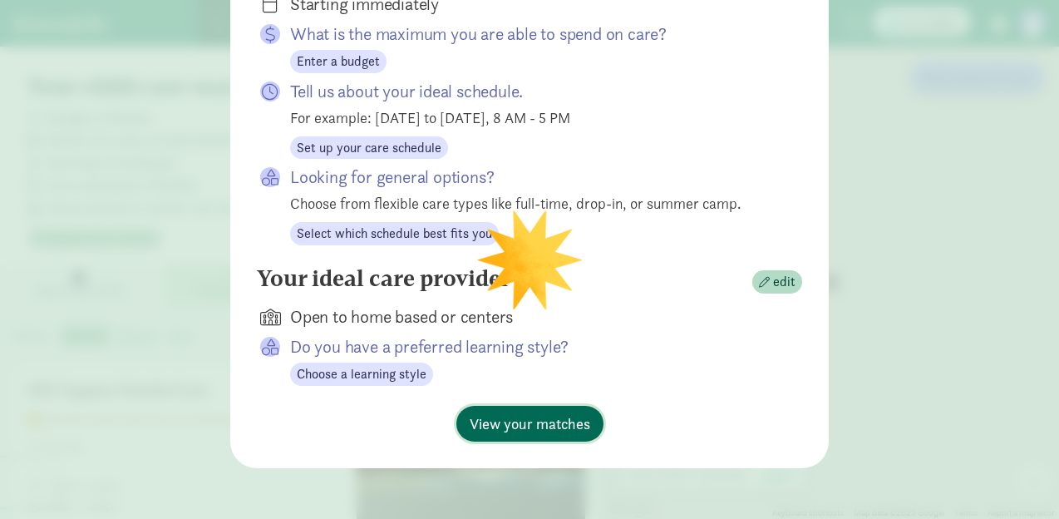
click at [579, 424] on span "View your matches" at bounding box center [530, 423] width 121 height 22
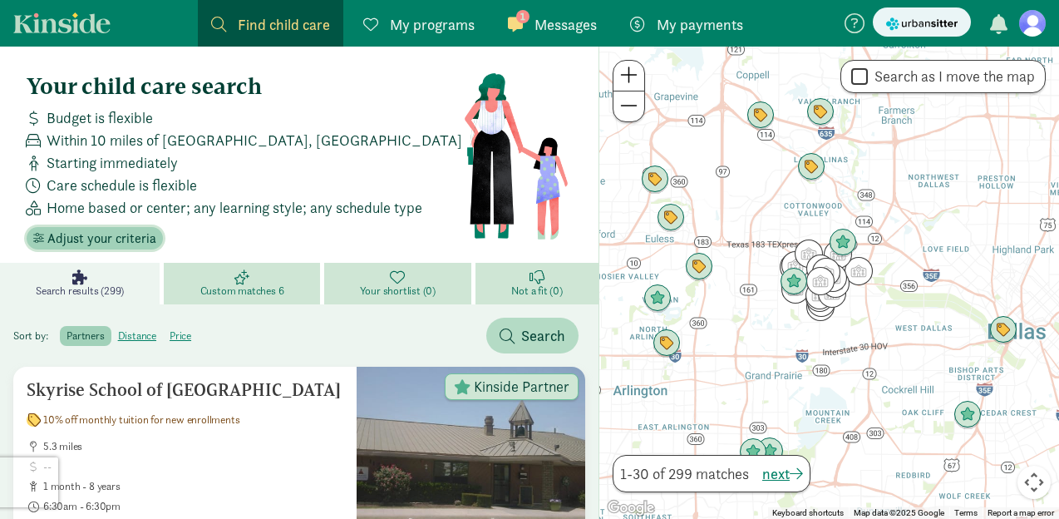
click at [104, 237] on span "Adjust your criteria" at bounding box center [101, 239] width 109 height 20
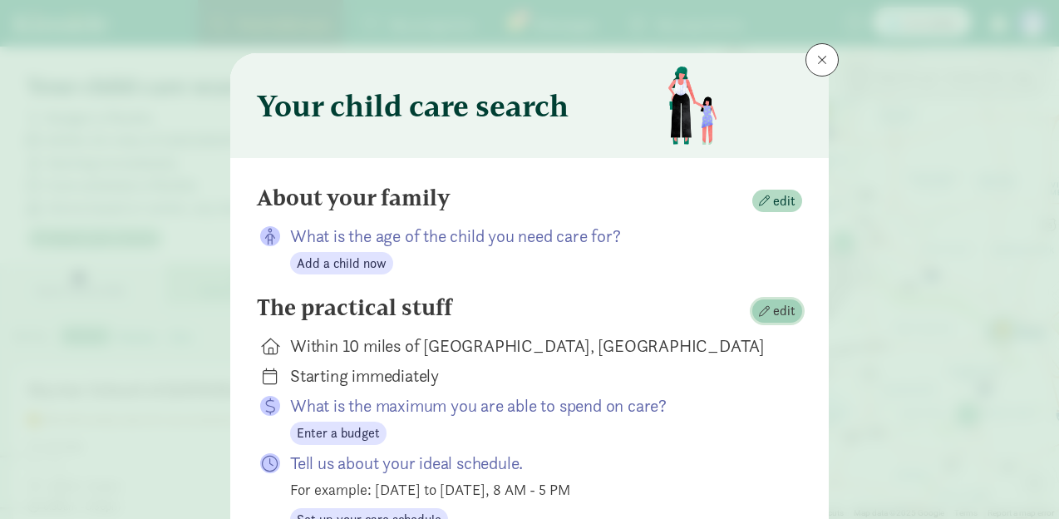
click at [777, 314] on span "edit" at bounding box center [784, 311] width 22 height 20
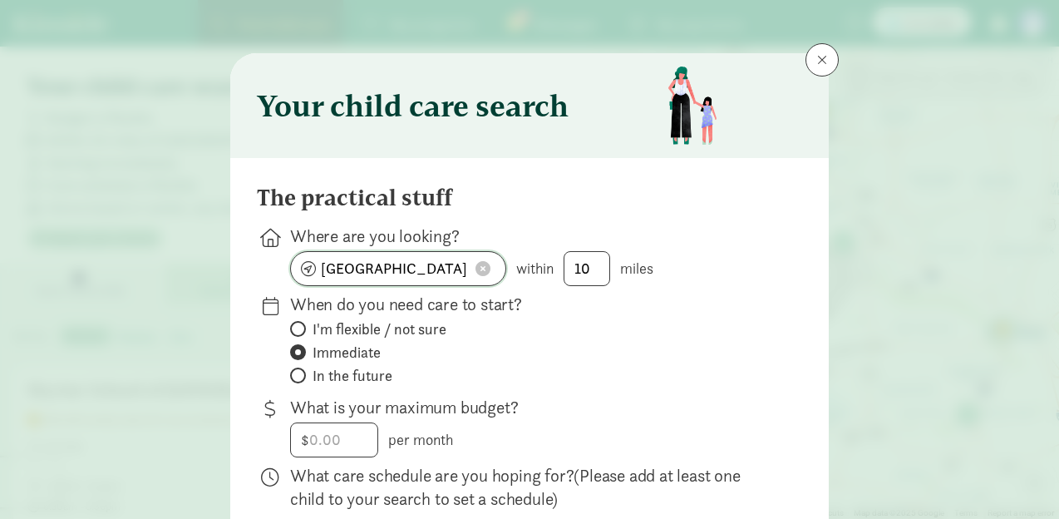
click at [443, 276] on input "[GEOGRAPHIC_DATA], [GEOGRAPHIC_DATA]" at bounding box center [398, 268] width 214 height 33
type input "[GEOGRAPHIC_DATA]"
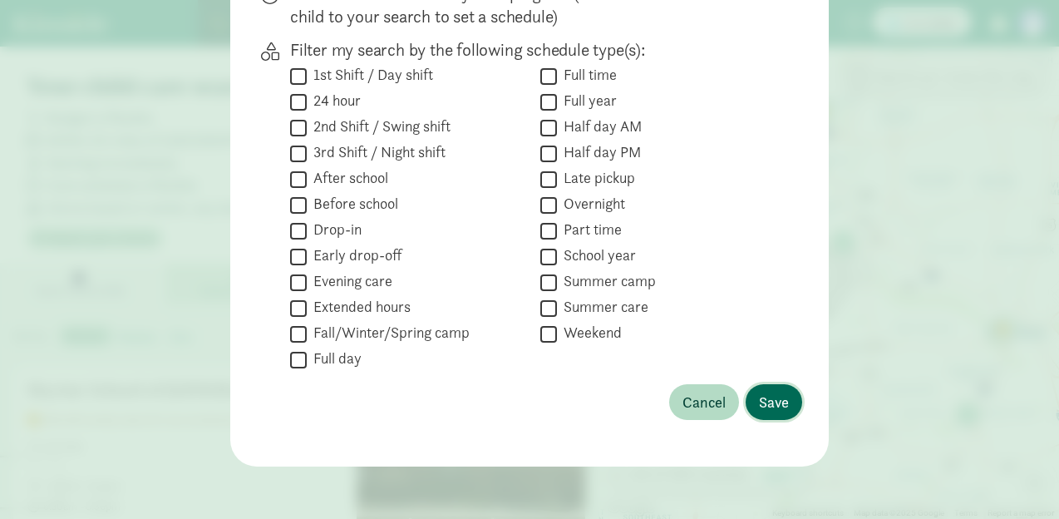
click at [779, 416] on button "Save" at bounding box center [774, 402] width 57 height 36
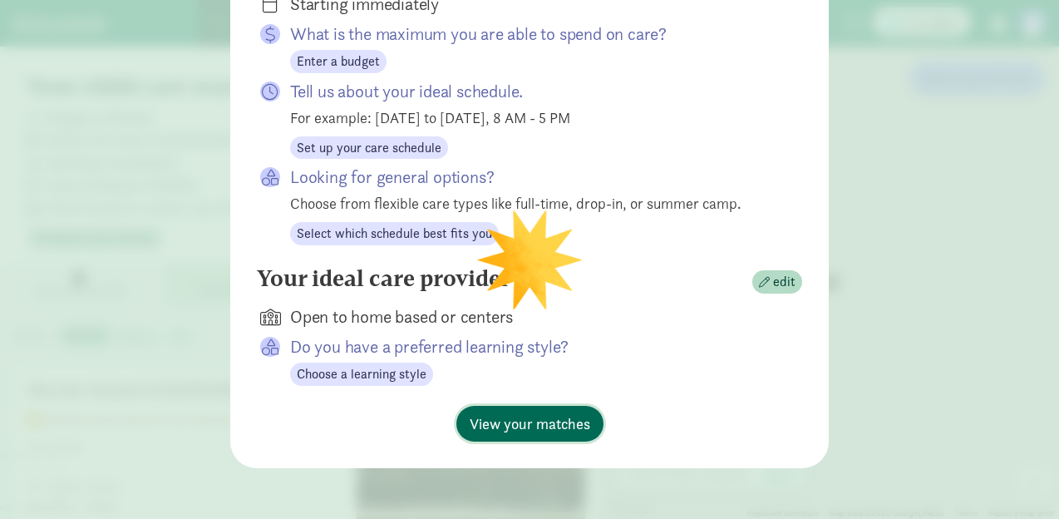
click at [564, 421] on span "View your matches" at bounding box center [530, 423] width 121 height 22
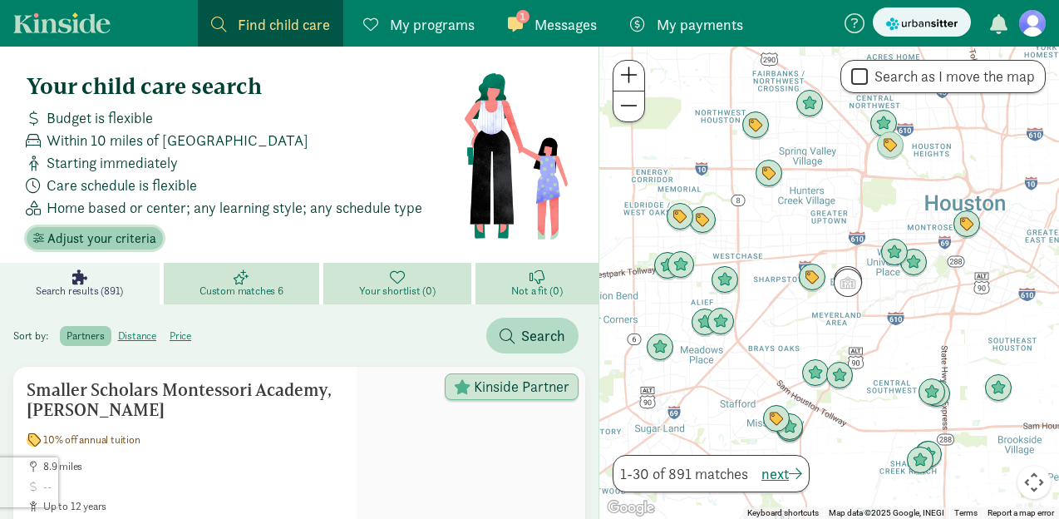
click at [133, 239] on span "Adjust your criteria" at bounding box center [101, 239] width 109 height 20
click at [130, 237] on span "Adjust your criteria" at bounding box center [101, 239] width 109 height 20
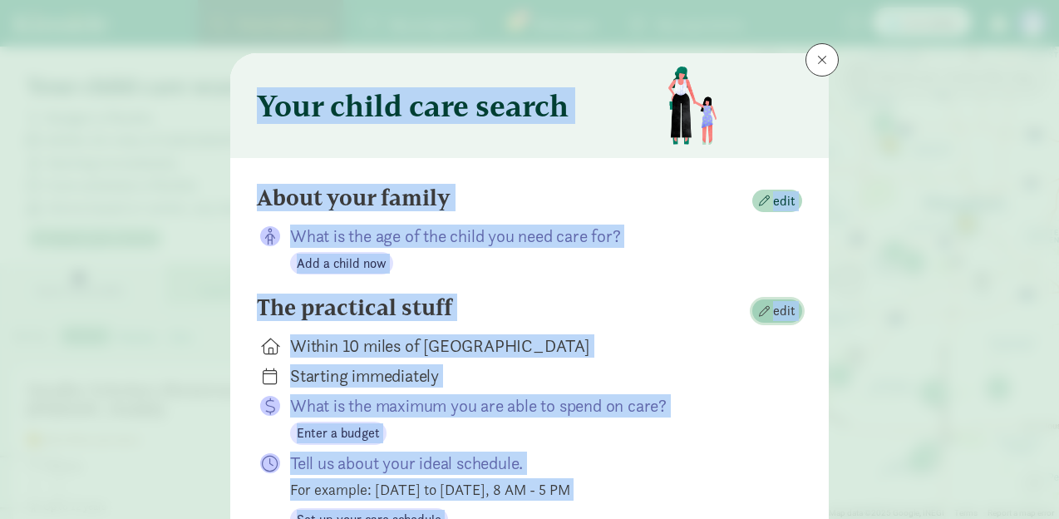
click at [778, 311] on span "edit" at bounding box center [784, 311] width 22 height 20
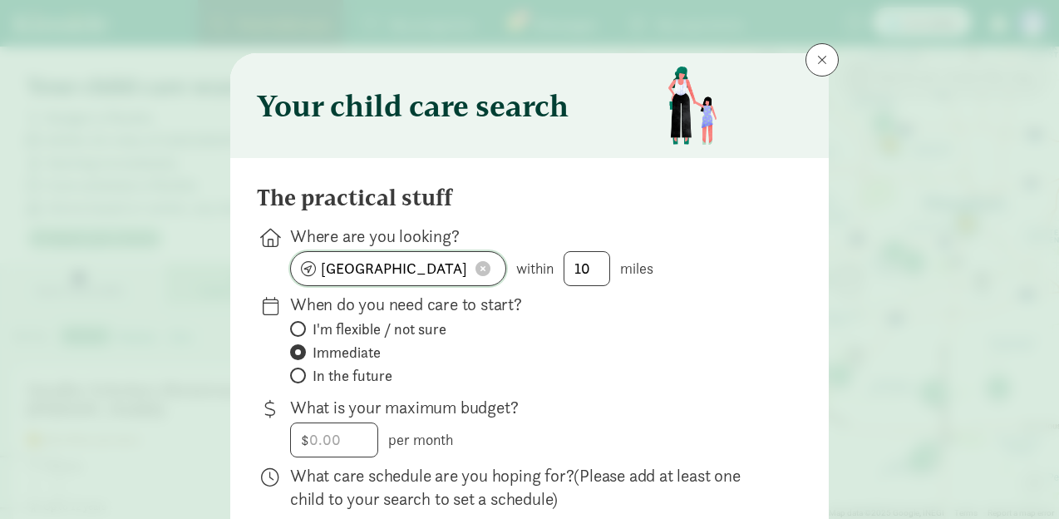
click at [409, 273] on input "[GEOGRAPHIC_DATA]" at bounding box center [398, 268] width 214 height 33
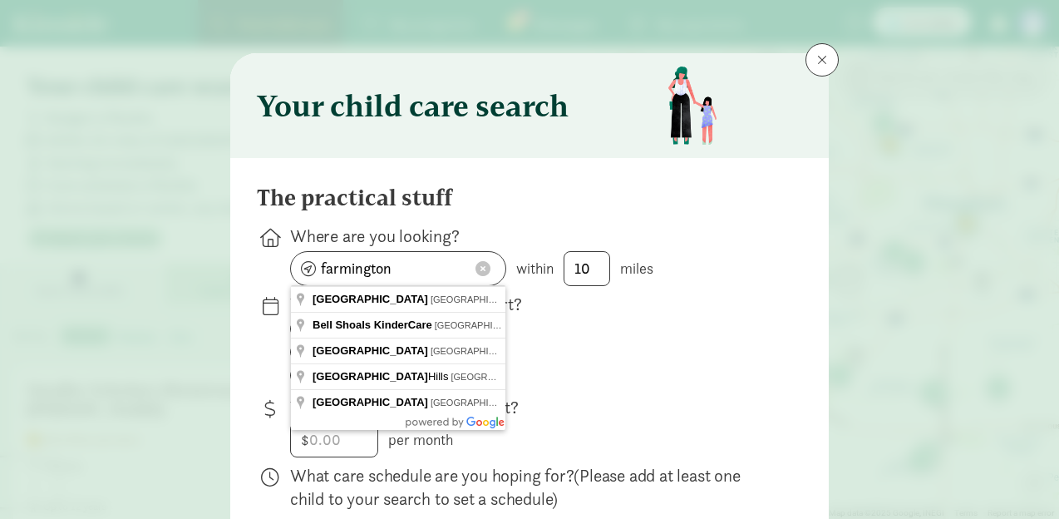
type input "[GEOGRAPHIC_DATA], [GEOGRAPHIC_DATA], [GEOGRAPHIC_DATA]"
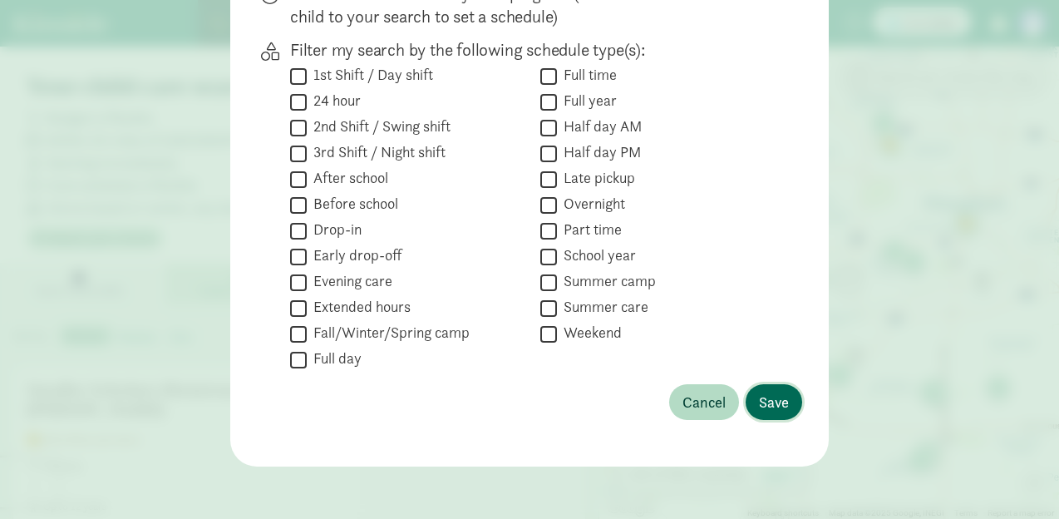
click at [766, 391] on span "Save" at bounding box center [774, 402] width 30 height 22
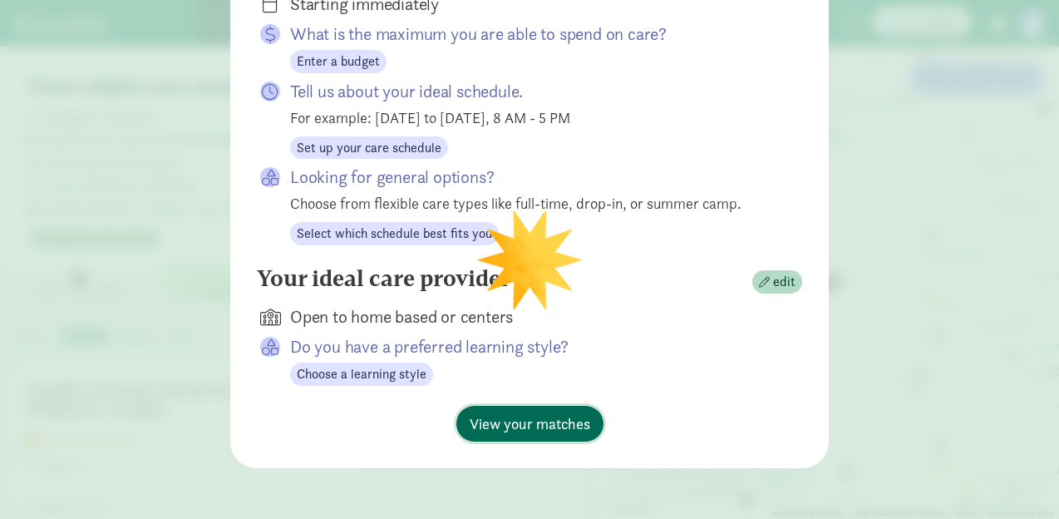
click at [570, 406] on button "View your matches" at bounding box center [529, 424] width 147 height 36
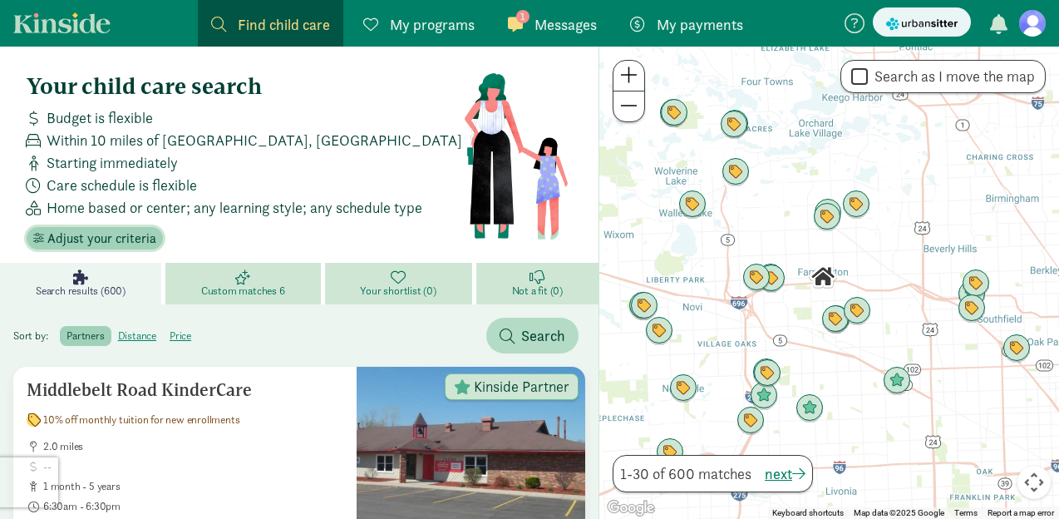
click at [95, 230] on span "Adjust your criteria" at bounding box center [101, 239] width 109 height 20
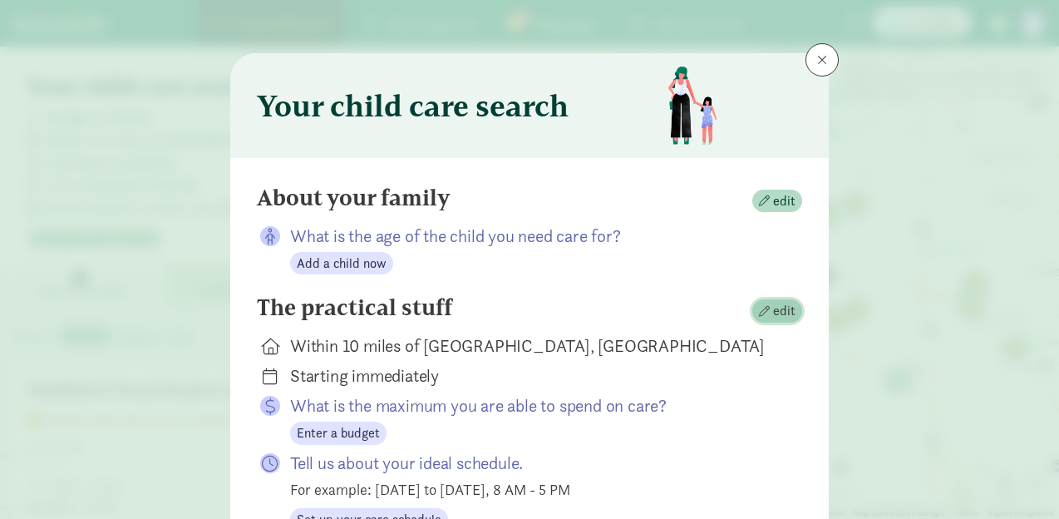
click at [782, 316] on span "edit" at bounding box center [784, 311] width 22 height 20
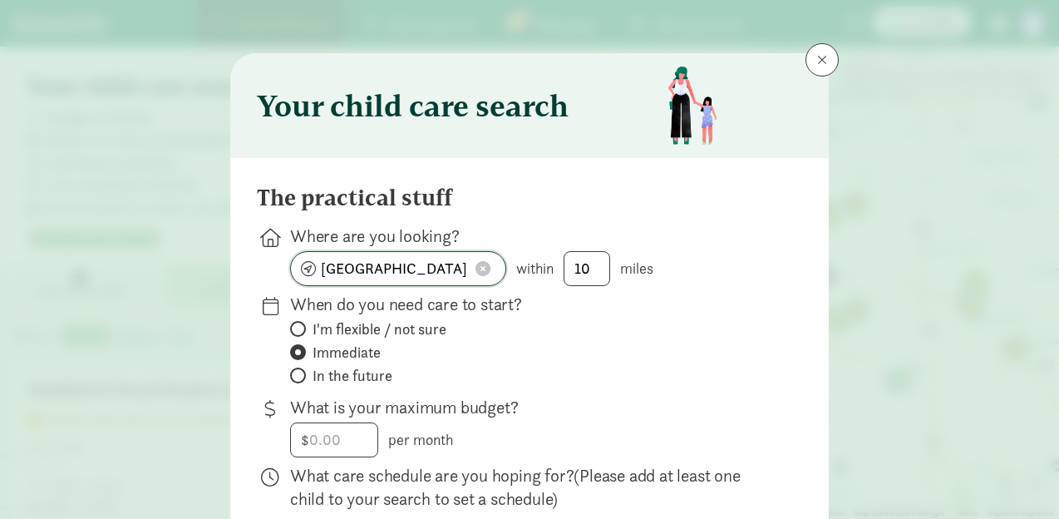
click at [396, 277] on input "[GEOGRAPHIC_DATA], [GEOGRAPHIC_DATA]" at bounding box center [398, 268] width 214 height 33
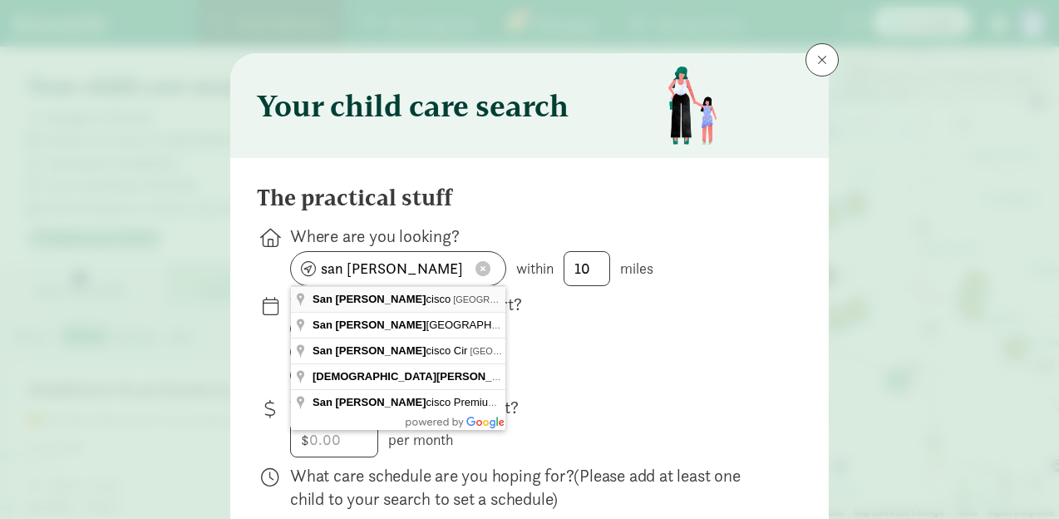
type input "[GEOGRAPHIC_DATA], [GEOGRAPHIC_DATA], [GEOGRAPHIC_DATA]"
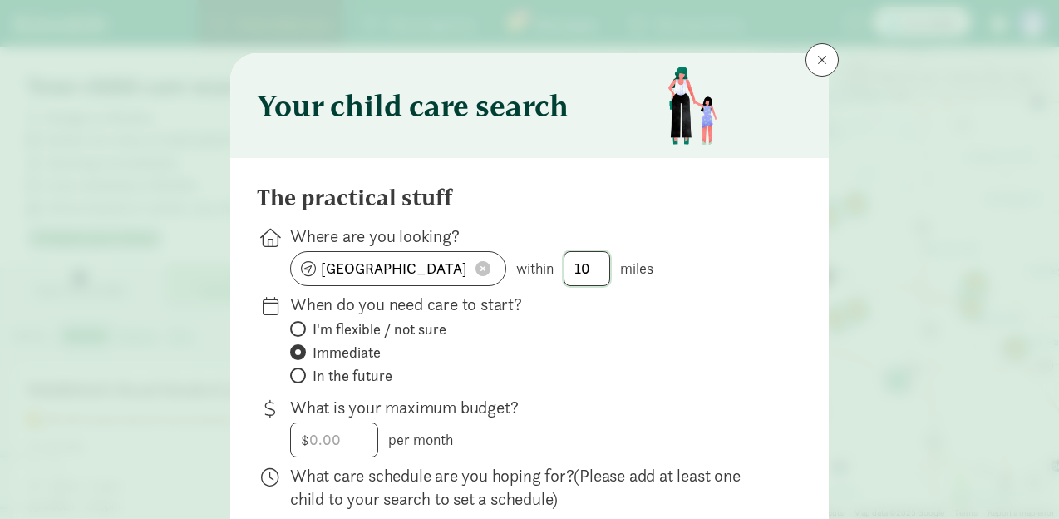
click at [592, 259] on input "10" at bounding box center [586, 268] width 45 height 33
type input "1"
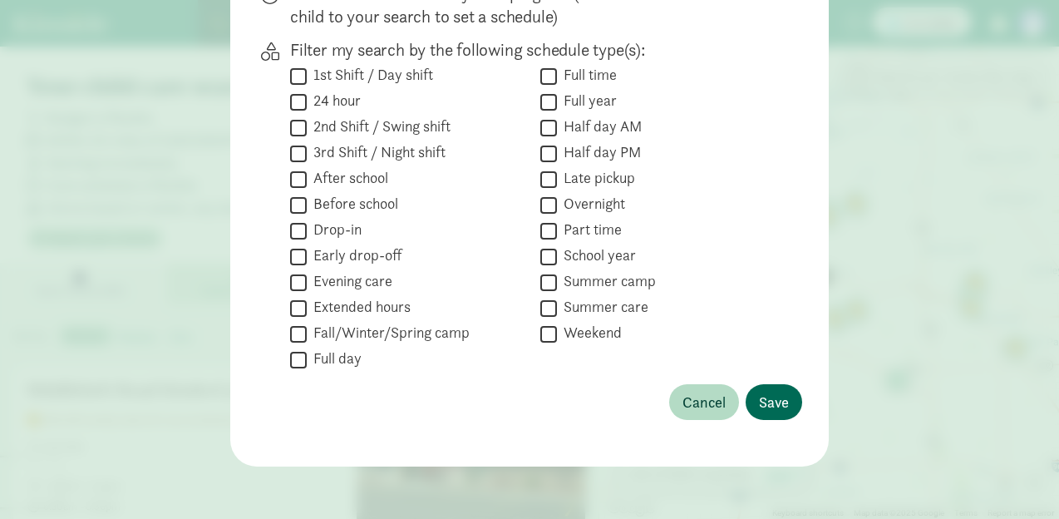
type input "5"
click at [771, 403] on span "Save" at bounding box center [774, 402] width 30 height 22
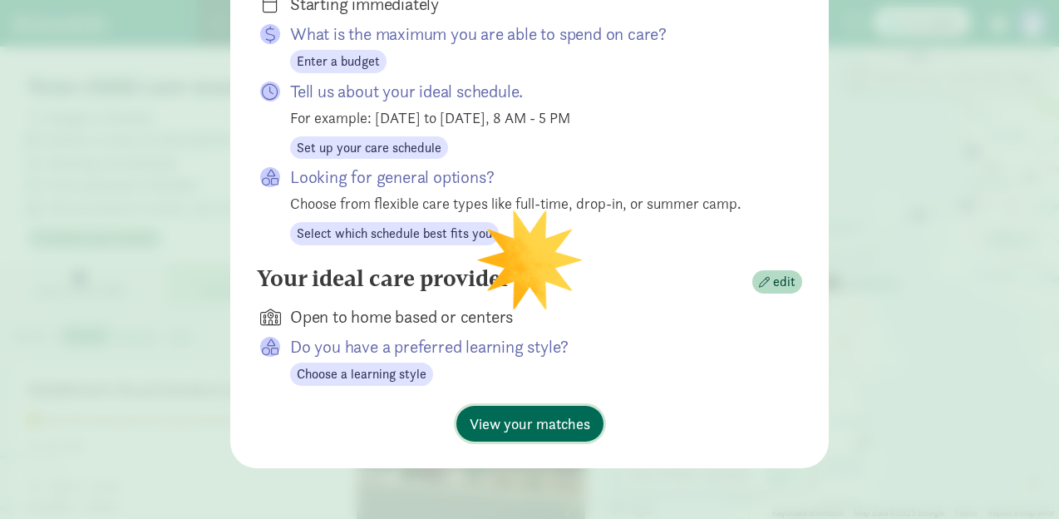
click at [557, 406] on button "View your matches" at bounding box center [529, 424] width 147 height 36
